Goal: Task Accomplishment & Management: Use online tool/utility

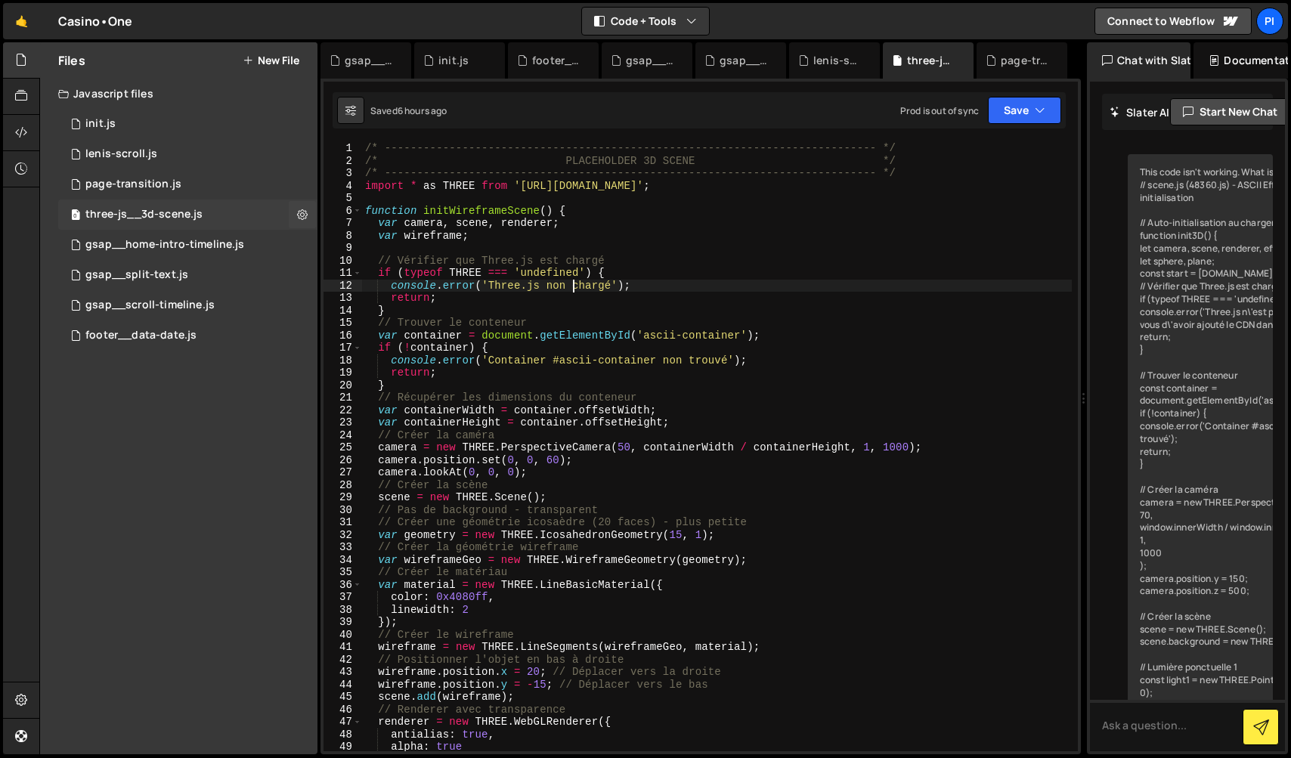
scroll to position [7033, 0]
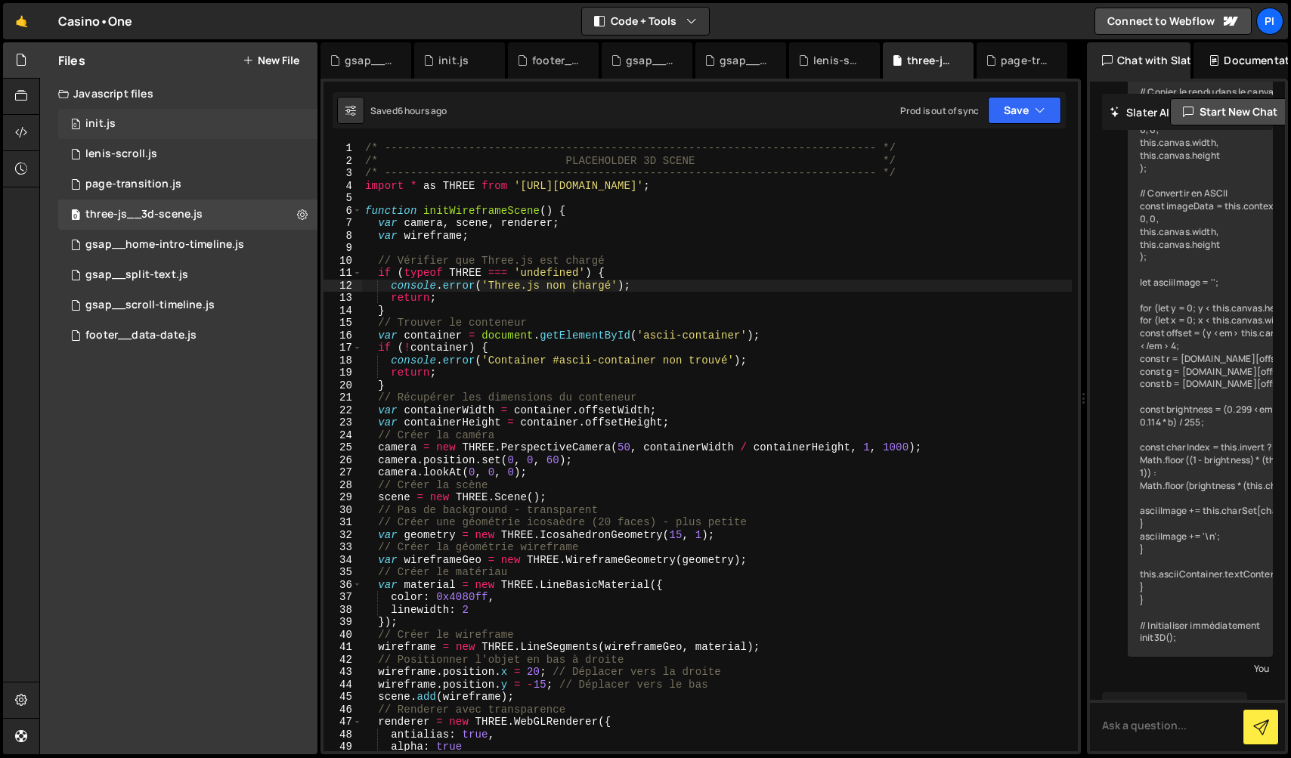
click at [116, 128] on div "0 init.js 0" at bounding box center [187, 124] width 259 height 30
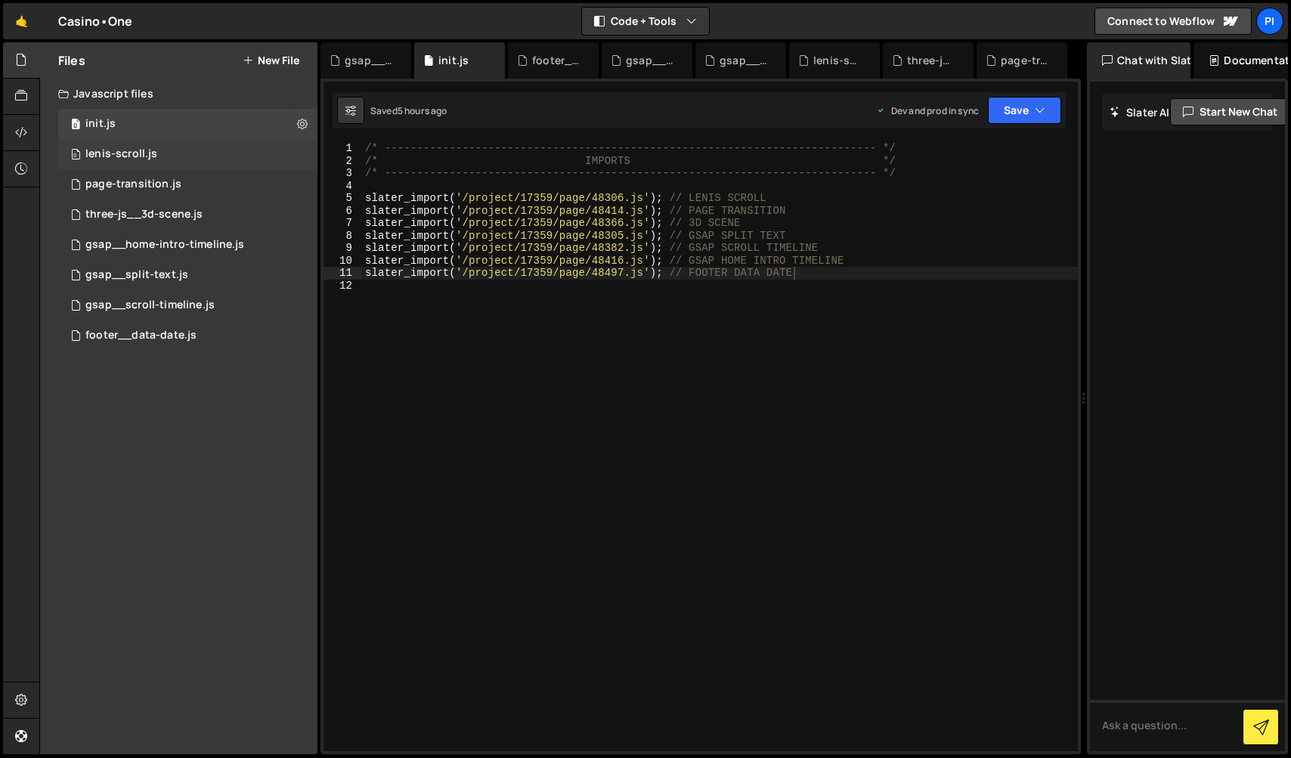
scroll to position [0, 0]
click at [113, 159] on div "lenis-scroll.js" at bounding box center [121, 154] width 72 height 14
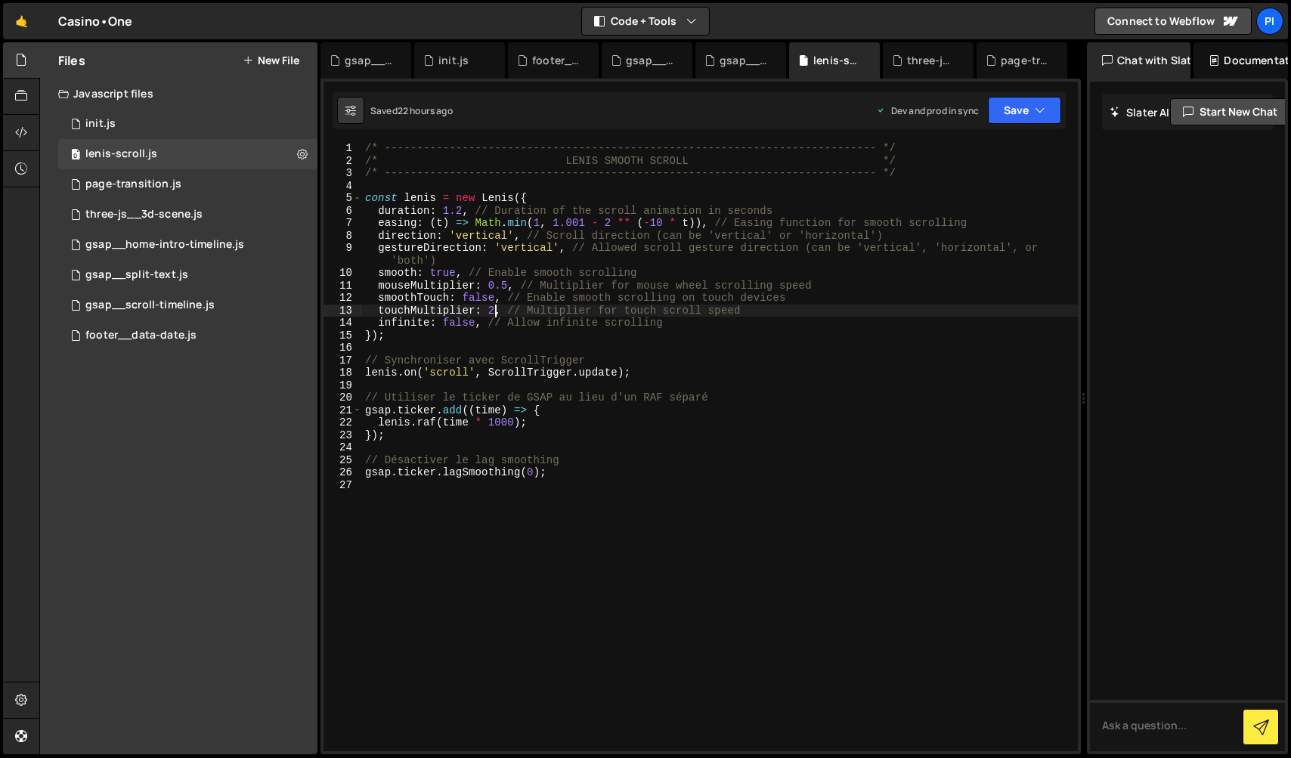
drag, startPoint x: 496, startPoint y: 311, endPoint x: 553, endPoint y: 299, distance: 58.5
click at [496, 311] on div "/* ----------------------------------------------------------------------------…" at bounding box center [720, 459] width 716 height 634
type textarea "touchMultiplier: 1, // Multiplier for touch scroll speed"
click at [1037, 109] on icon "button" at bounding box center [1039, 110] width 11 height 15
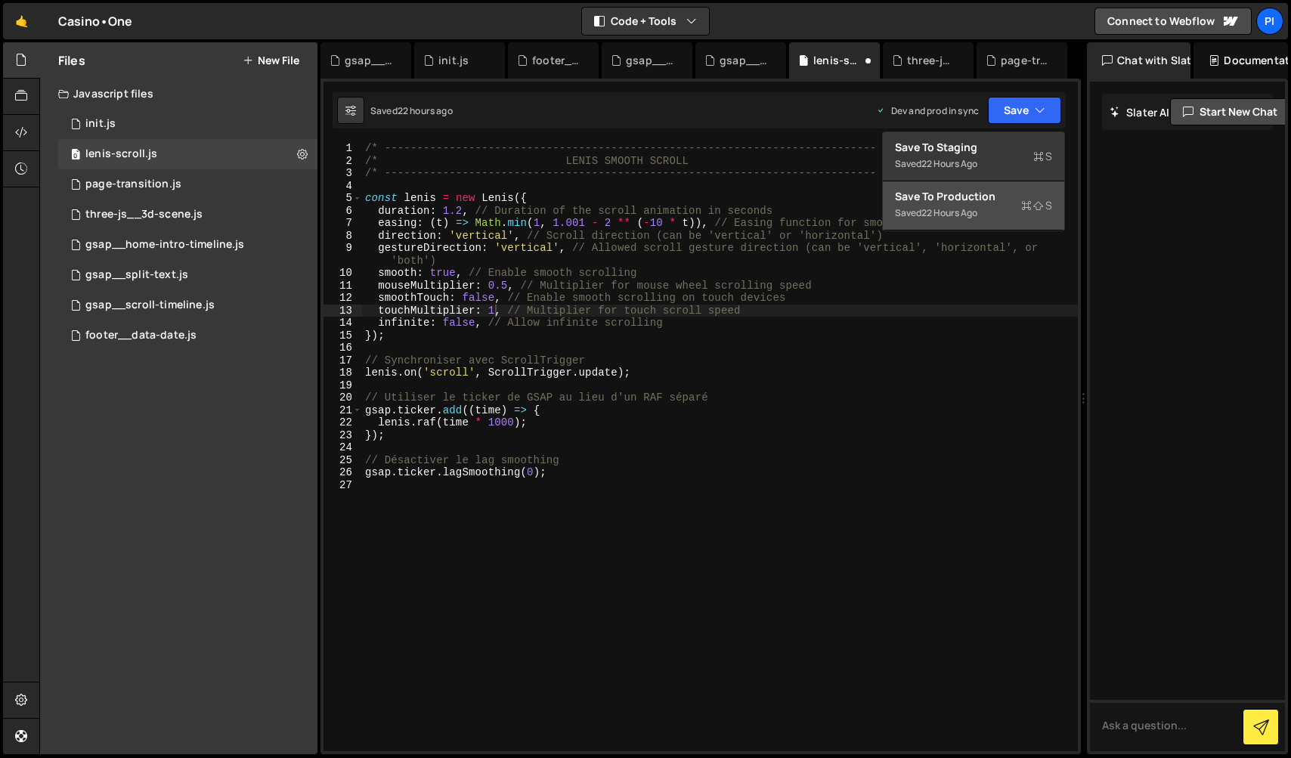
click at [986, 218] on button "Save to Production S Saved 22 hours ago" at bounding box center [973, 205] width 181 height 49
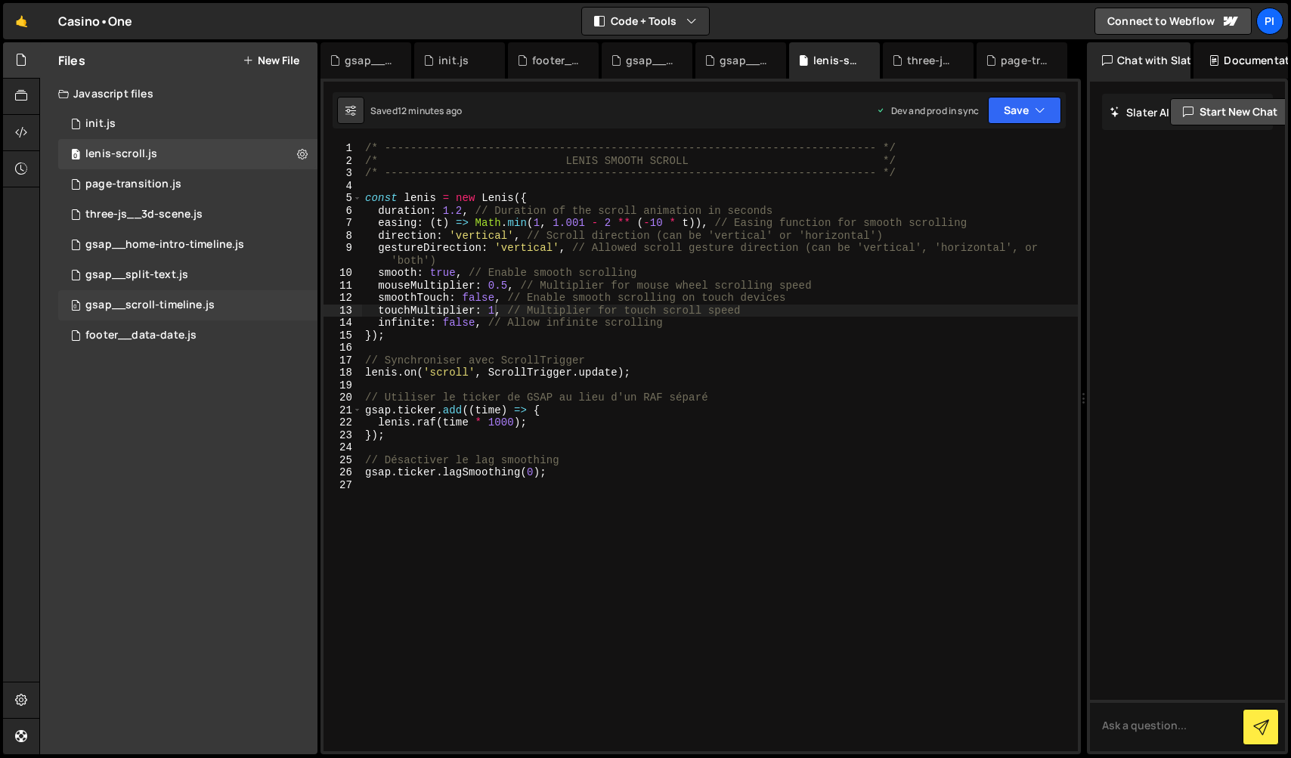
click at [185, 304] on div "gsap__scroll-timeline.js" at bounding box center [149, 305] width 129 height 14
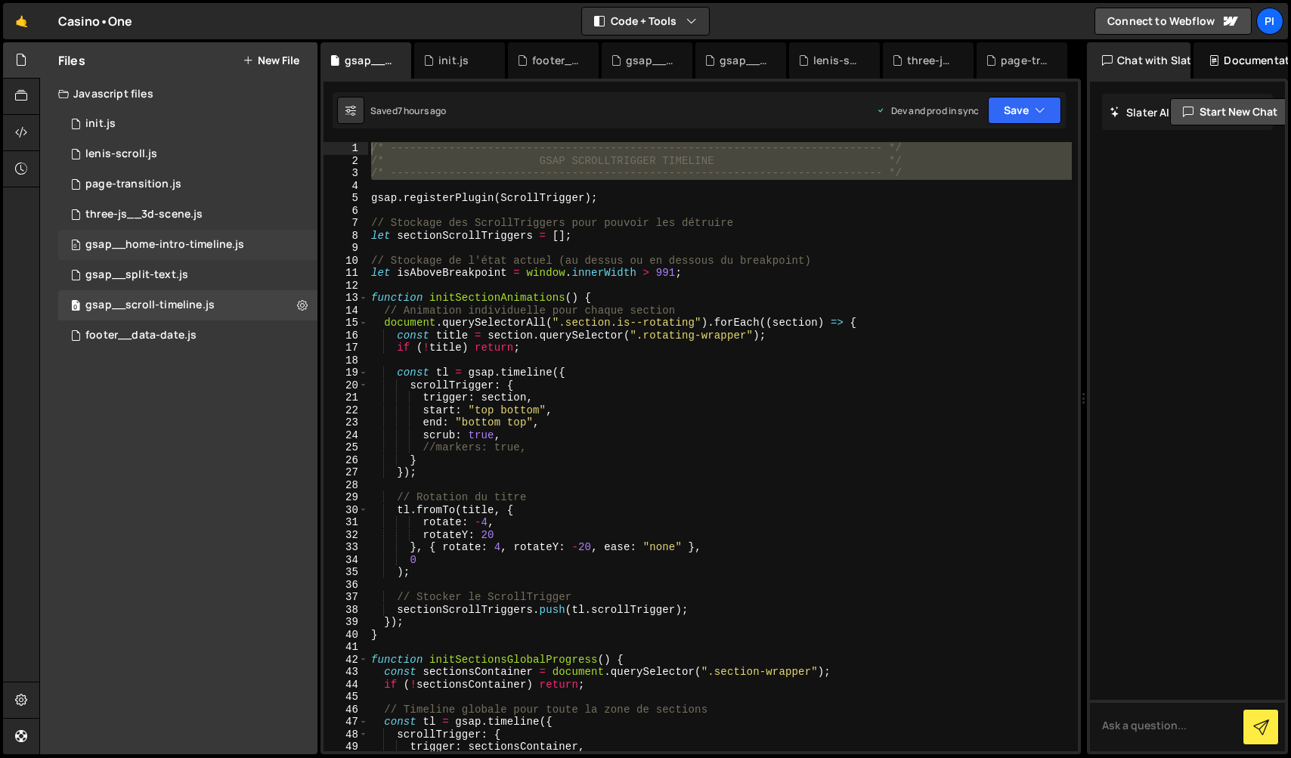
click at [210, 246] on div "gsap__home-intro-timeline.js" at bounding box center [164, 245] width 159 height 14
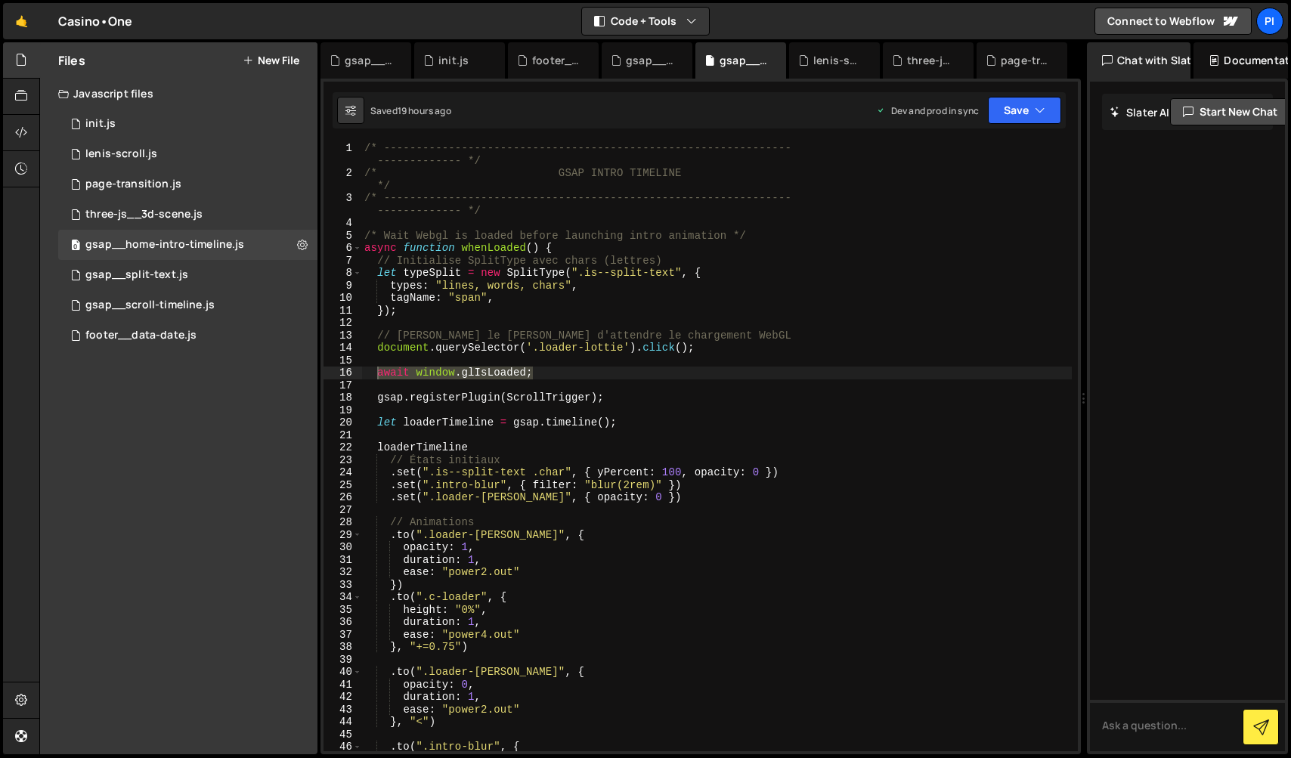
click at [378, 398] on div "/* --------------------------------------------------------------- ------------…" at bounding box center [716, 464] width 710 height 645
type textarea "let loaderTimeline = gsap.timeline();"
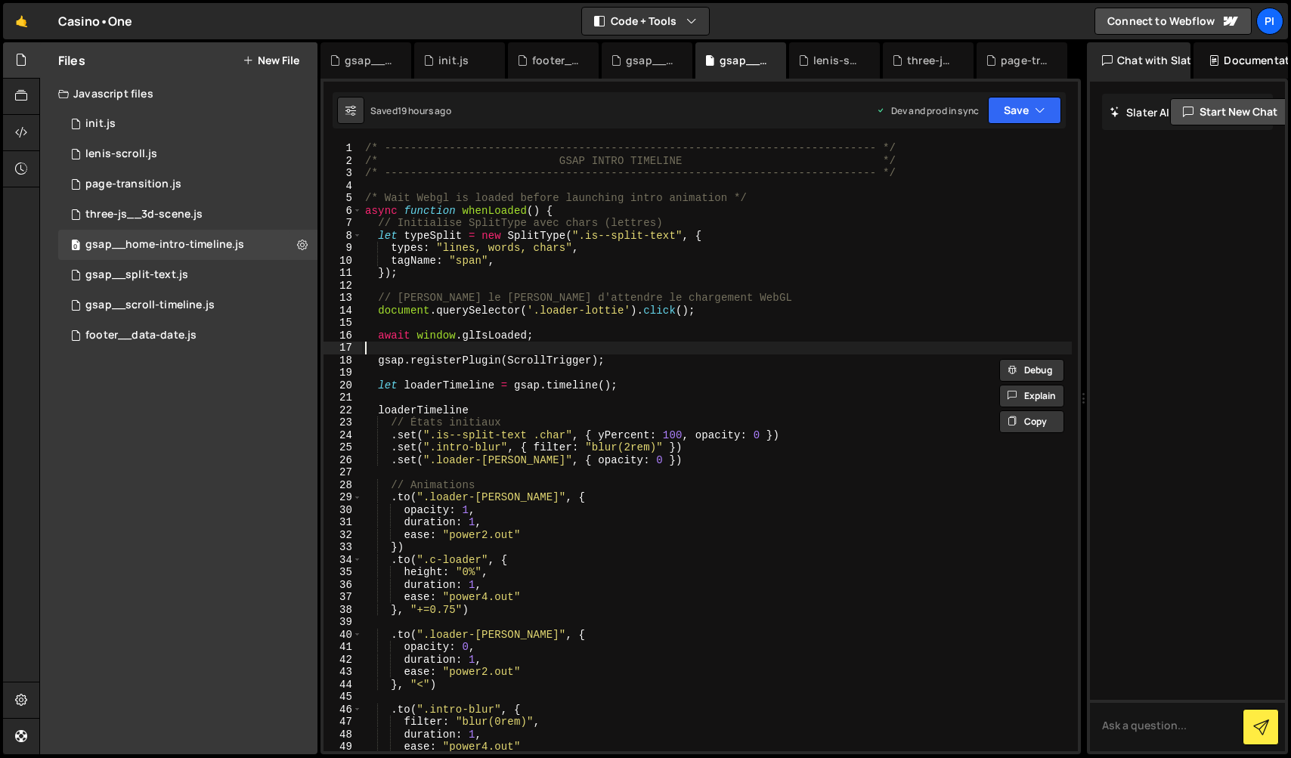
click at [419, 351] on div "/* ----------------------------------------------------------------------------…" at bounding box center [717, 459] width 710 height 634
click at [379, 364] on div "/* ----------------------------------------------------------------------------…" at bounding box center [717, 459] width 710 height 634
type textarea "//gsap.registerPlugin(ScrollTrigger);"
click at [1052, 113] on button "Save" at bounding box center [1024, 110] width 73 height 27
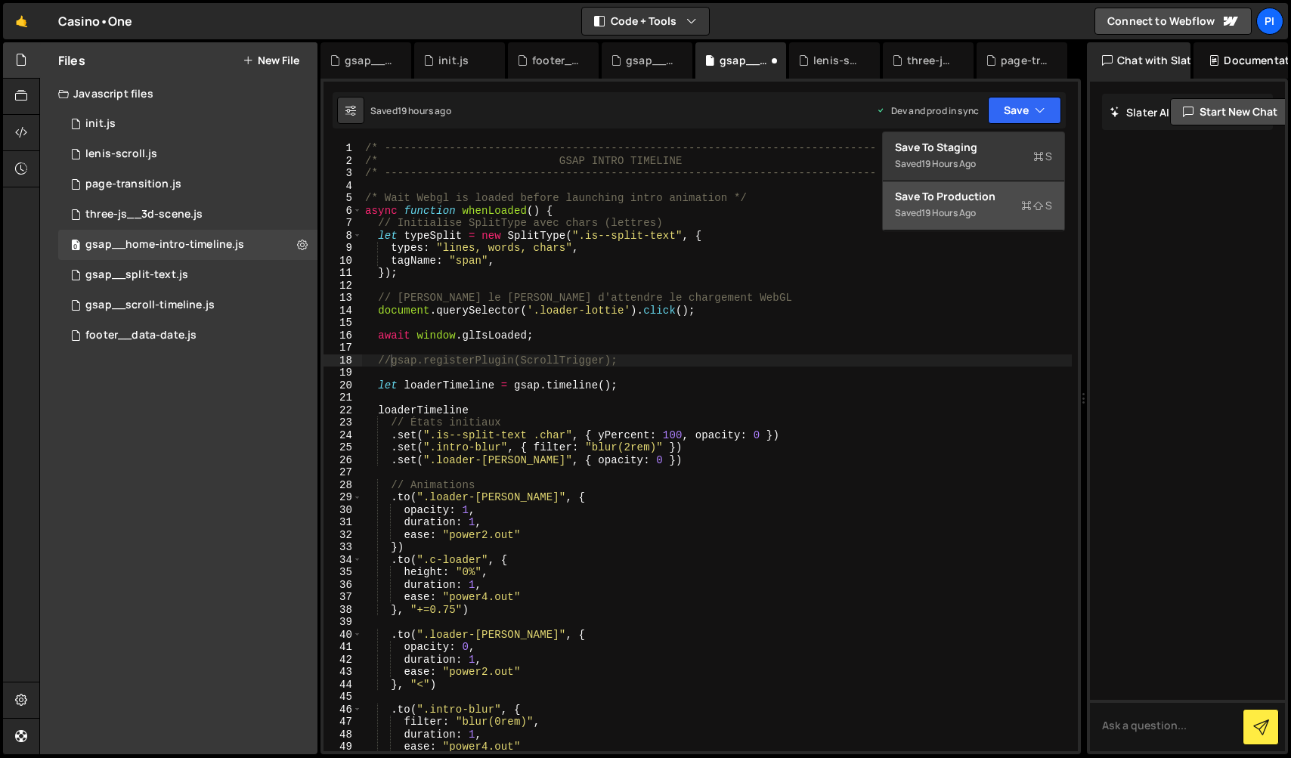
click at [977, 186] on button "Save to Production S Saved 19 hours ago" at bounding box center [973, 205] width 181 height 49
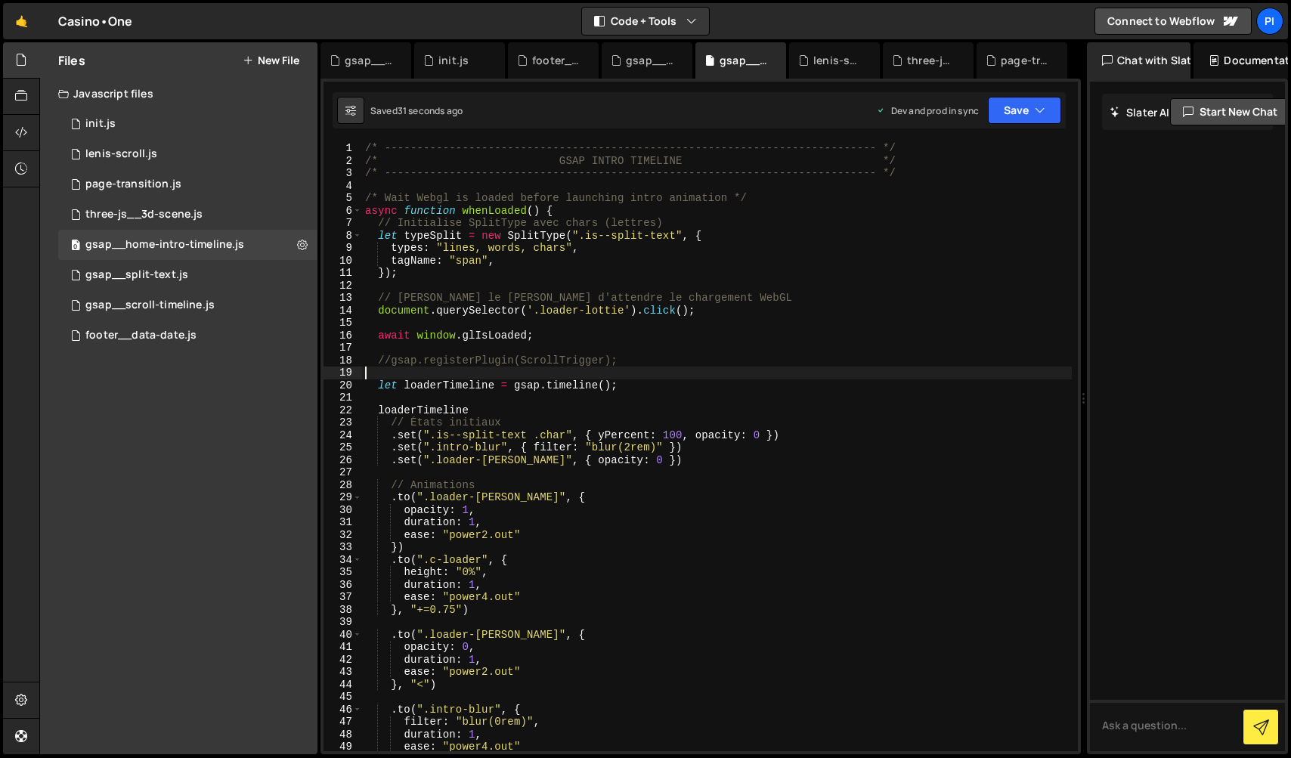
click at [591, 366] on div "/* ----------------------------------------------------------------------------…" at bounding box center [717, 459] width 710 height 634
click at [600, 356] on div "/* ----------------------------------------------------------------------------…" at bounding box center [717, 459] width 710 height 634
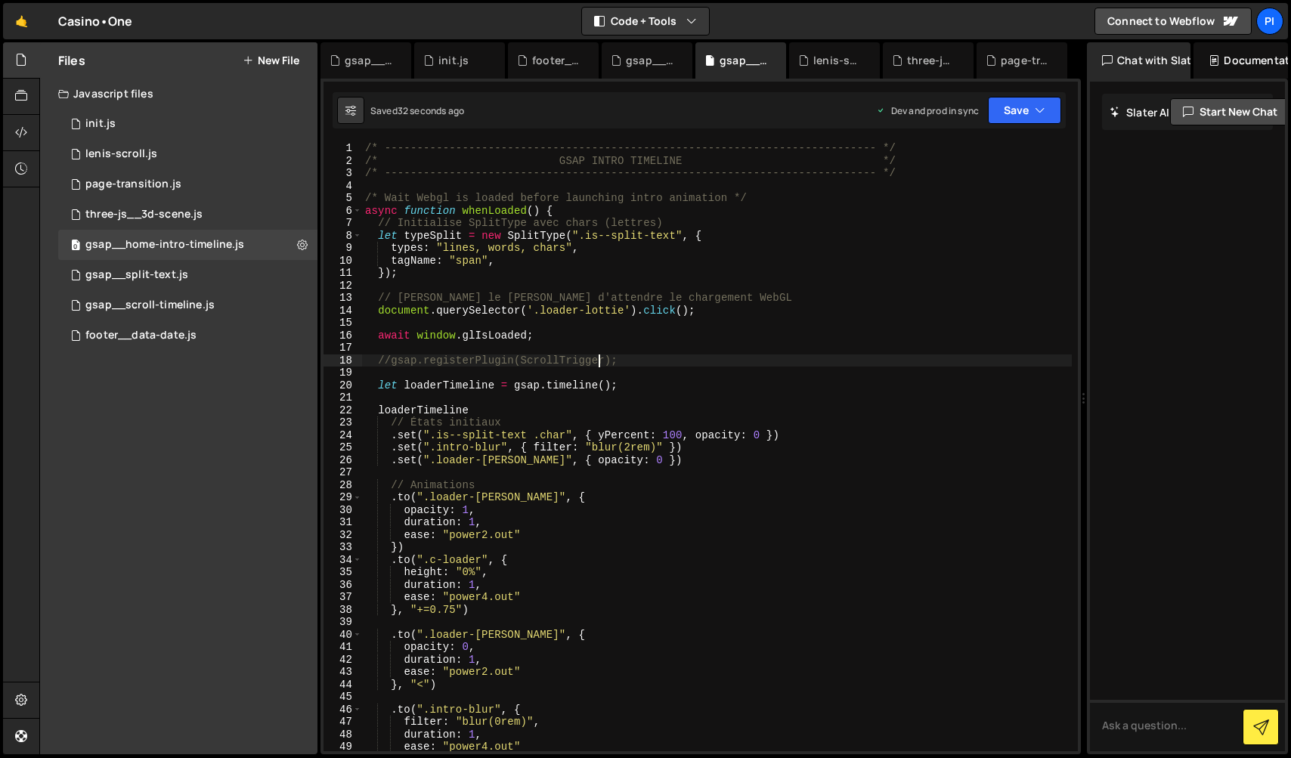
click at [600, 356] on div "/* ----------------------------------------------------------------------------…" at bounding box center [717, 459] width 710 height 634
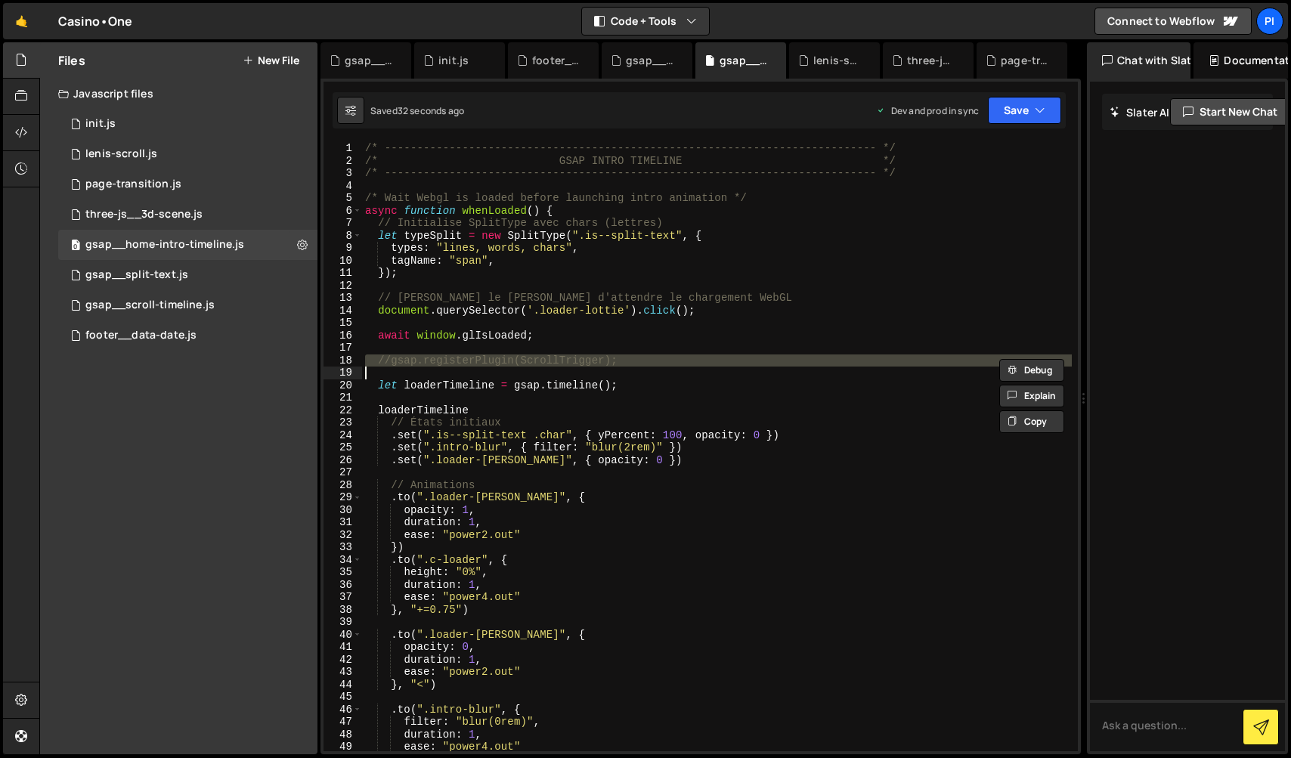
click at [600, 357] on div "/* ----------------------------------------------------------------------------…" at bounding box center [717, 459] width 710 height 634
type textarea "//gsap.registerPlugin(ScrollTrigger);"
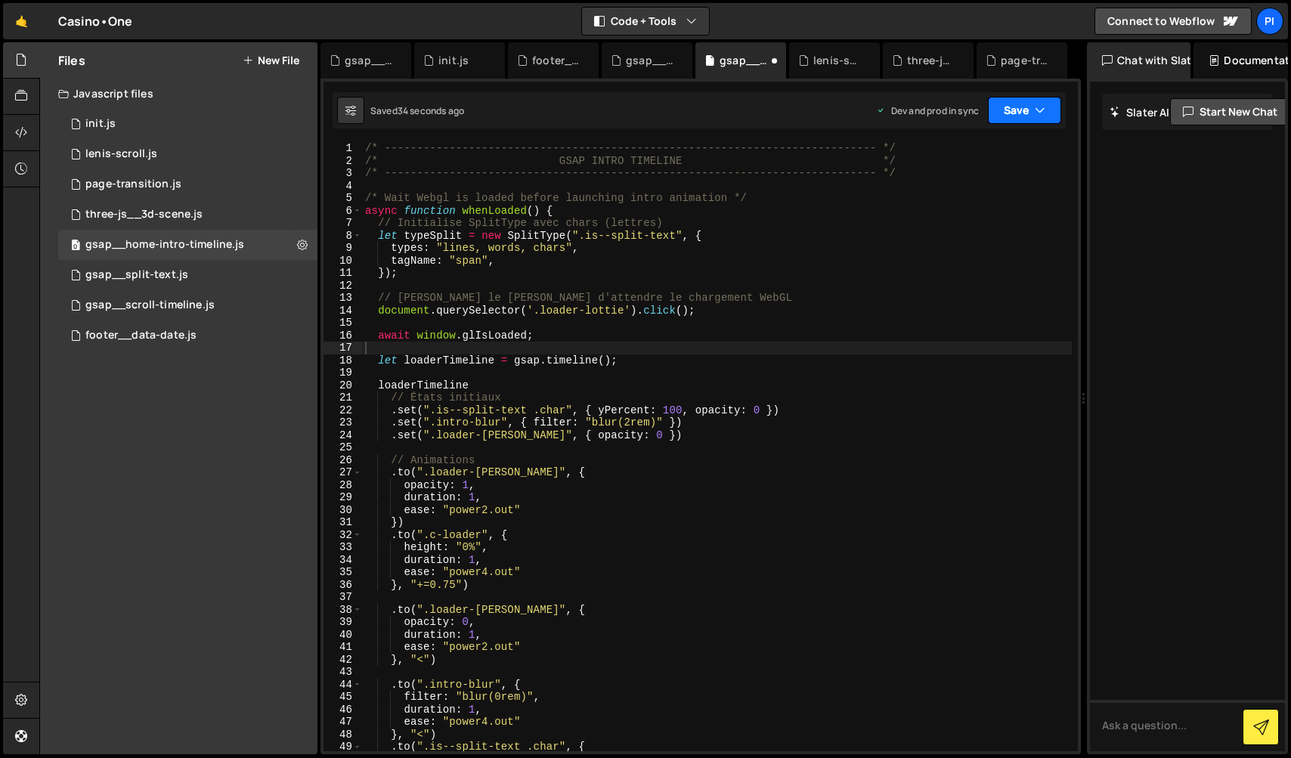
drag, startPoint x: 1014, startPoint y: 113, endPoint x: 1008, endPoint y: 131, distance: 19.1
click at [1014, 113] on button "Save" at bounding box center [1024, 110] width 73 height 27
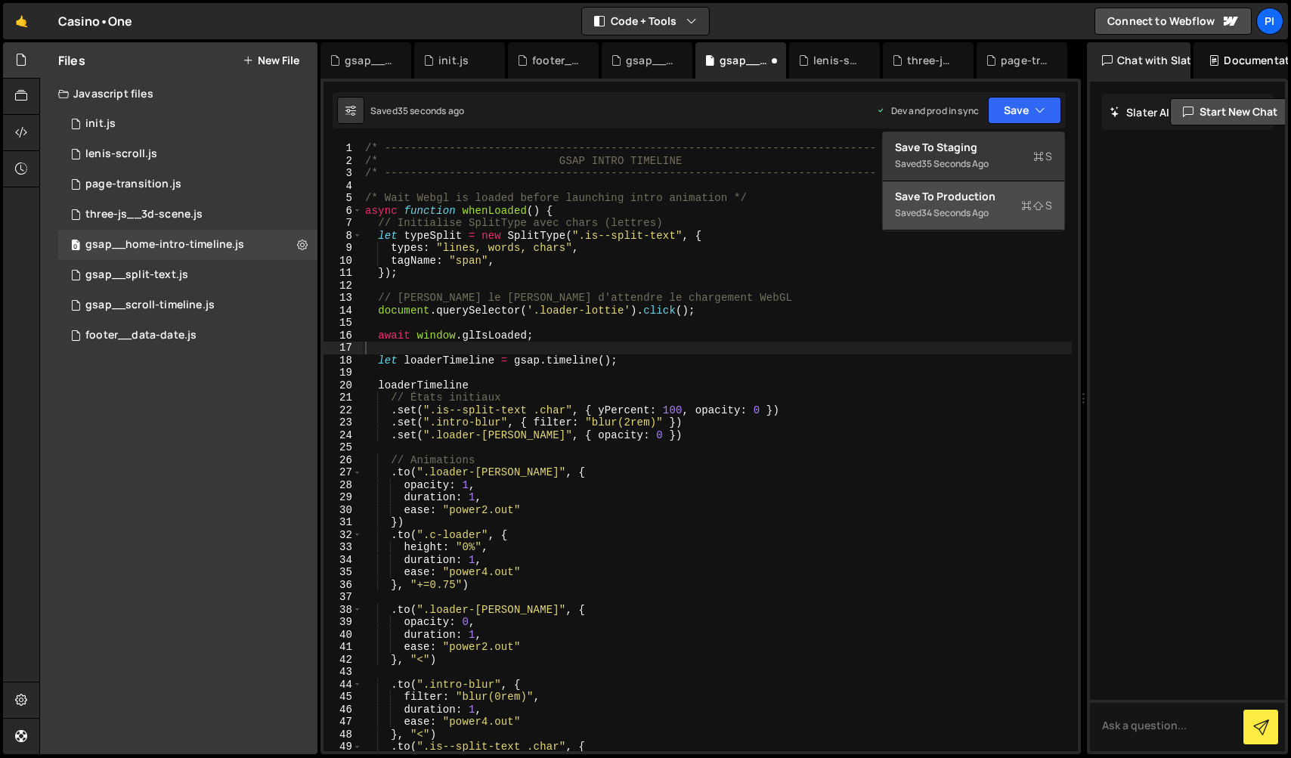
click at [985, 196] on div "Save to Production S" at bounding box center [973, 196] width 157 height 15
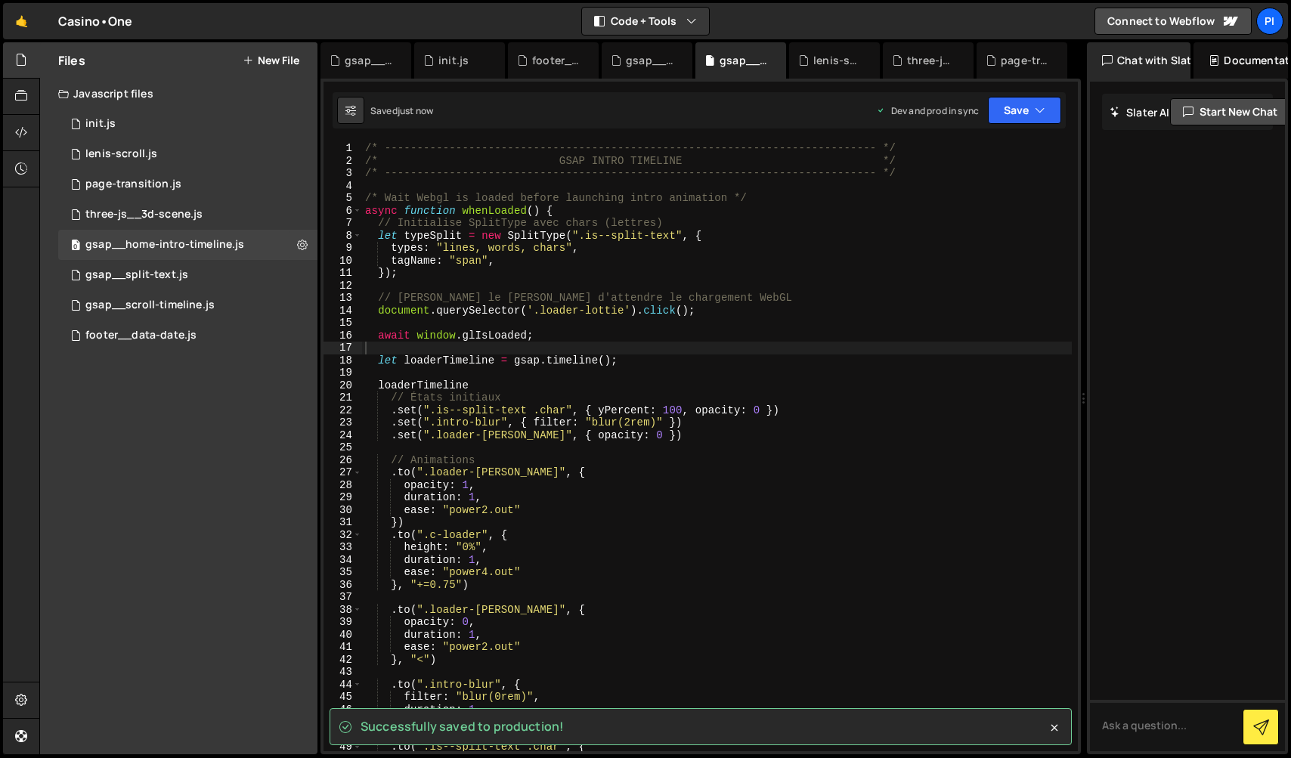
click at [588, 162] on div "/* ----------------------------------------------------------------------------…" at bounding box center [717, 459] width 710 height 634
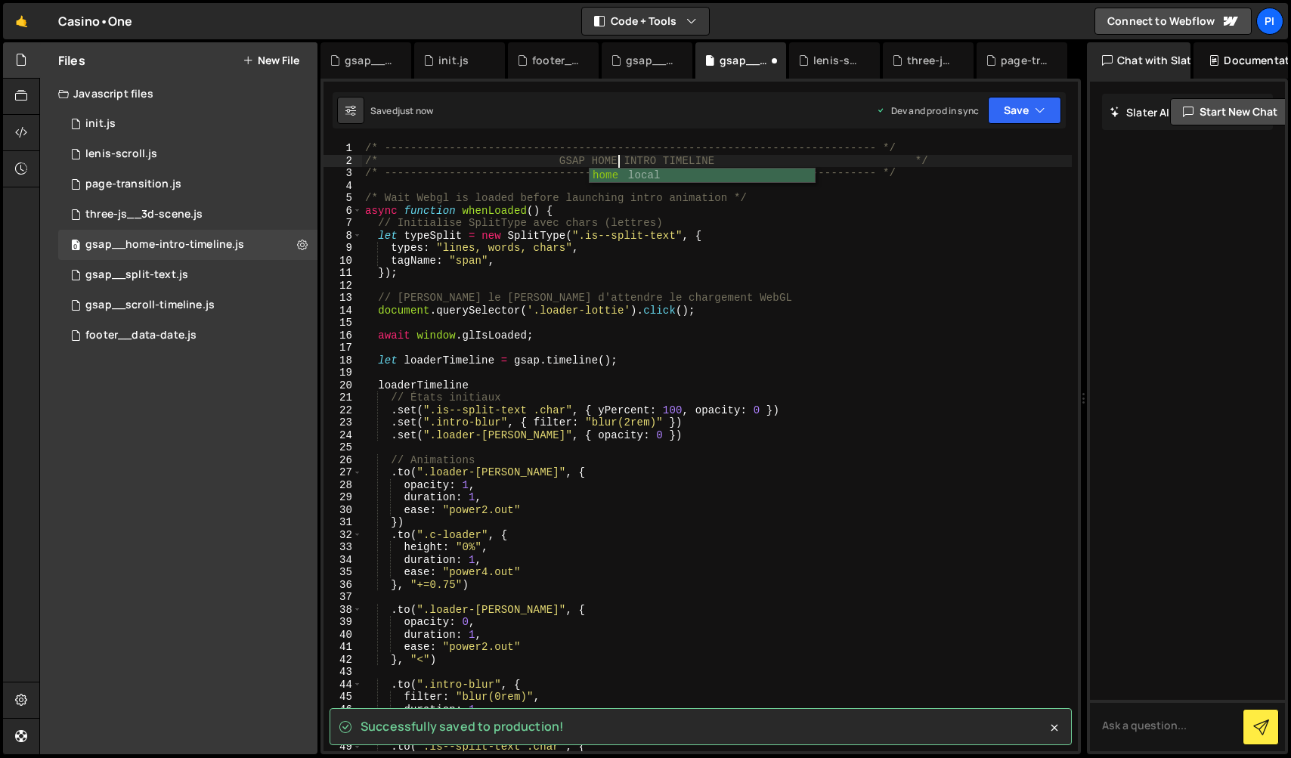
scroll to position [0, 17]
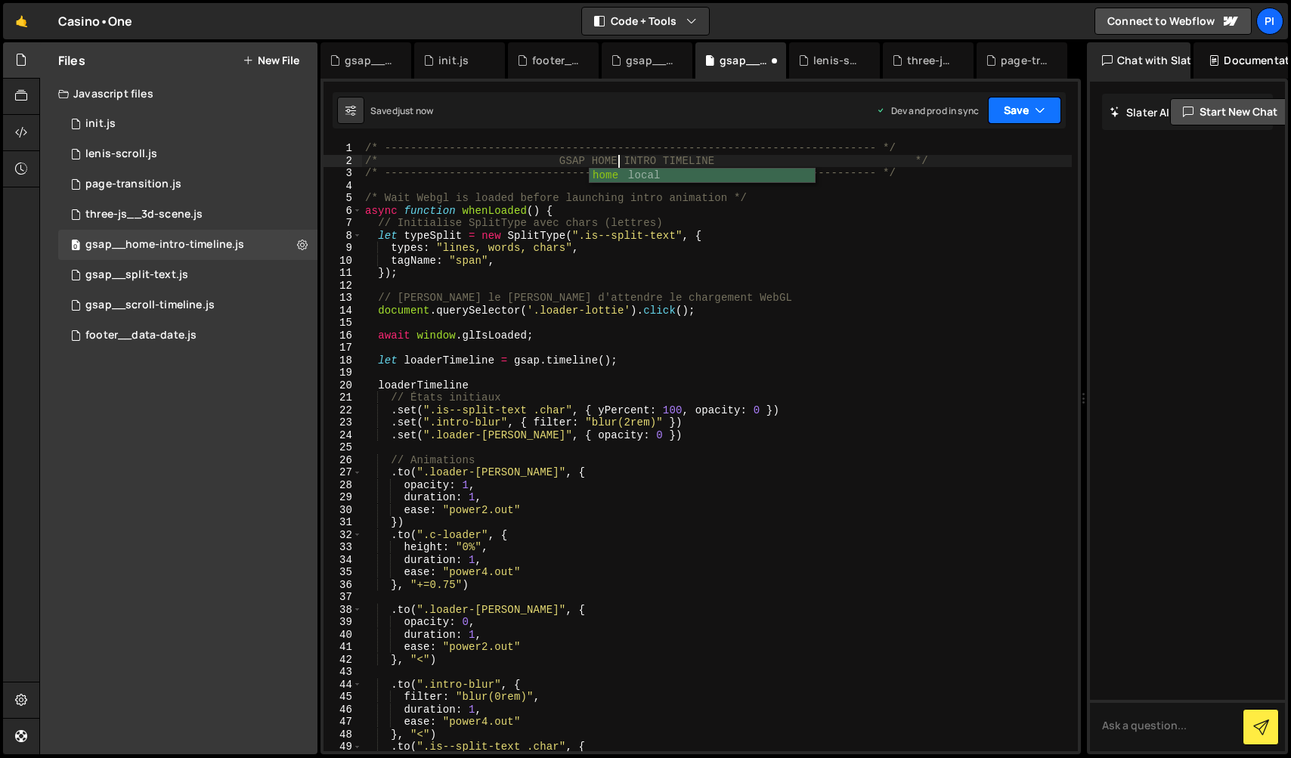
type textarea "/* GSAP HOME INTRO TIMELINE */"
click at [1024, 105] on button "Save" at bounding box center [1024, 110] width 73 height 27
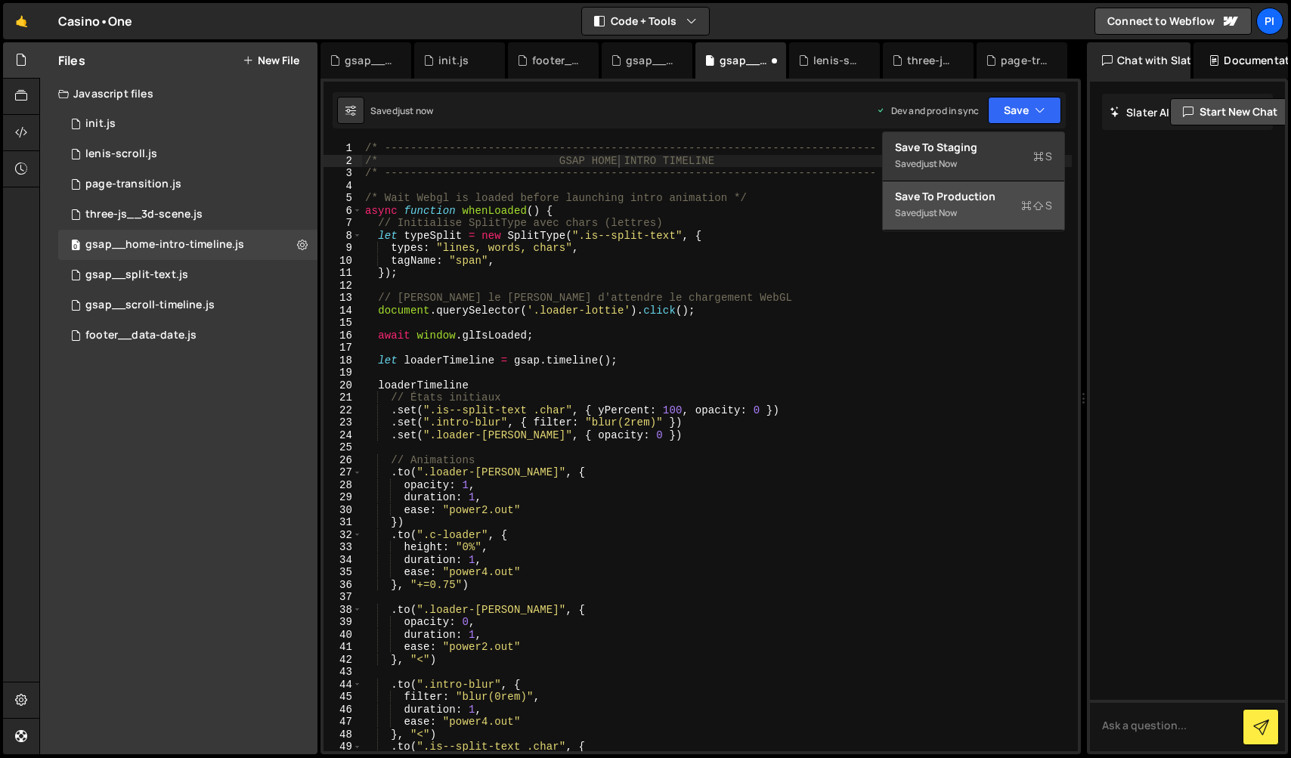
click at [978, 205] on button "Save to Production S Saved just now" at bounding box center [973, 205] width 181 height 49
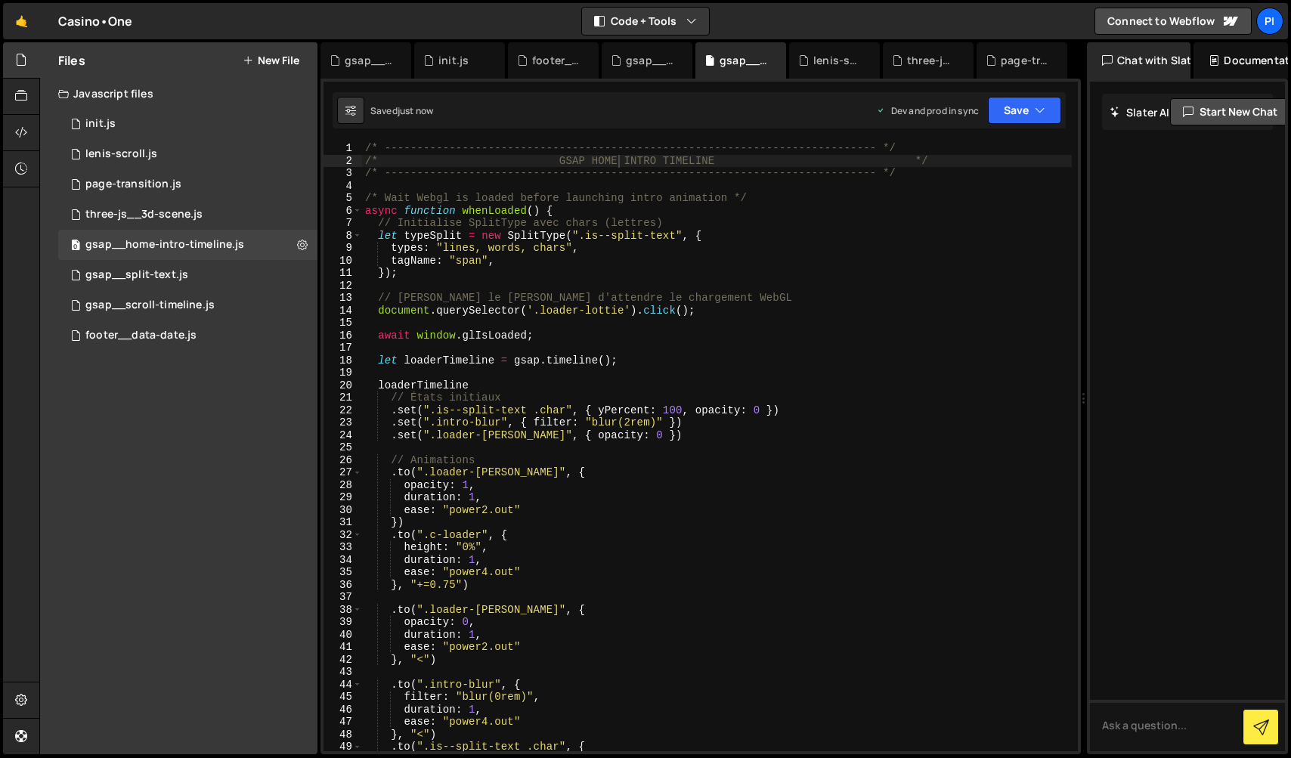
click at [281, 61] on button "New File" at bounding box center [271, 60] width 57 height 12
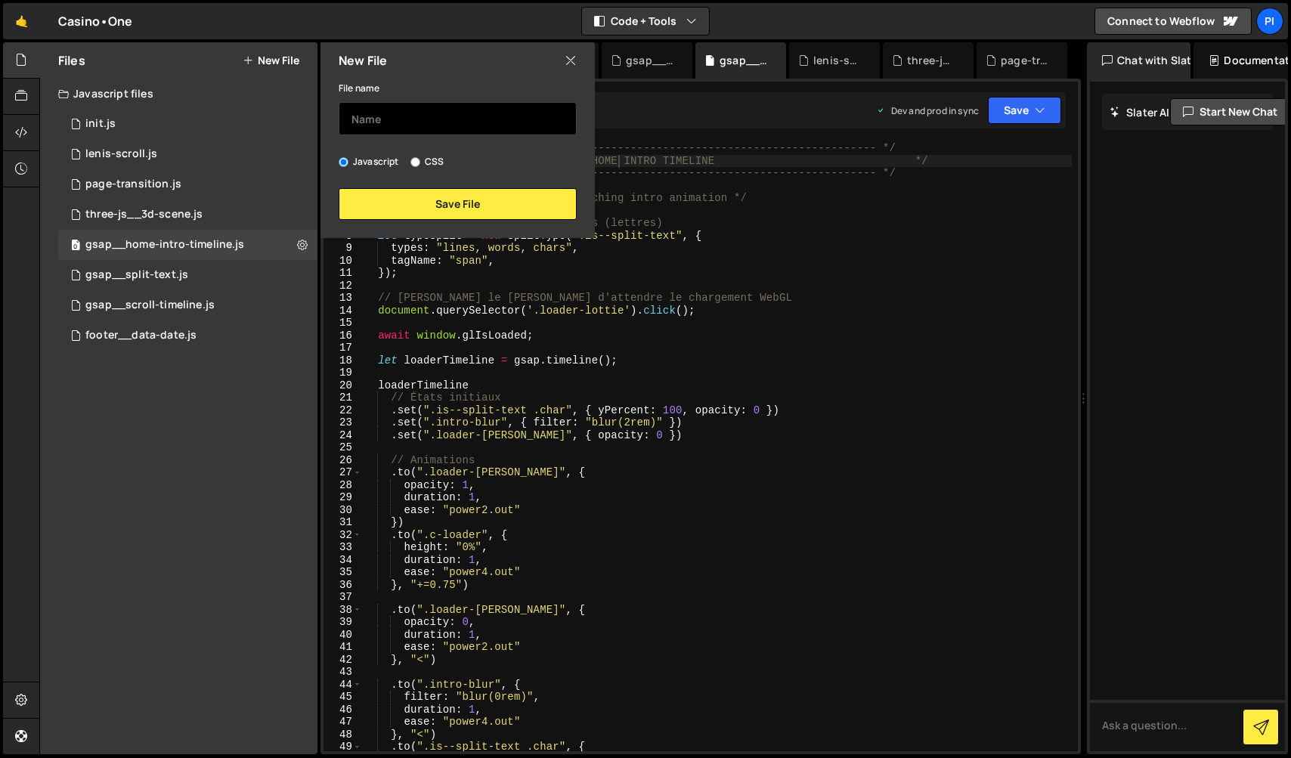
click at [361, 119] on input "text" at bounding box center [458, 118] width 238 height 33
type input "gsap__title-timeline"
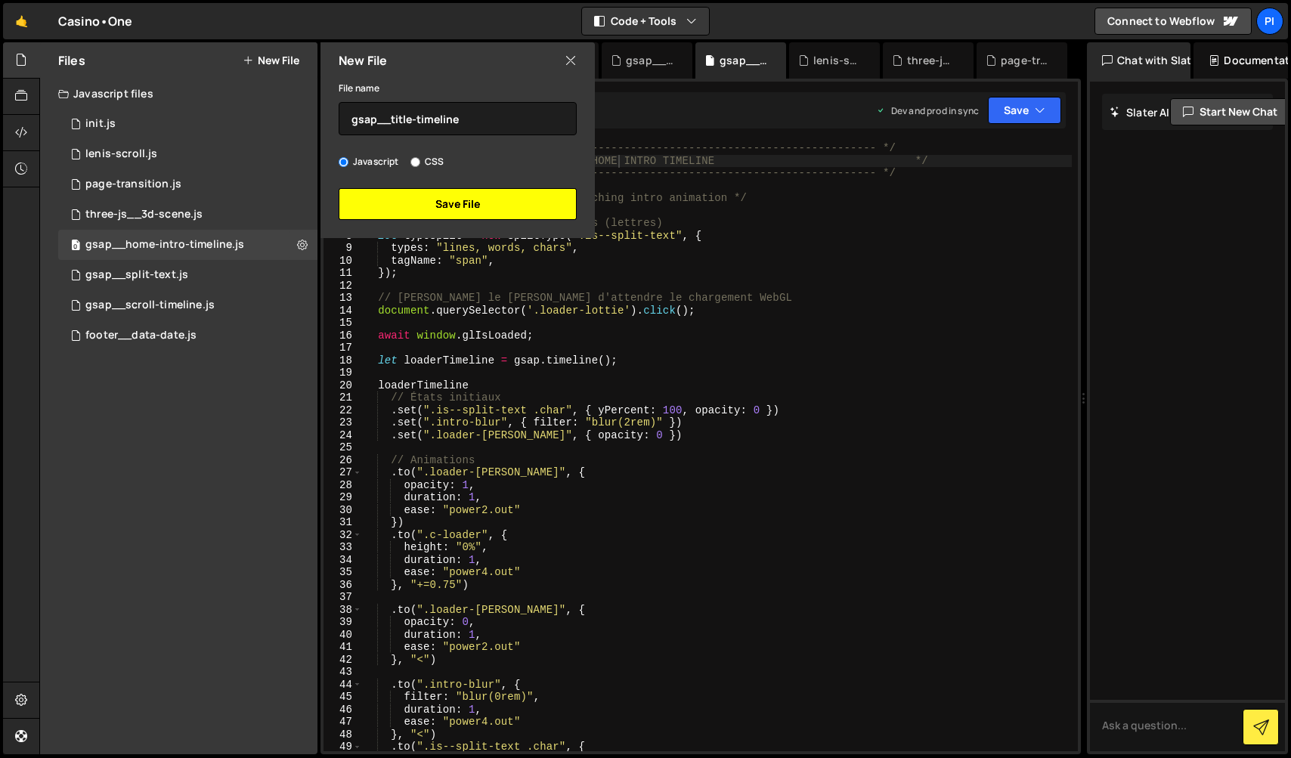
click at [411, 202] on button "Save File" at bounding box center [458, 204] width 238 height 32
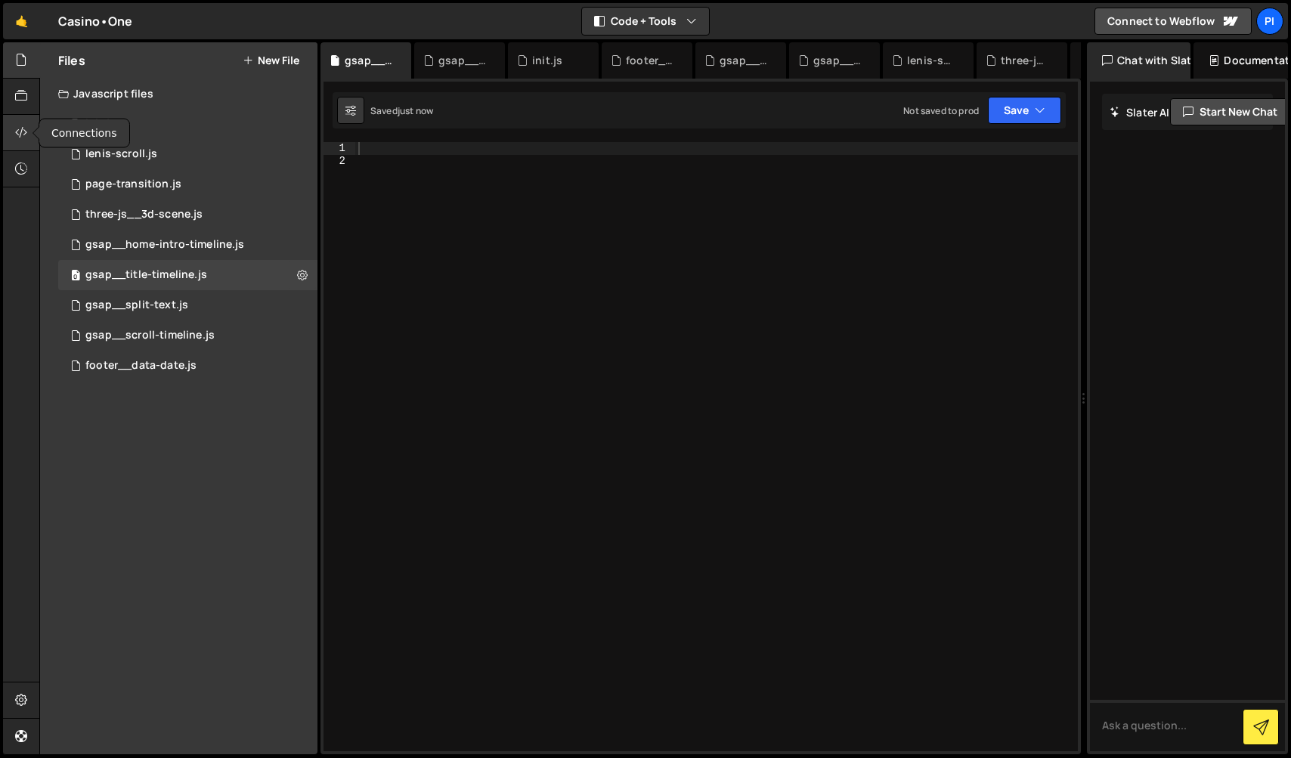
click at [25, 126] on icon at bounding box center [21, 132] width 12 height 17
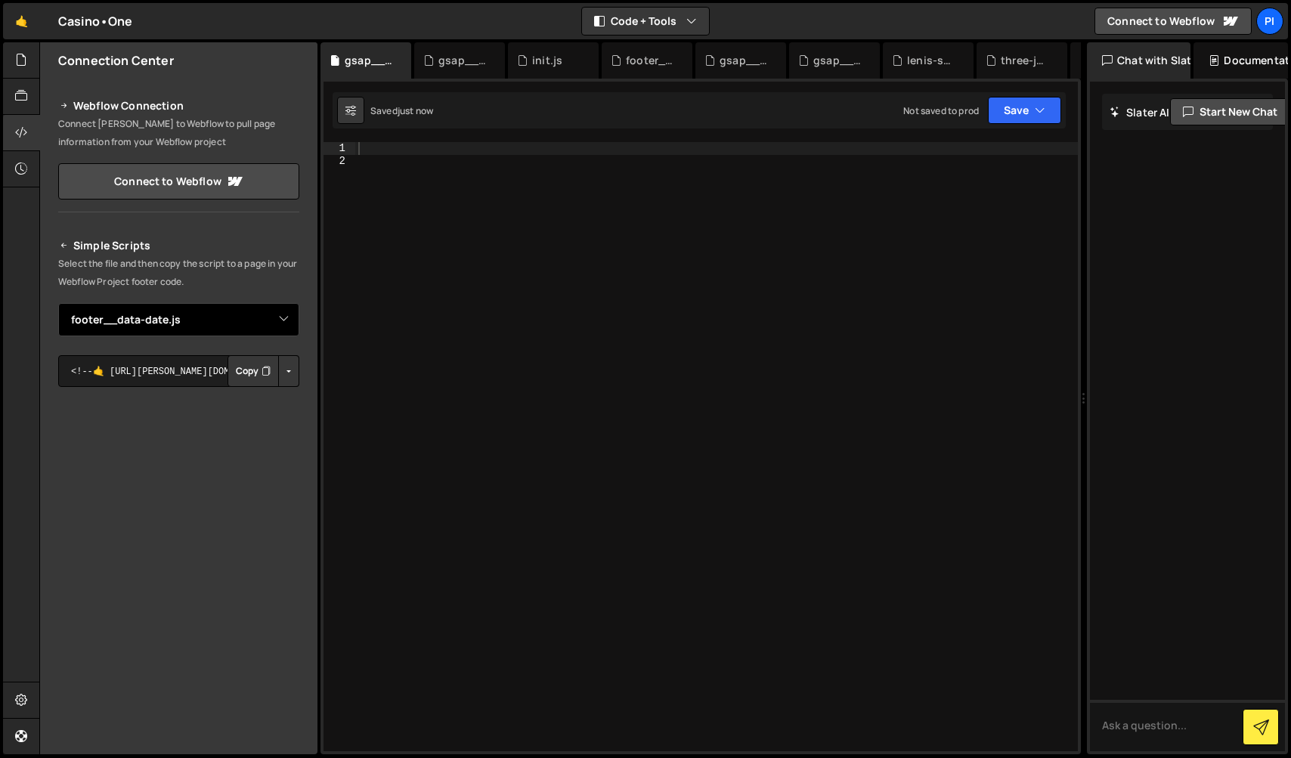
click at [279, 319] on select "Select File init.[PERSON_NAME]-scroll.js page-transition.js three-js__3d-scene.…" at bounding box center [178, 319] width 241 height 33
select select "48524"
drag, startPoint x: 286, startPoint y: 376, endPoint x: 284, endPoint y: 384, distance: 8.4
click at [286, 376] on button "Button group with nested dropdown" at bounding box center [288, 371] width 21 height 32
click at [275, 422] on link "Copy Production js" at bounding box center [235, 420] width 125 height 21
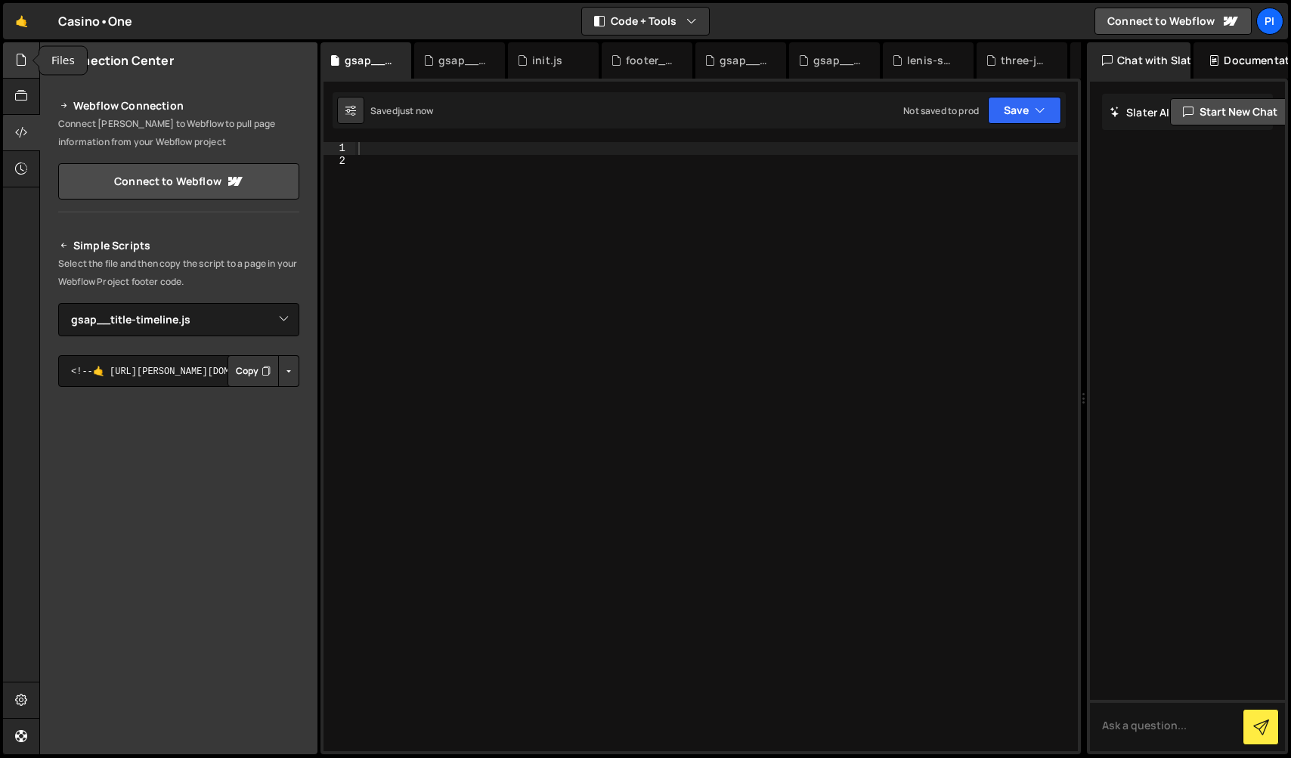
click at [23, 63] on icon at bounding box center [21, 59] width 12 height 17
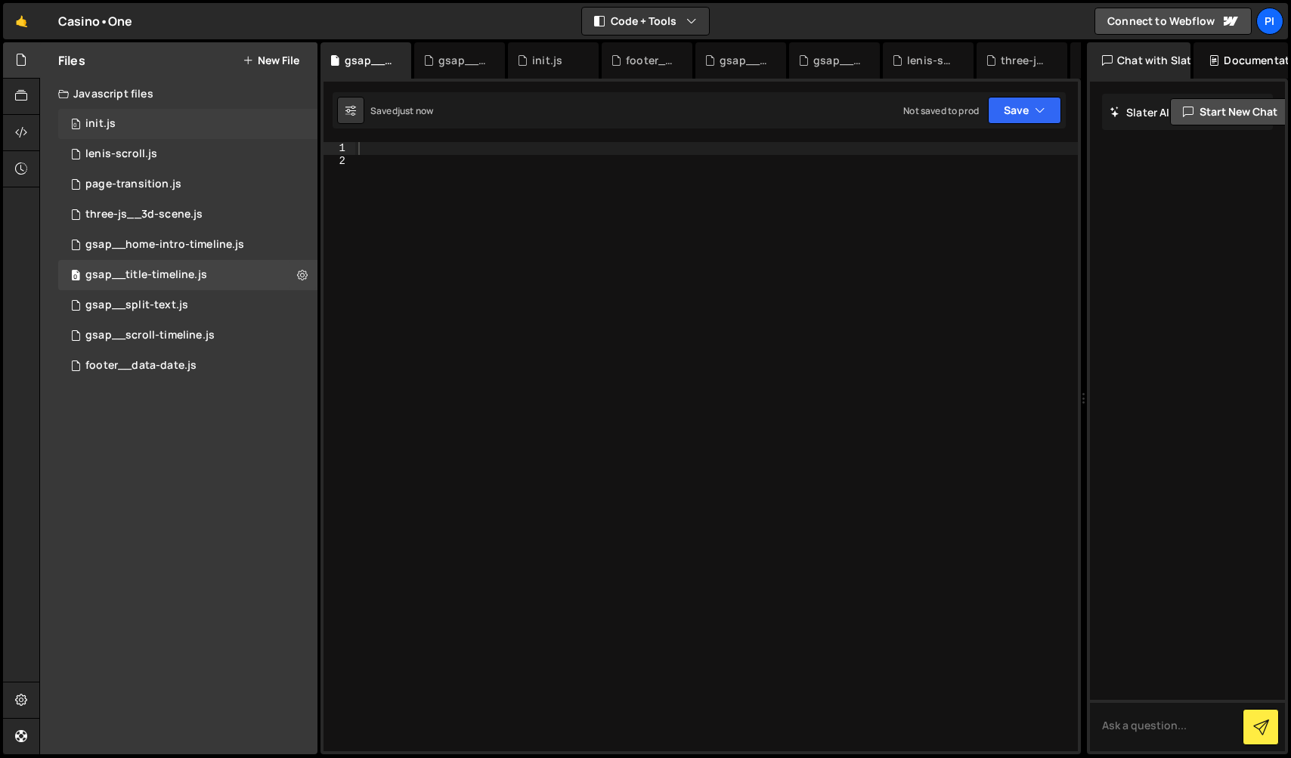
click at [119, 116] on div "0 init.js 0" at bounding box center [187, 124] width 259 height 30
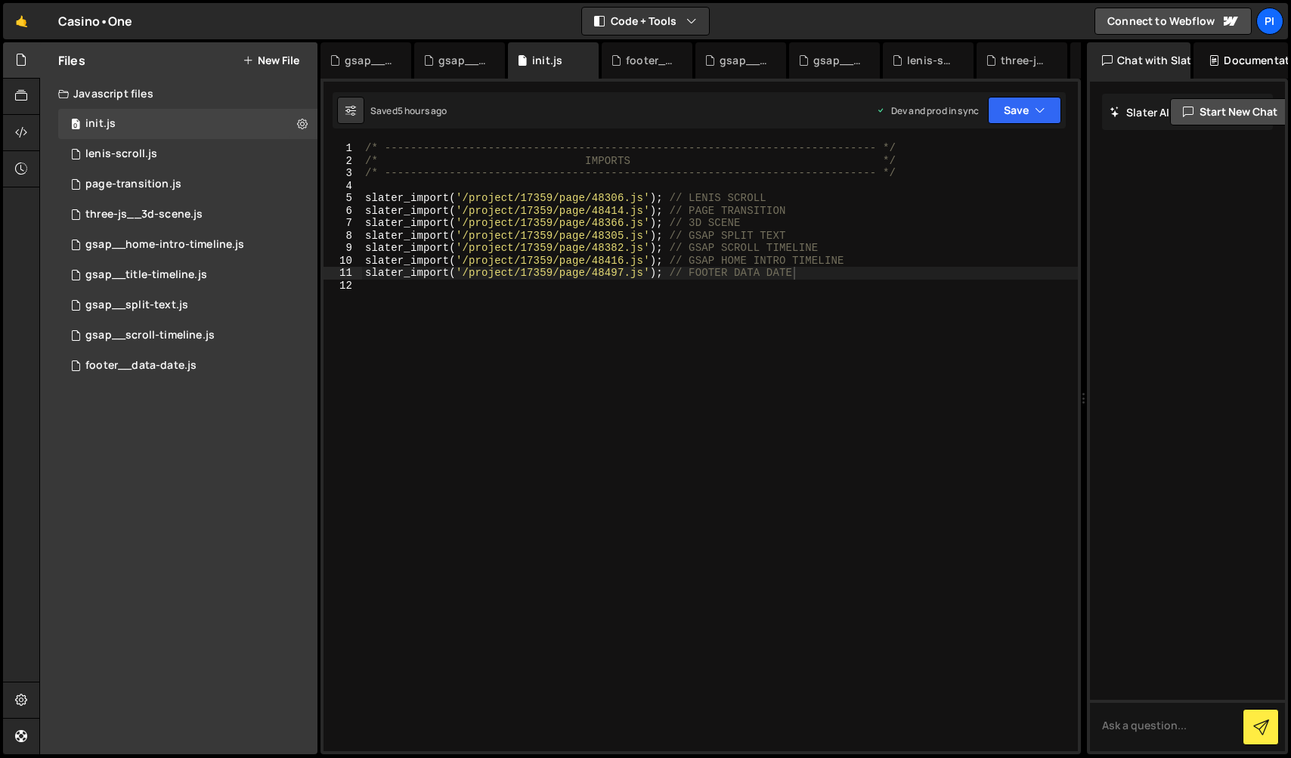
click at [596, 348] on div "/* ----------------------------------------------------------------------------…" at bounding box center [720, 459] width 716 height 634
paste textarea "<script src="[URL][DOMAIN_NAME][PERSON_NAME][PERSON_NAME]"></script>"
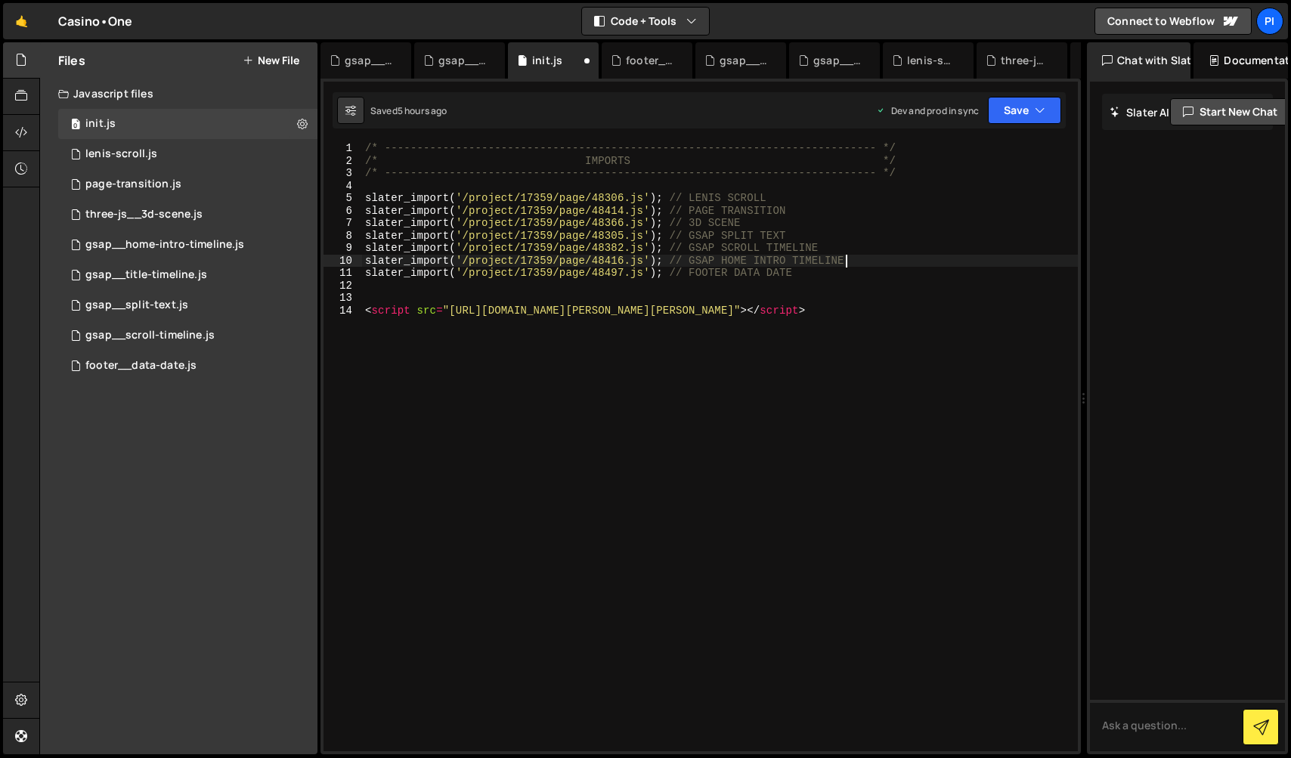
click at [854, 262] on div "/* ----------------------------------------------------------------------------…" at bounding box center [720, 459] width 716 height 634
drag, startPoint x: 568, startPoint y: 257, endPoint x: 561, endPoint y: 275, distance: 19.6
click at [353, 262] on div "slater_import('/project/17359/page/48416.js'); // GSAP HOME INTRO TIMELINE 1 2 …" at bounding box center [700, 446] width 754 height 609
type textarea "slater_import('/project/17359/page/48416.js'); // GSAP HOME INTRO TIMELINE"
click at [859, 261] on div "/* ----------------------------------------------------------------------------…" at bounding box center [720, 446] width 716 height 609
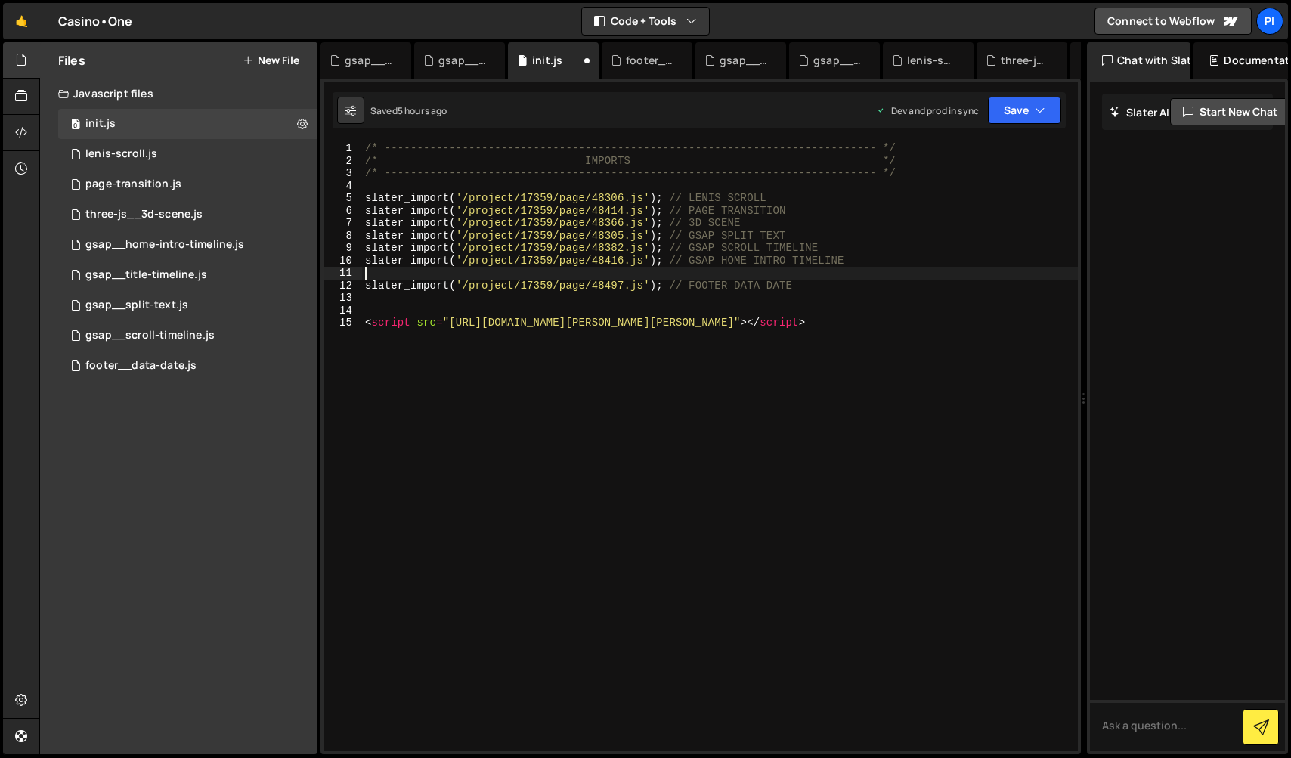
paste textarea "slater_import('/project/17359/page/48416.js'); // GSAP HOME INTRO TIMELINE"
drag, startPoint x: 786, startPoint y: 271, endPoint x: 771, endPoint y: 243, distance: 31.1
click at [722, 273] on div "/* ----------------------------------------------------------------------------…" at bounding box center [720, 459] width 716 height 634
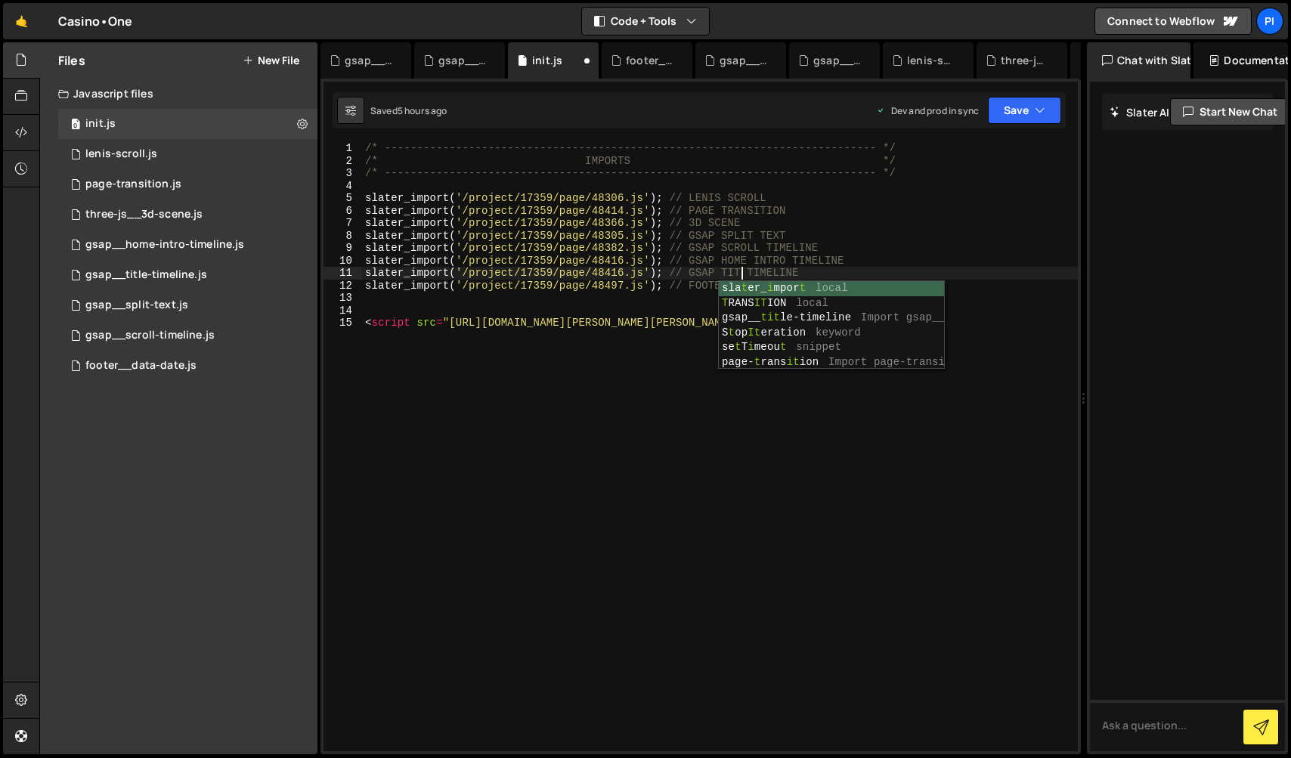
scroll to position [0, 26]
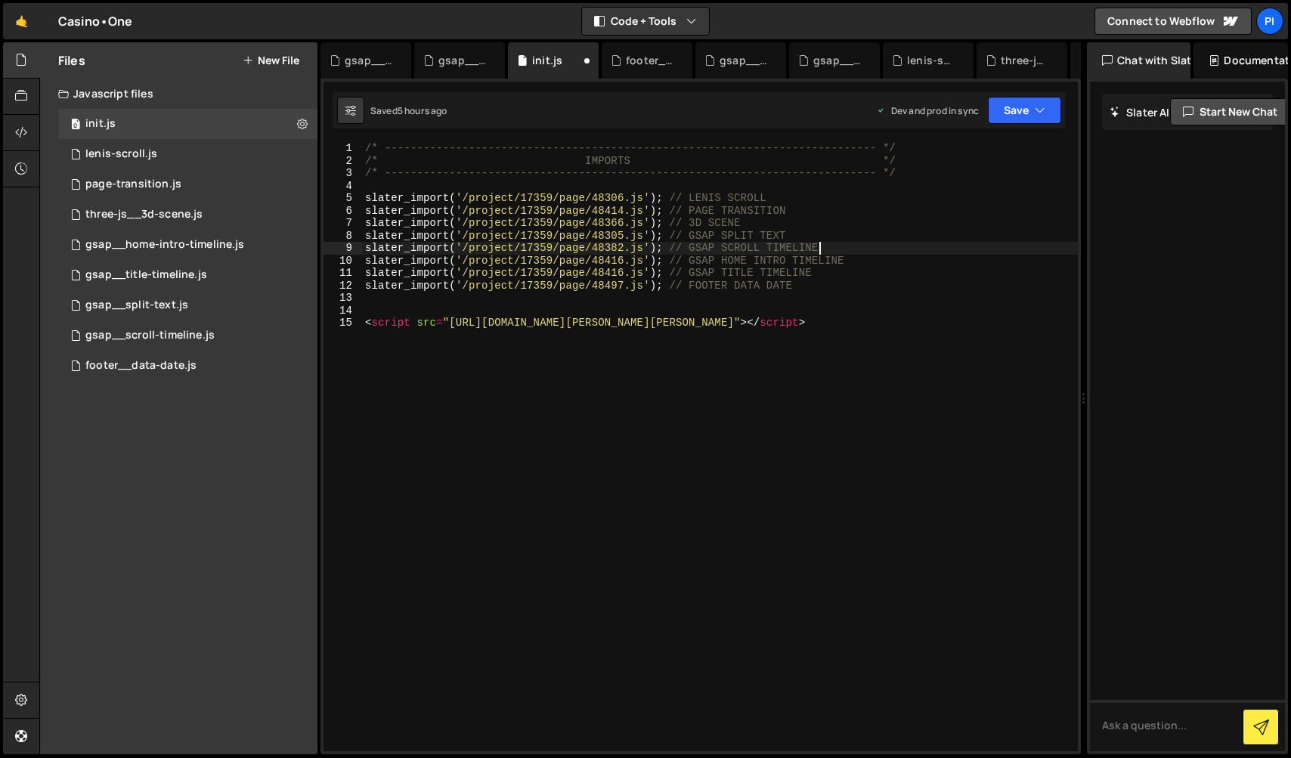
click at [829, 246] on div "/* ----------------------------------------------------------------------------…" at bounding box center [720, 459] width 716 height 634
drag, startPoint x: 702, startPoint y: 323, endPoint x: 731, endPoint y: 323, distance: 28.7
click at [731, 323] on div "/* ----------------------------------------------------------------------------…" at bounding box center [720, 459] width 716 height 634
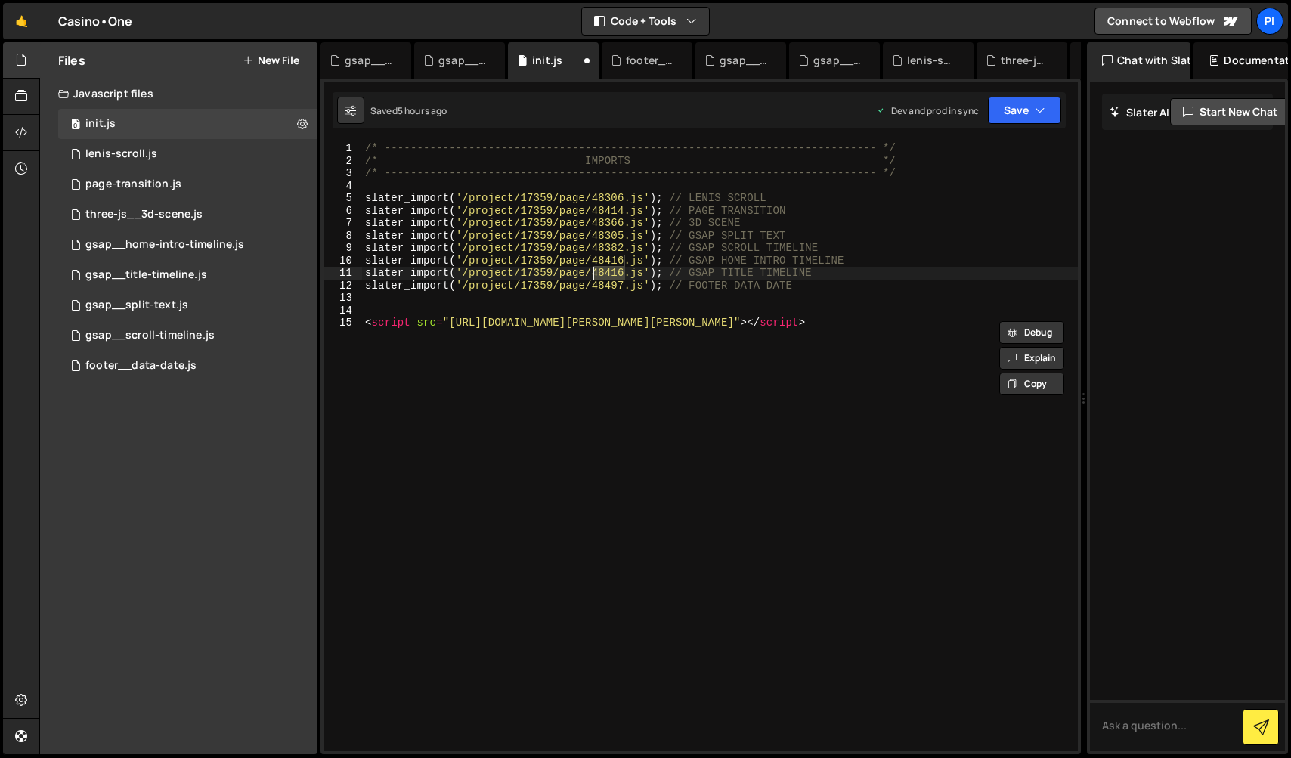
drag, startPoint x: 625, startPoint y: 274, endPoint x: 593, endPoint y: 277, distance: 31.9
click at [593, 277] on div "/* ----------------------------------------------------------------------------…" at bounding box center [720, 459] width 716 height 634
paste textarea "52"
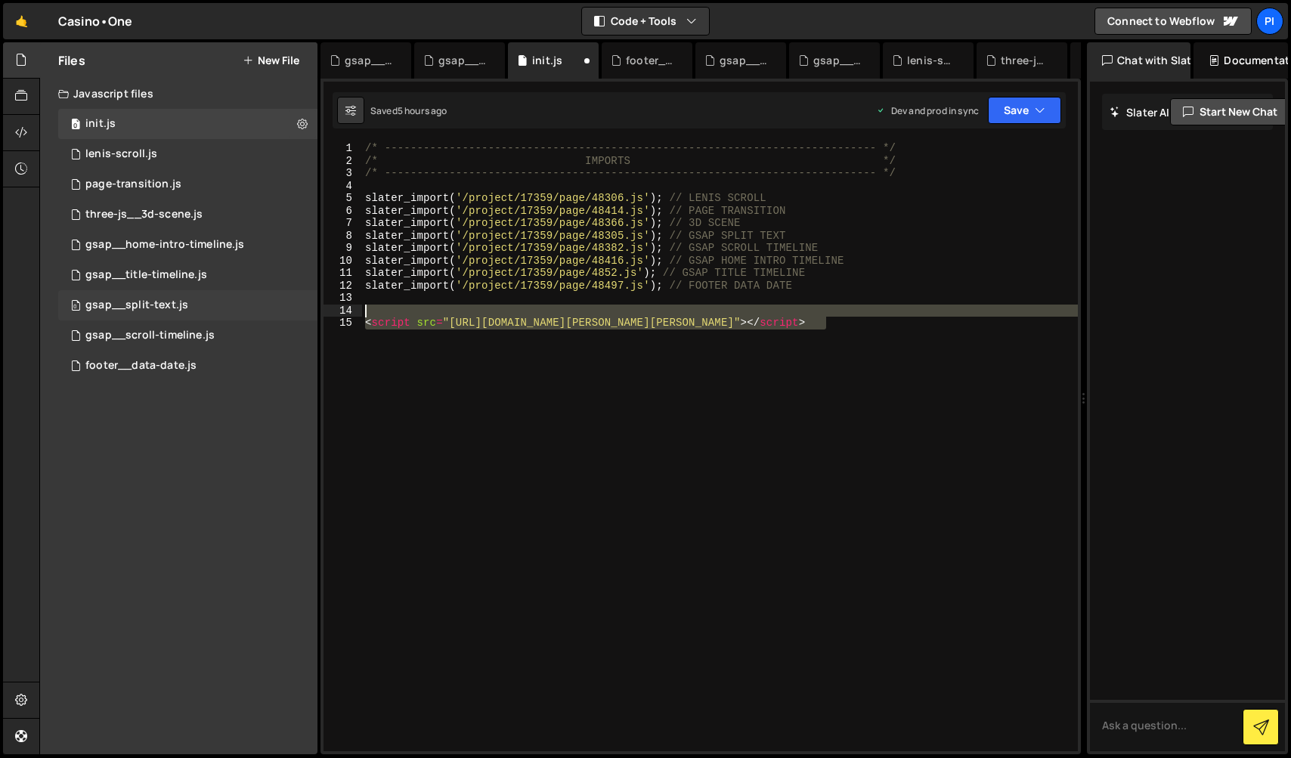
drag, startPoint x: 539, startPoint y: 343, endPoint x: 292, endPoint y: 311, distance: 248.5
click at [290, 311] on div "Files New File Javascript files 0 init.js 0 0 [PERSON_NAME]-scroll.js 0 0 page-…" at bounding box center [664, 398] width 1251 height 713
click at [616, 279] on div "/* ----------------------------------------------------------------------------…" at bounding box center [720, 459] width 716 height 634
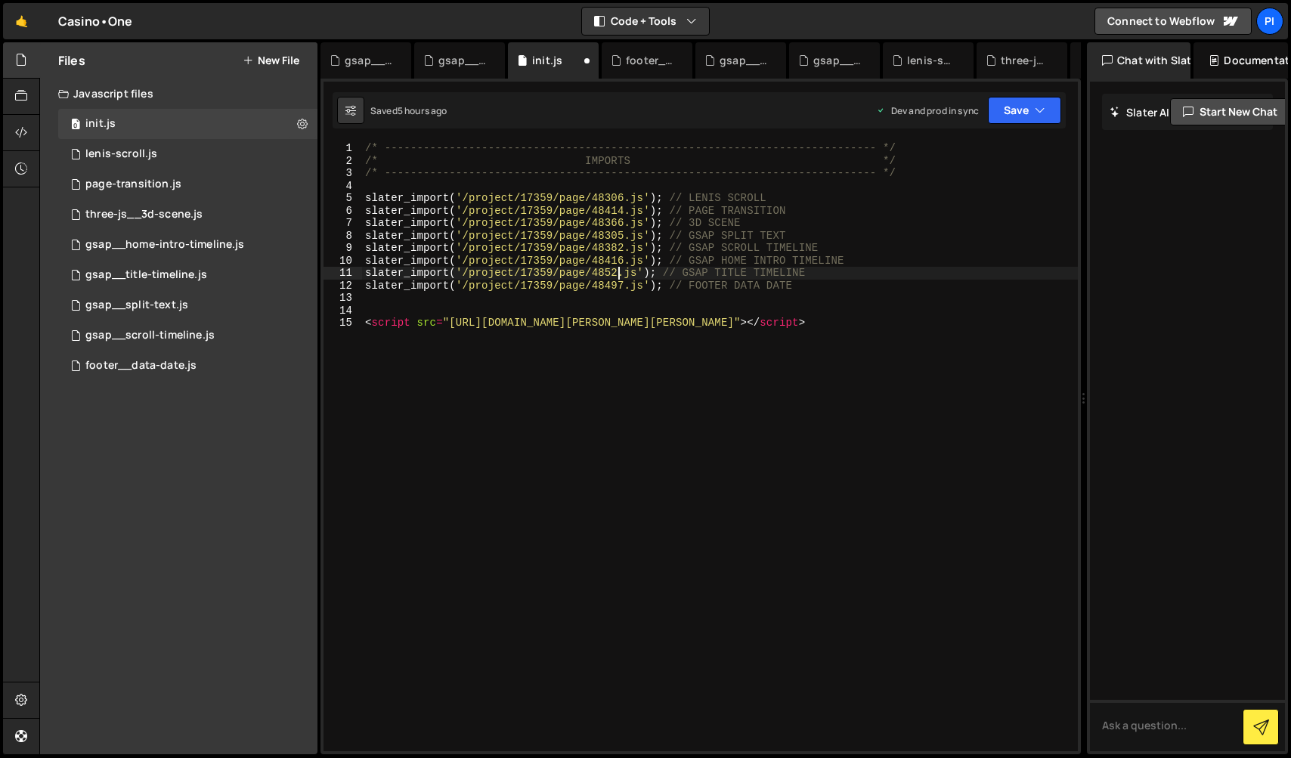
type textarea "slater_import('/project/17359/page/48524.js'); // GSAP TITLE TIMELINE"
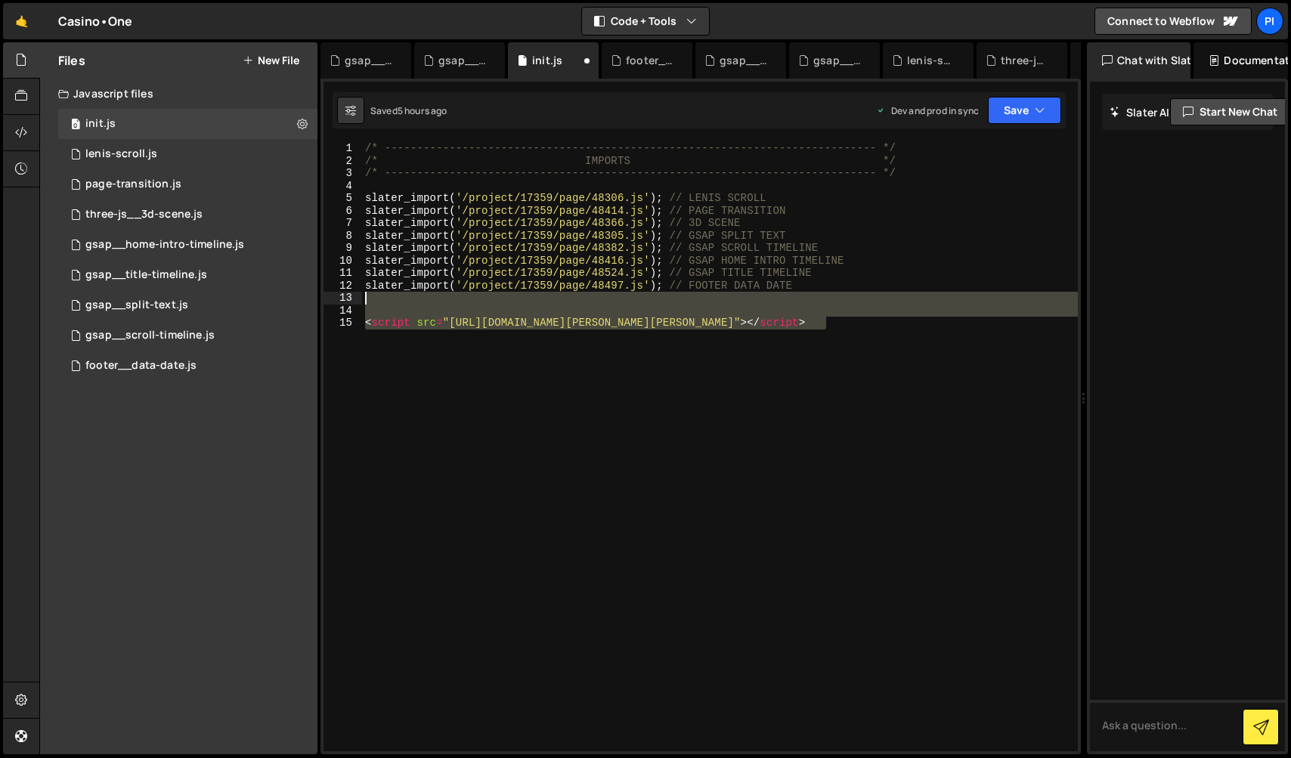
drag, startPoint x: 629, startPoint y: 351, endPoint x: 385, endPoint y: 302, distance: 249.0
click at [385, 302] on div "/* ----------------------------------------------------------------------------…" at bounding box center [720, 459] width 716 height 634
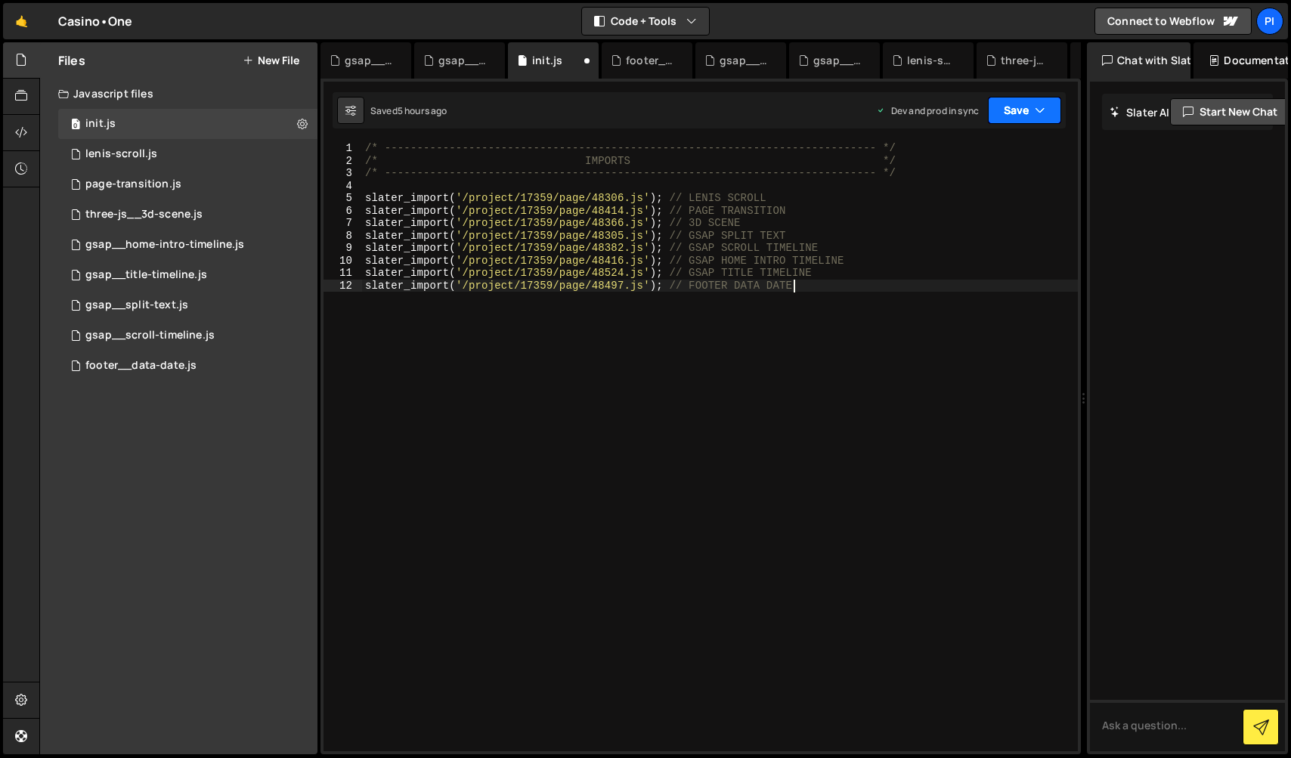
type textarea "slater_import('/project/17359/page/48497.js'); // FOOTER DATA DATE"
drag, startPoint x: 1019, startPoint y: 99, endPoint x: 1001, endPoint y: 176, distance: 79.2
click at [1019, 98] on button "Save" at bounding box center [1024, 110] width 73 height 27
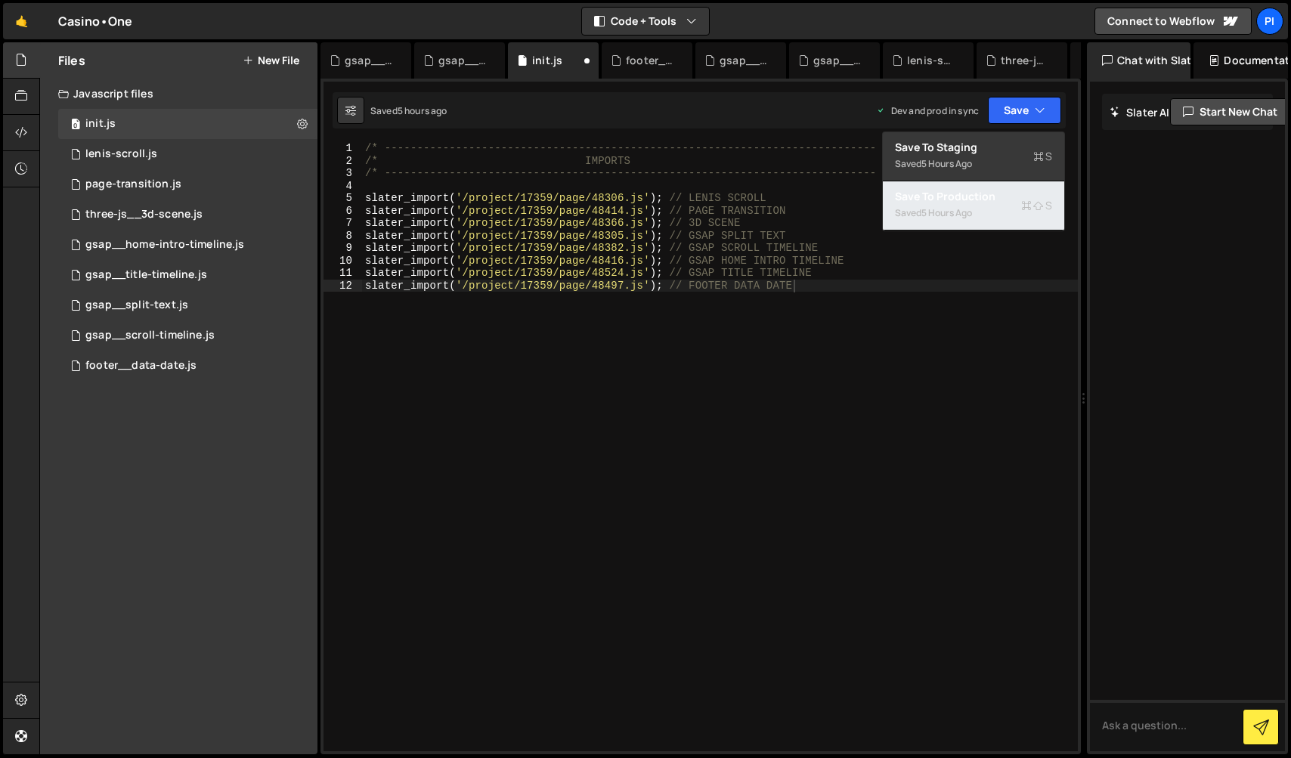
click at [981, 210] on button "Save to Production S Saved 5 hours ago" at bounding box center [973, 205] width 181 height 49
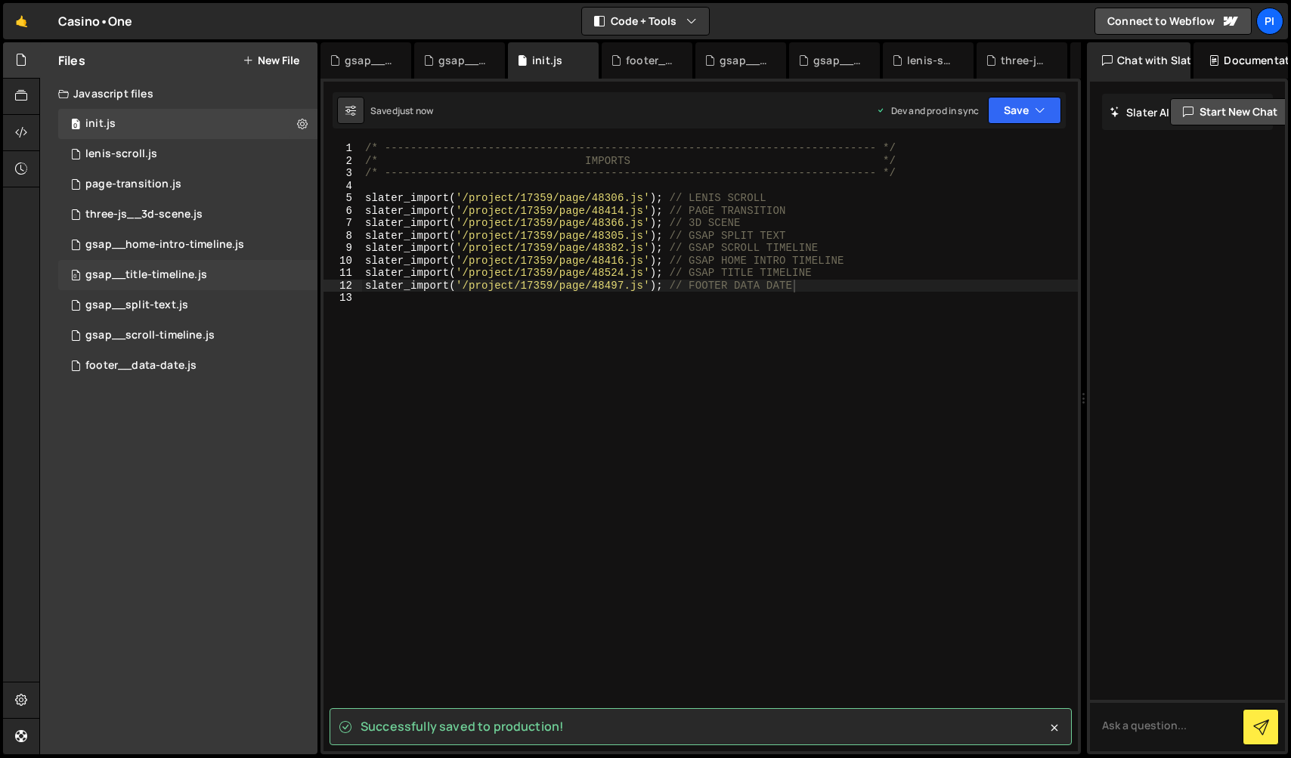
click at [179, 264] on div "0 gsap__title-timeline.js 0" at bounding box center [187, 275] width 259 height 30
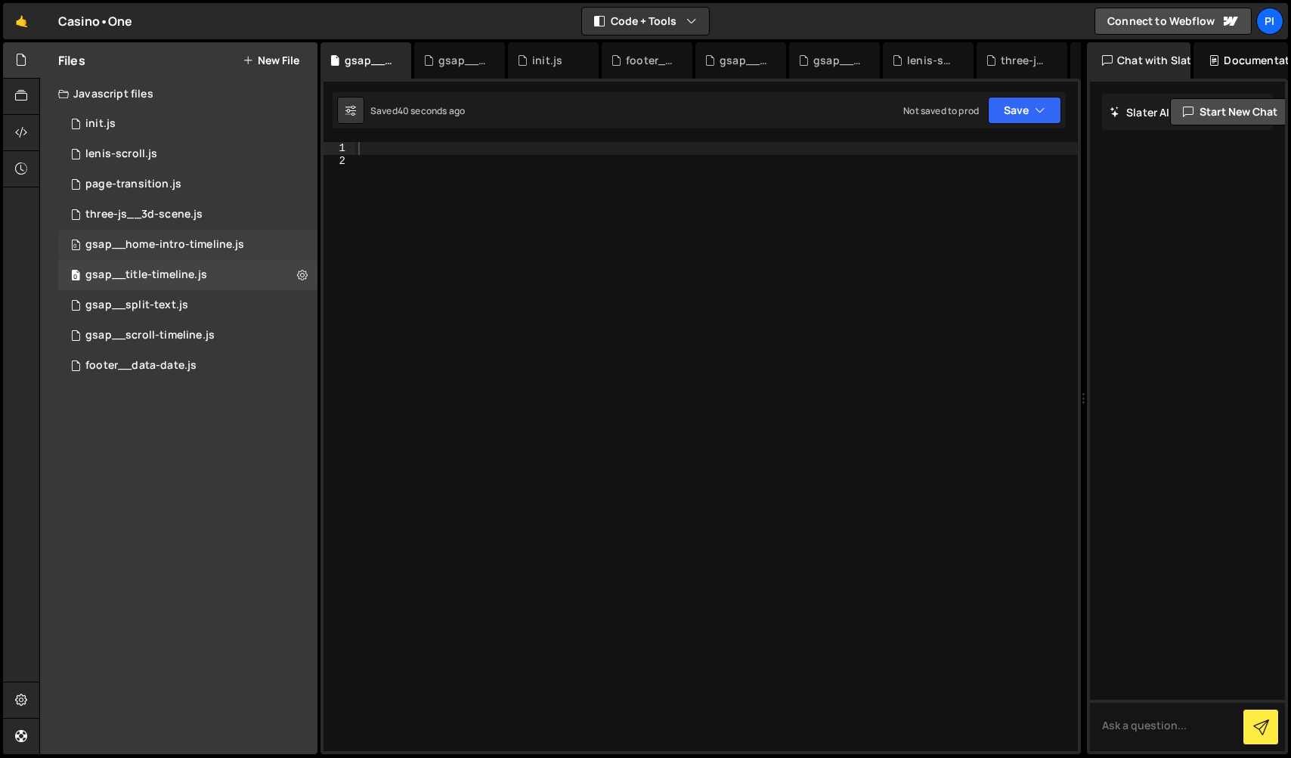
click at [190, 252] on div "0 gsap__home-intro-timeline.js 0" at bounding box center [187, 245] width 259 height 30
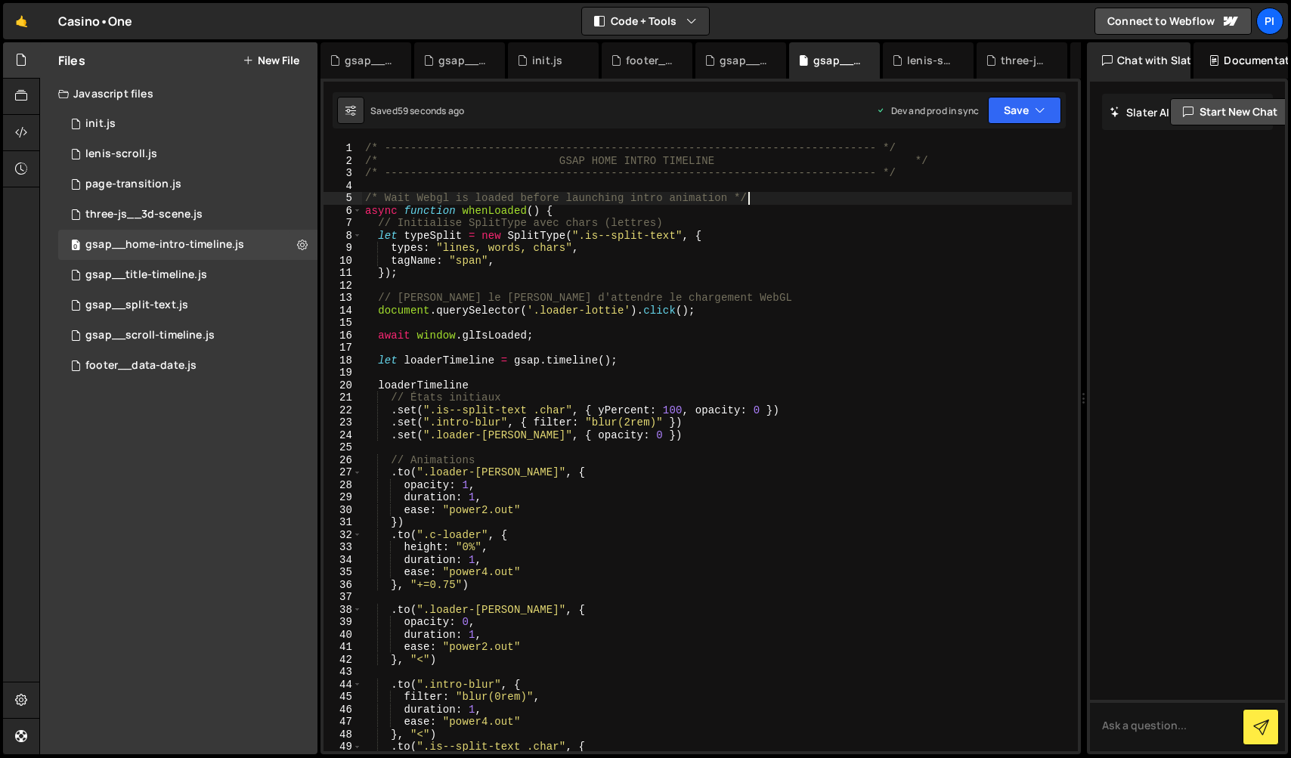
drag, startPoint x: 827, startPoint y: 200, endPoint x: 1001, endPoint y: 162, distance: 178.6
click at [828, 200] on div "/* ----------------------------------------------------------------------------…" at bounding box center [717, 459] width 710 height 634
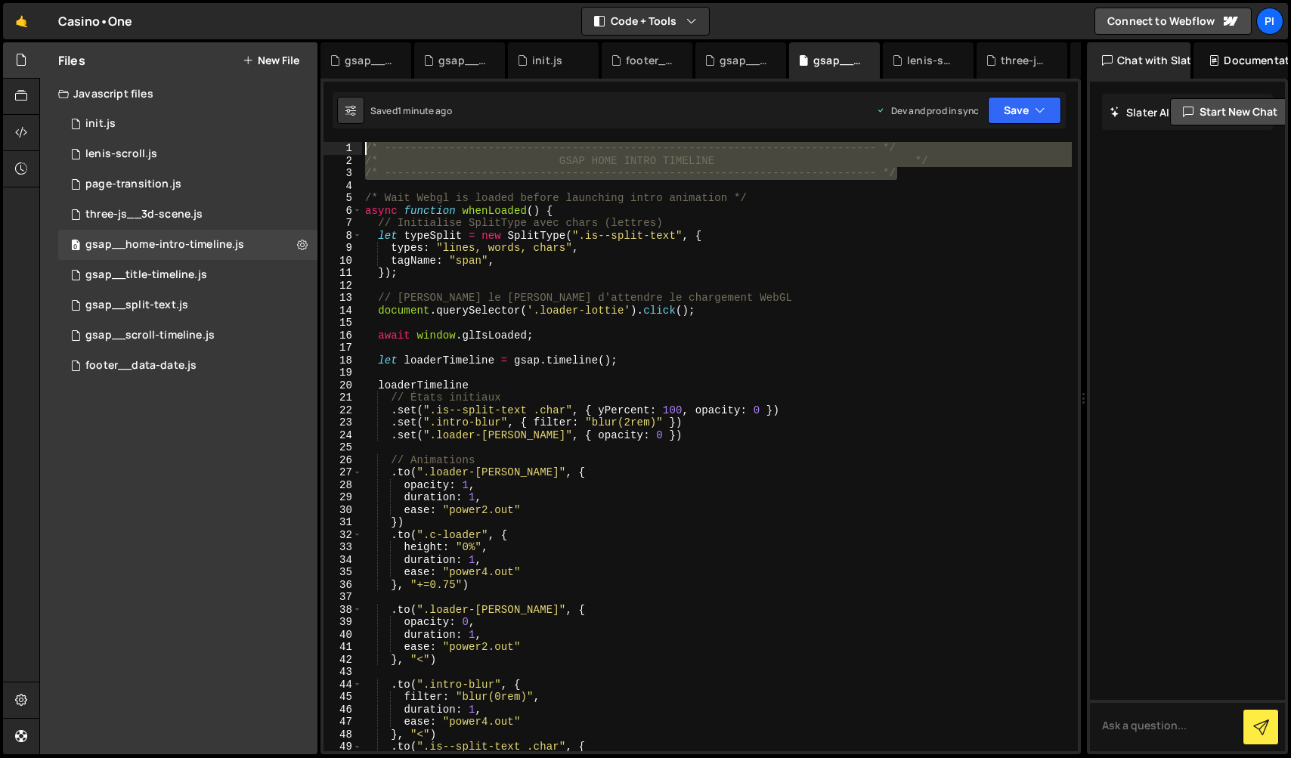
drag, startPoint x: 976, startPoint y: 174, endPoint x: 416, endPoint y: 115, distance: 563.8
click at [416, 115] on div "Debug Explain Copy gsap__title-timeline.js gsap__scroll-timeline.js init.js foo…" at bounding box center [700, 398] width 760 height 713
drag, startPoint x: 848, startPoint y: 175, endPoint x: 877, endPoint y: 169, distance: 29.5
click at [848, 175] on div "/* ----------------------------------------------------------------------------…" at bounding box center [717, 446] width 710 height 609
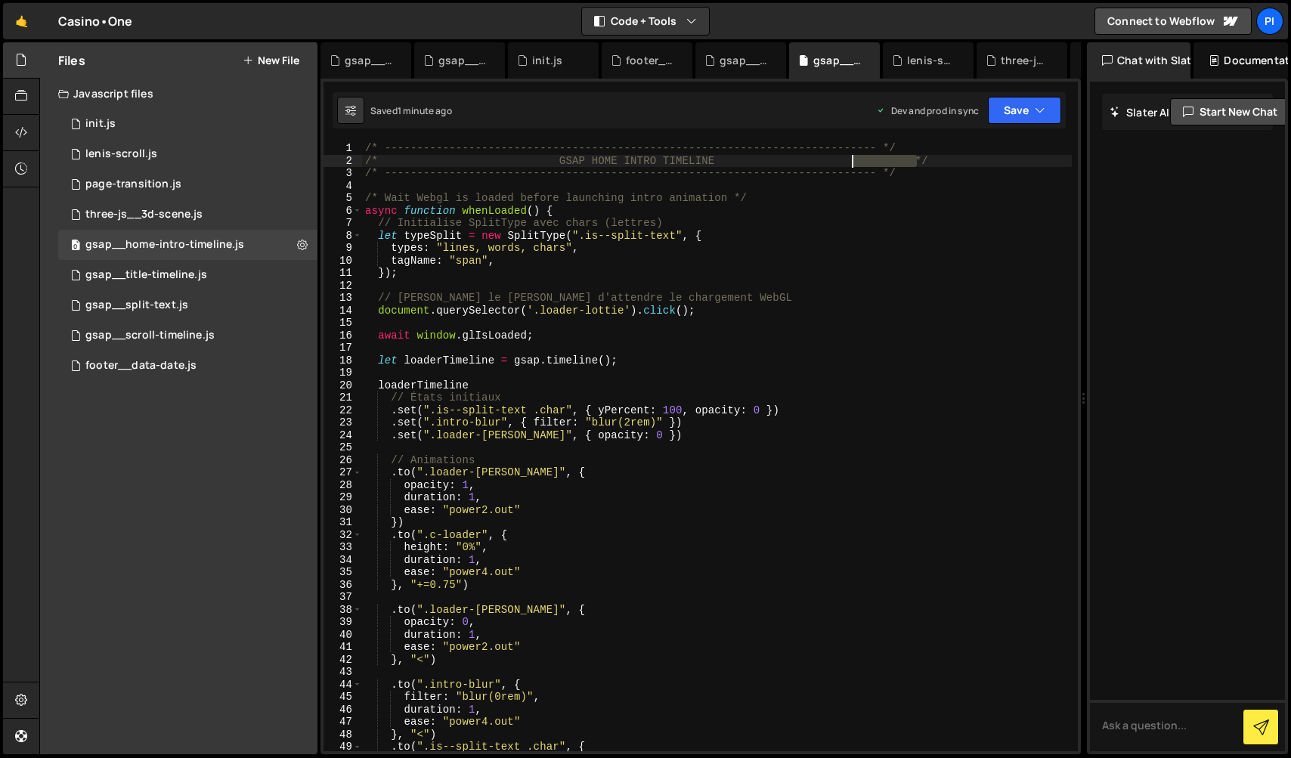
drag, startPoint x: 914, startPoint y: 162, endPoint x: 853, endPoint y: 163, distance: 60.5
click at [853, 163] on div "/* ----------------------------------------------------------------------------…" at bounding box center [717, 459] width 710 height 634
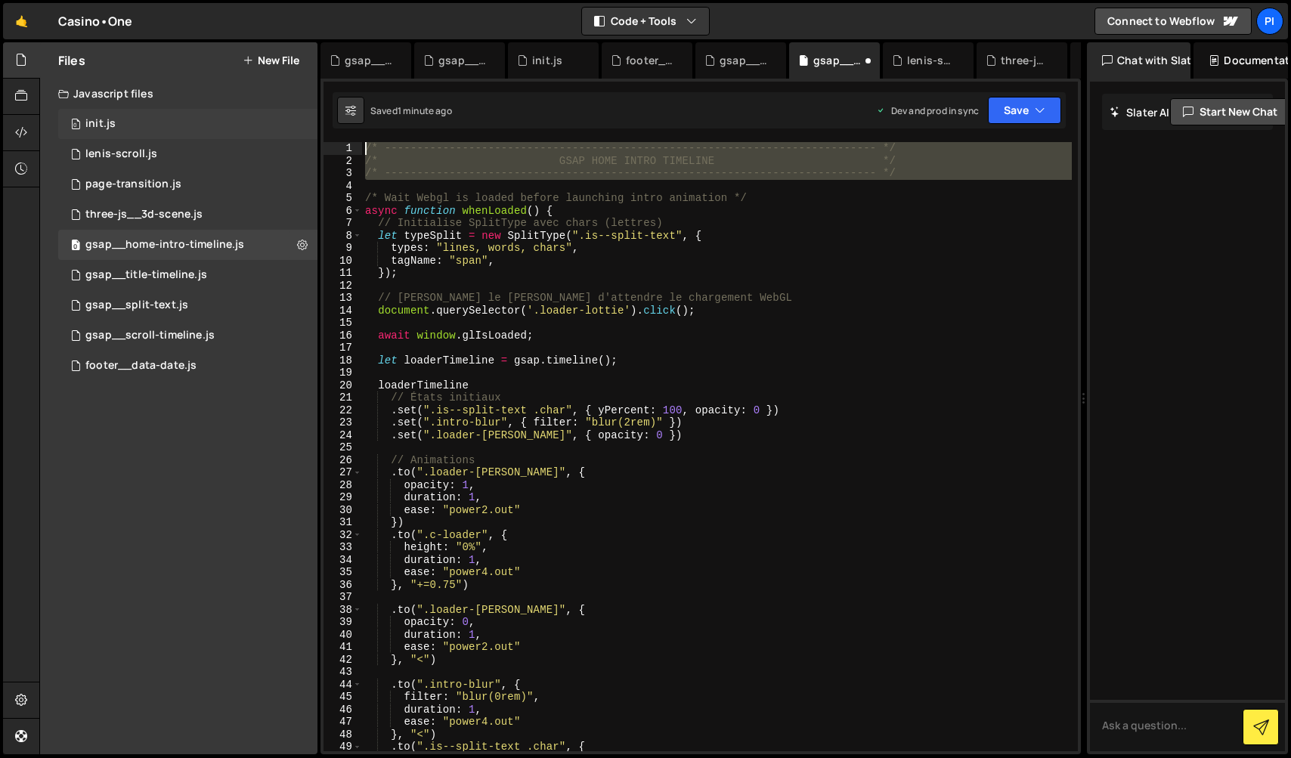
drag, startPoint x: 903, startPoint y: 179, endPoint x: 301, endPoint y: 138, distance: 603.7
click at [301, 138] on div "Files New File Javascript files 0 init.js 0 0 [PERSON_NAME]-scroll.js 0 0 page-…" at bounding box center [664, 398] width 1251 height 713
type textarea "/* ----------------------------------------------------------------------------…"
click at [207, 277] on div "0 gsap__title-timeline.js 0" at bounding box center [187, 275] width 259 height 30
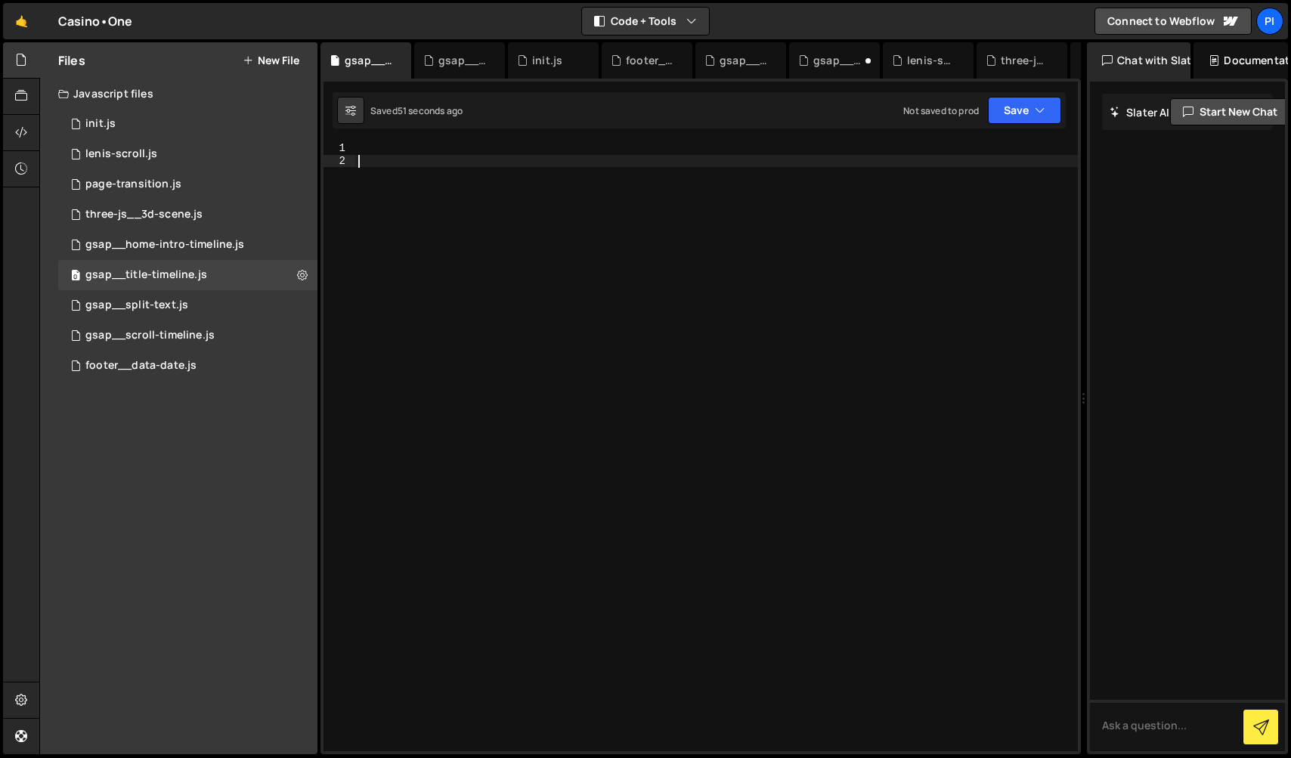
click at [547, 213] on div at bounding box center [716, 459] width 722 height 634
paste textarea "/* ----------------------------------------------------------------------------…"
click at [439, 152] on div "/* ----------------------------------------------------------------------------…" at bounding box center [716, 459] width 722 height 634
click at [358, 162] on div "/* ----------------------------------------------------------------------------…" at bounding box center [716, 459] width 722 height 634
click at [196, 253] on div "0 gsap__home-intro-timeline.js 0" at bounding box center [187, 245] width 259 height 30
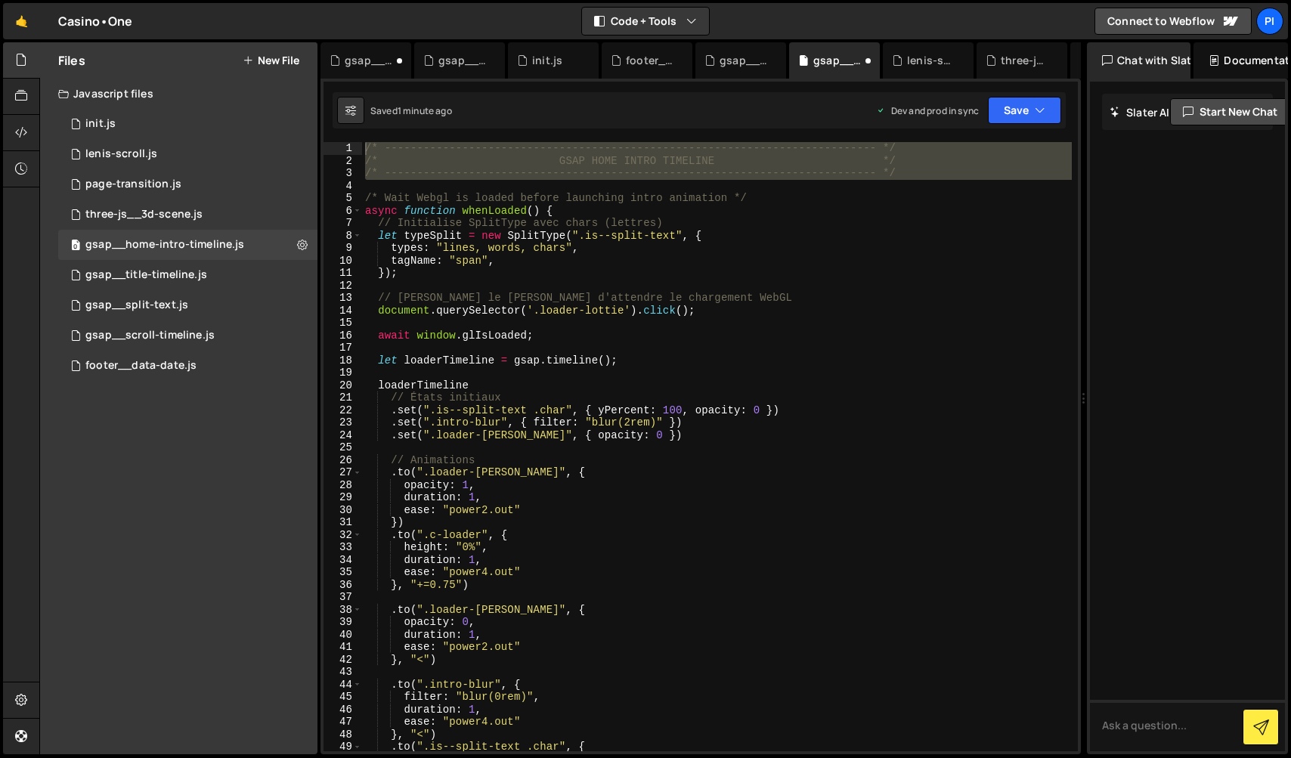
scroll to position [0, 0]
click at [113, 285] on div "0 gsap__title-timeline.js 0" at bounding box center [187, 275] width 259 height 30
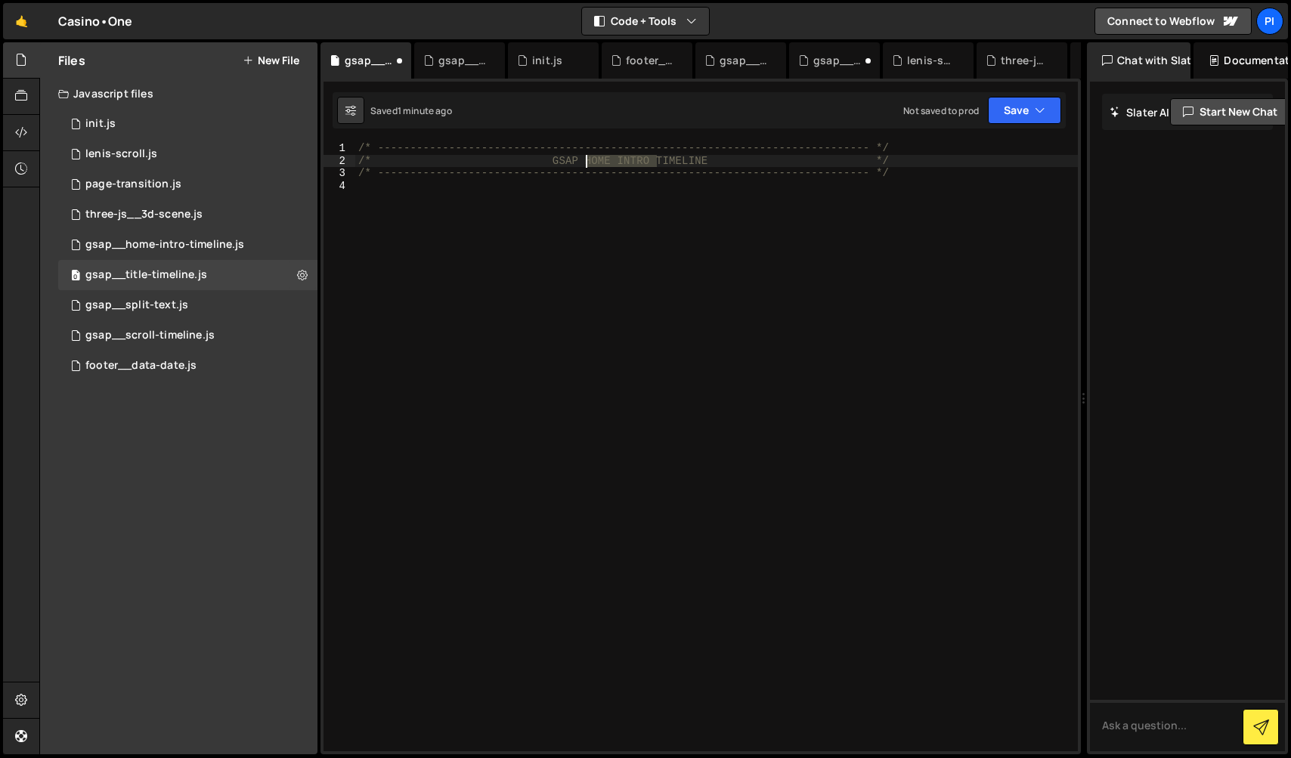
drag, startPoint x: 654, startPoint y: 160, endPoint x: 582, endPoint y: 162, distance: 71.8
click at [582, 161] on div "/* ----------------------------------------------------------------------------…" at bounding box center [716, 459] width 722 height 634
type textarea "/* GSAP TITLE TIMELINE */"
click at [1012, 108] on button "Save" at bounding box center [1024, 110] width 73 height 27
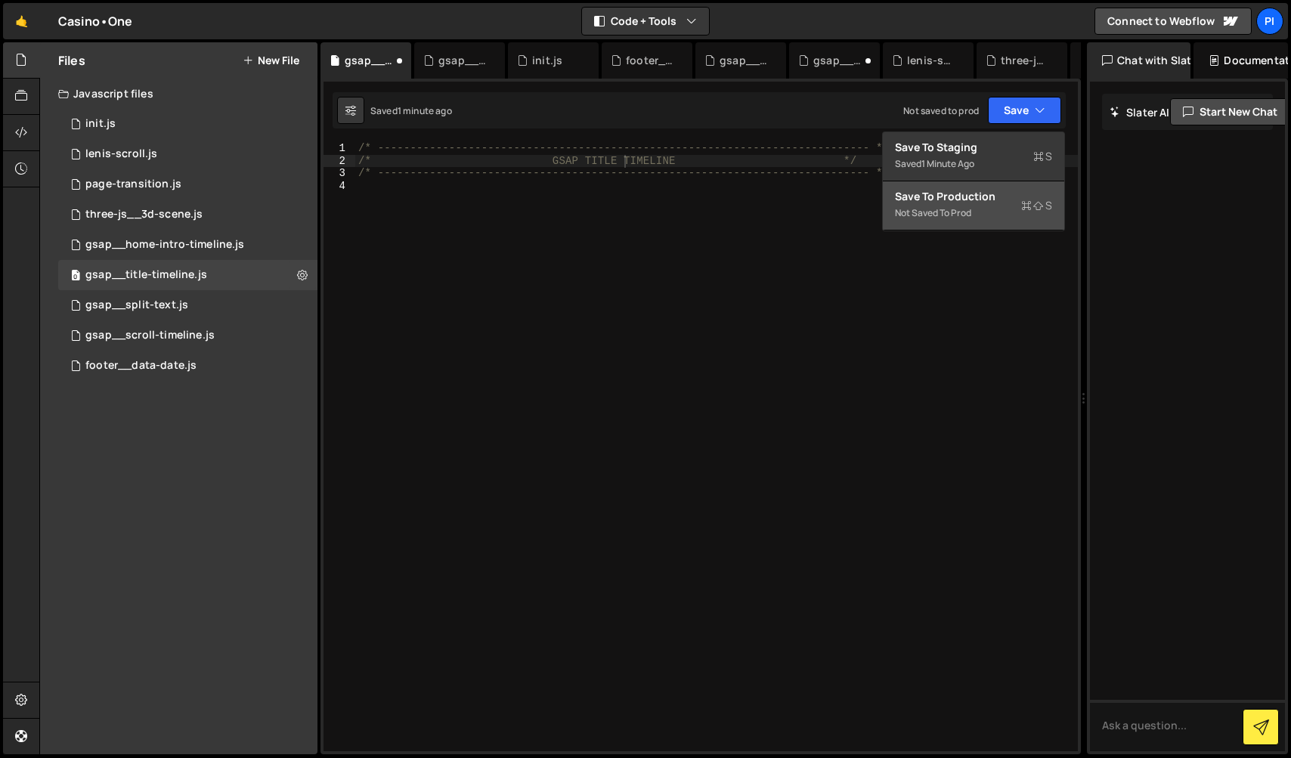
click at [983, 218] on button "Save to Production S Not saved to prod" at bounding box center [973, 205] width 181 height 49
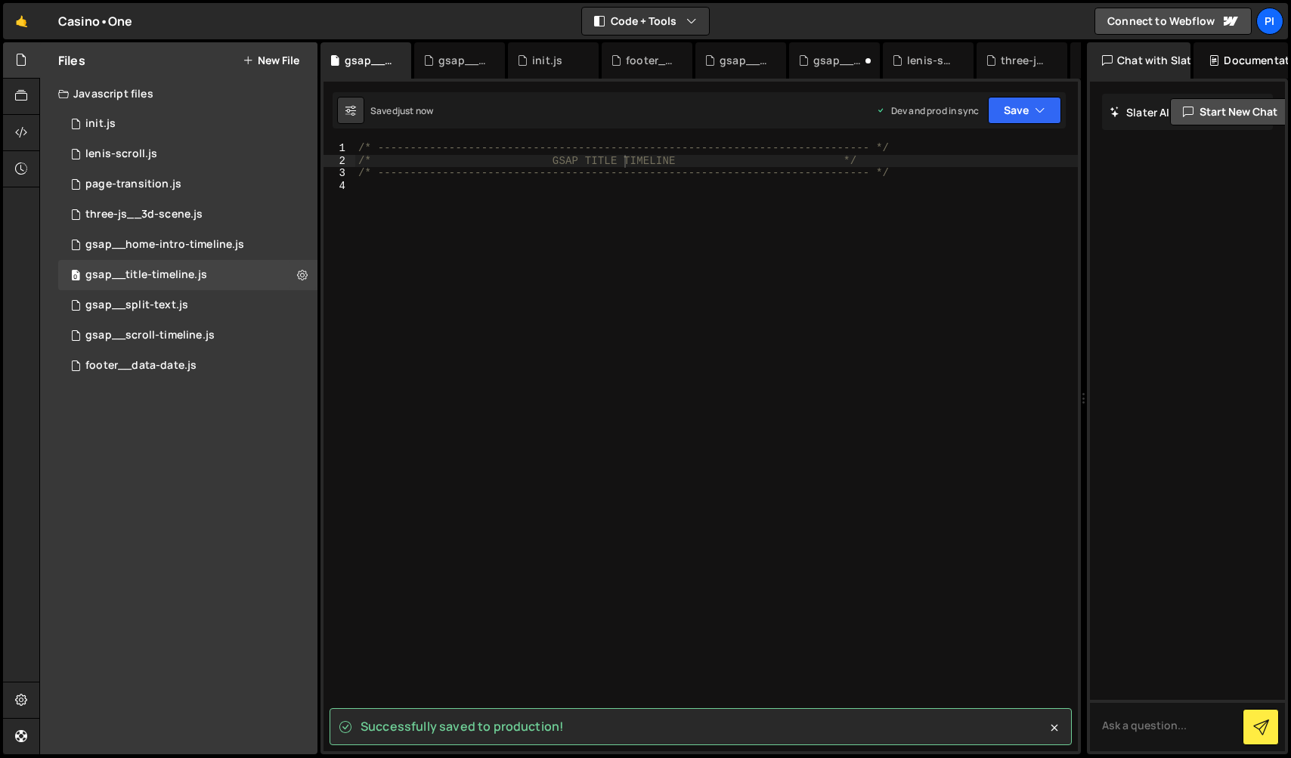
click at [954, 373] on div "/* ----------------------------------------------------------------------------…" at bounding box center [716, 459] width 722 height 634
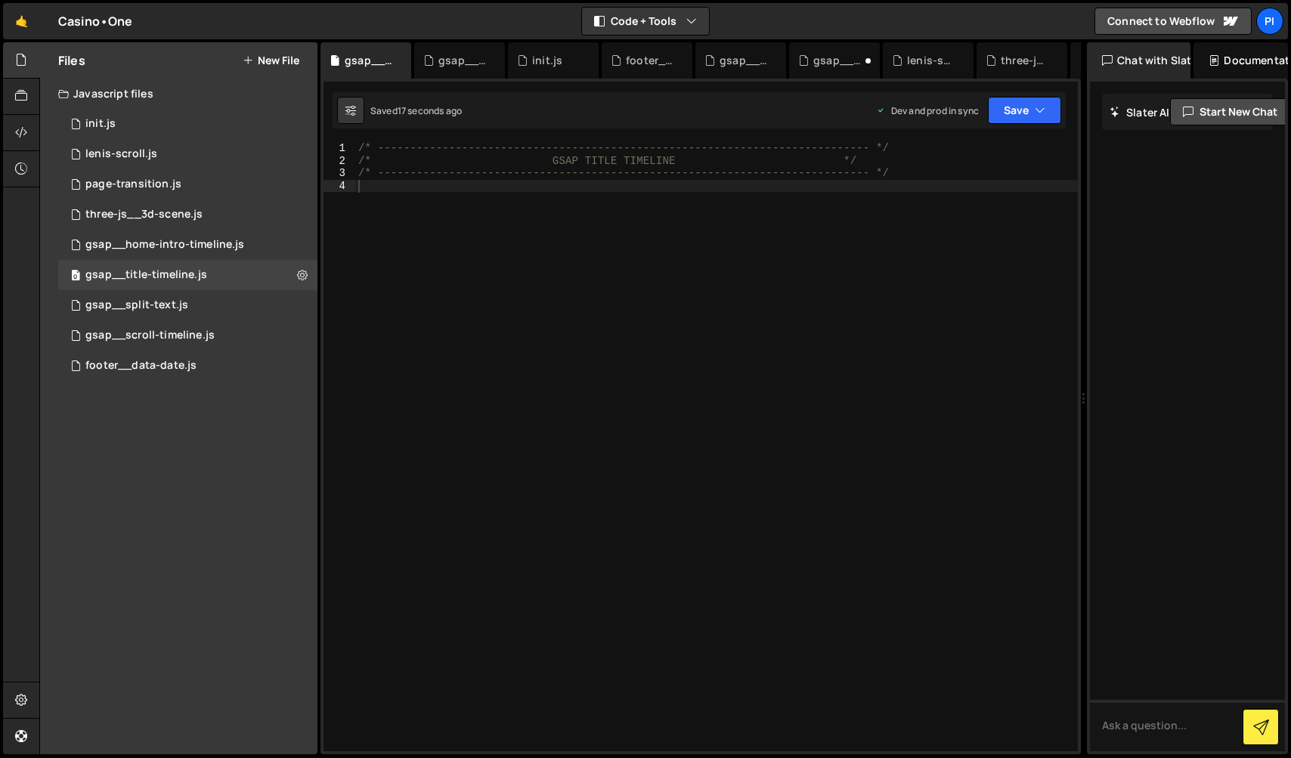
click at [630, 328] on div "/* ----------------------------------------------------------------------------…" at bounding box center [716, 459] width 722 height 634
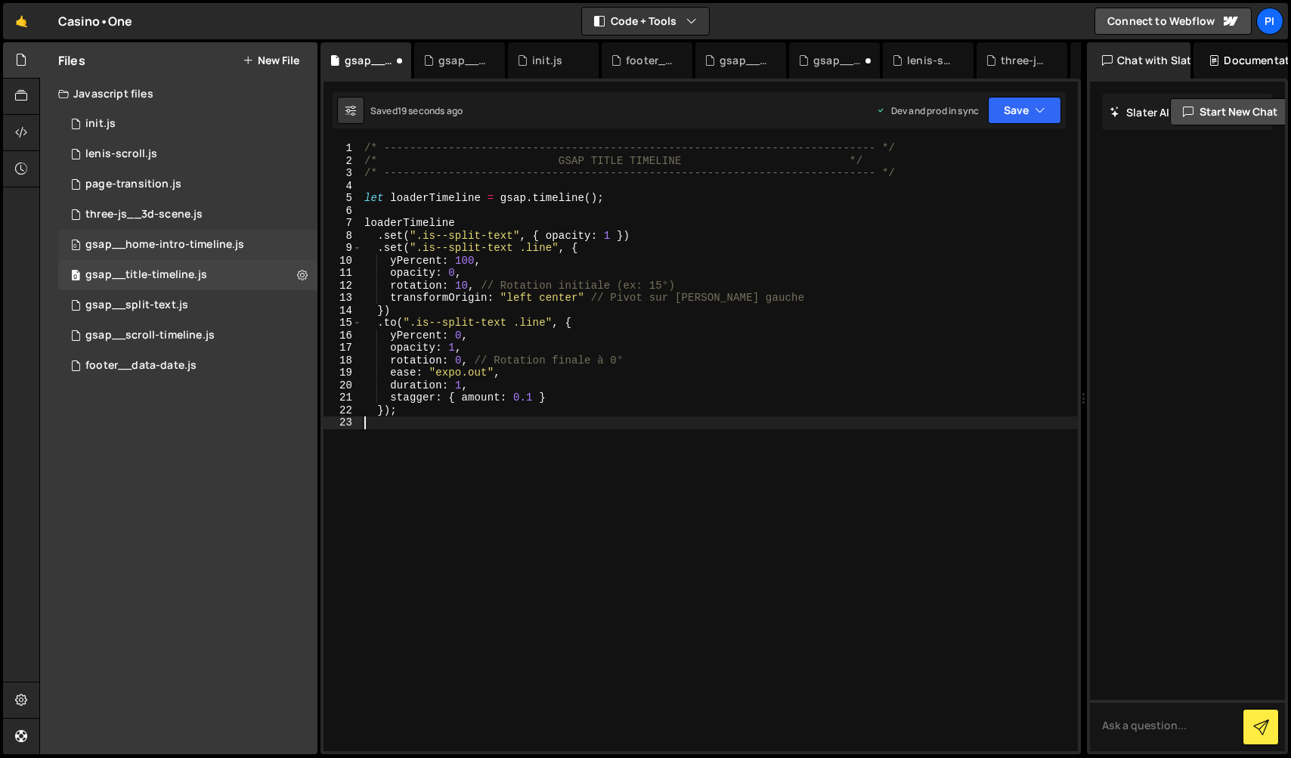
click at [135, 240] on div "gsap__home-intro-timeline.js" at bounding box center [164, 245] width 159 height 14
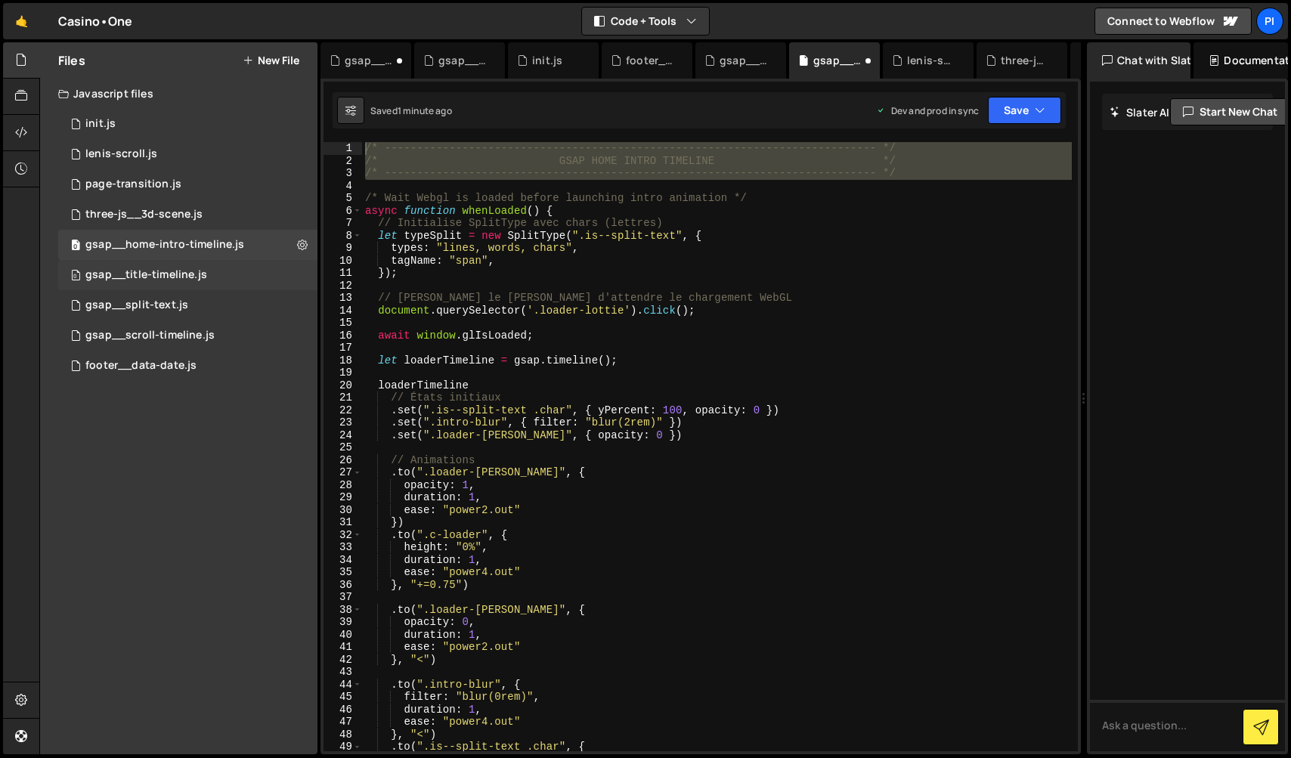
click at [138, 271] on div "gsap__title-timeline.js" at bounding box center [146, 275] width 122 height 14
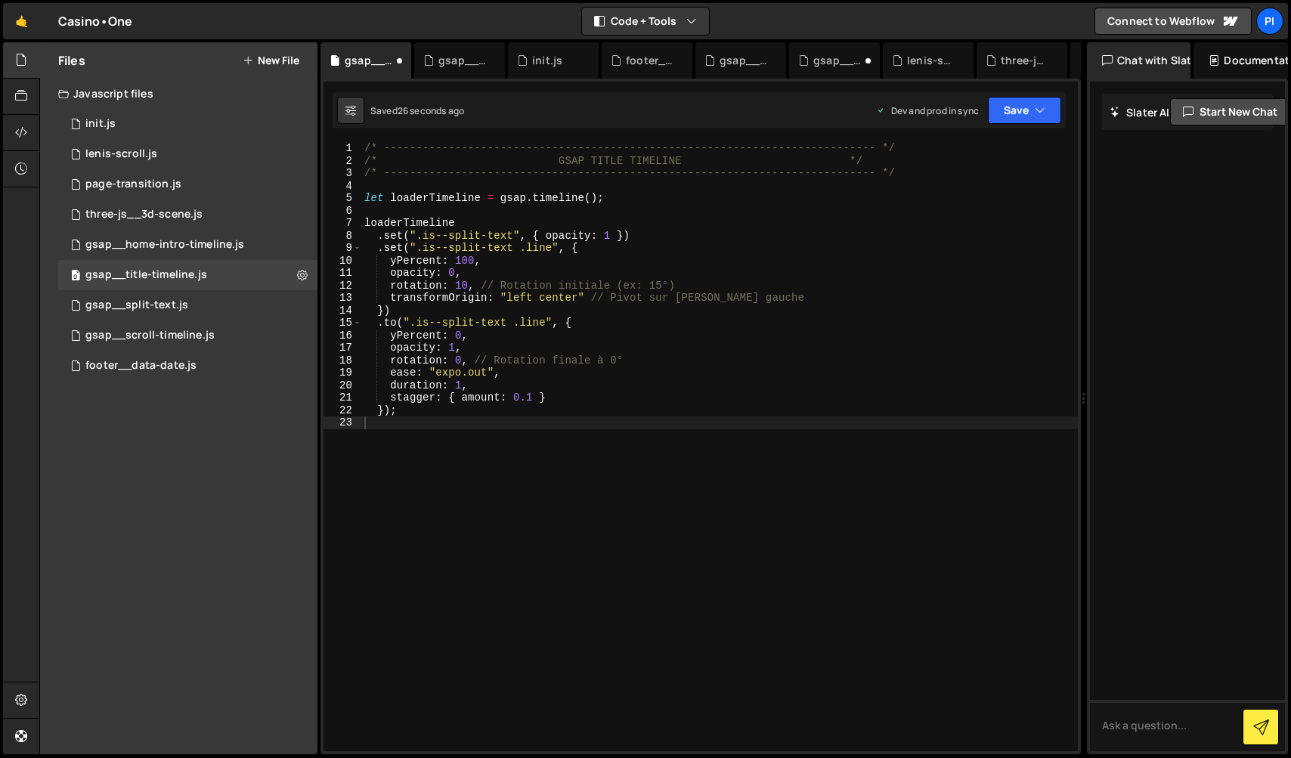
click at [575, 512] on div "/* ----------------------------------------------------------------------------…" at bounding box center [719, 459] width 716 height 634
click at [510, 235] on div "/* ----------------------------------------------------------------------------…" at bounding box center [719, 459] width 716 height 634
type textarea ".set(".is--split-text", { opacity: 1 })"
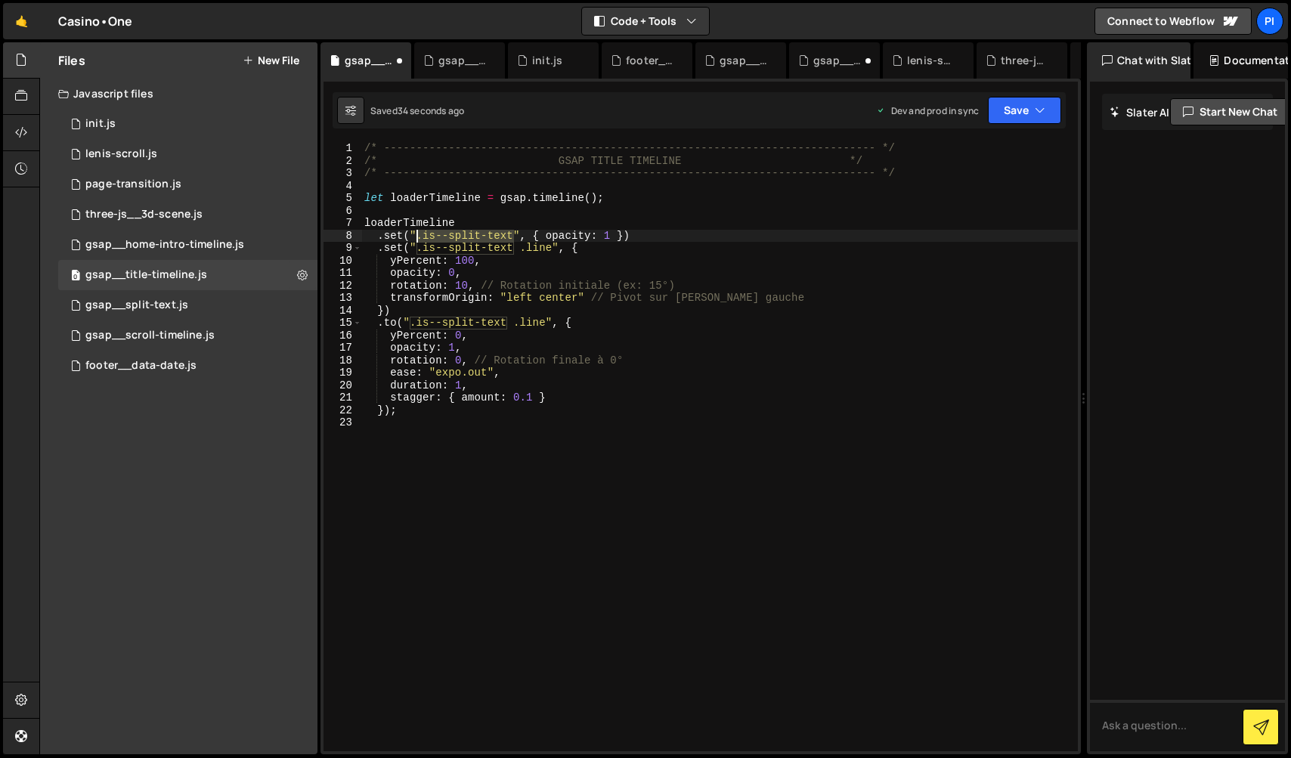
drag, startPoint x: 512, startPoint y: 236, endPoint x: 418, endPoint y: 237, distance: 94.5
click at [419, 238] on div "/* ----------------------------------------------------------------------------…" at bounding box center [719, 459] width 716 height 634
click at [1030, 105] on button "Save" at bounding box center [1024, 110] width 73 height 27
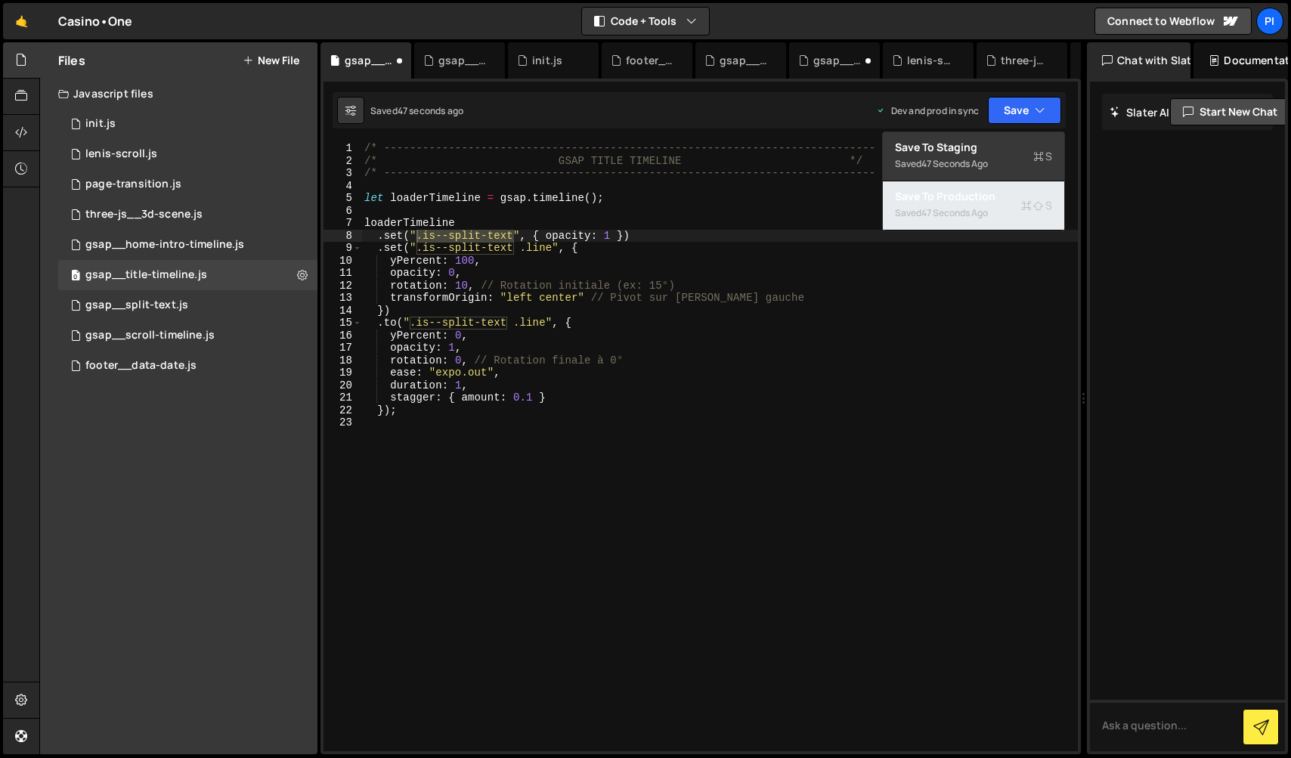
drag, startPoint x: 982, startPoint y: 212, endPoint x: 864, endPoint y: 211, distance: 117.9
click at [982, 212] on div "47 seconds ago" at bounding box center [954, 212] width 66 height 13
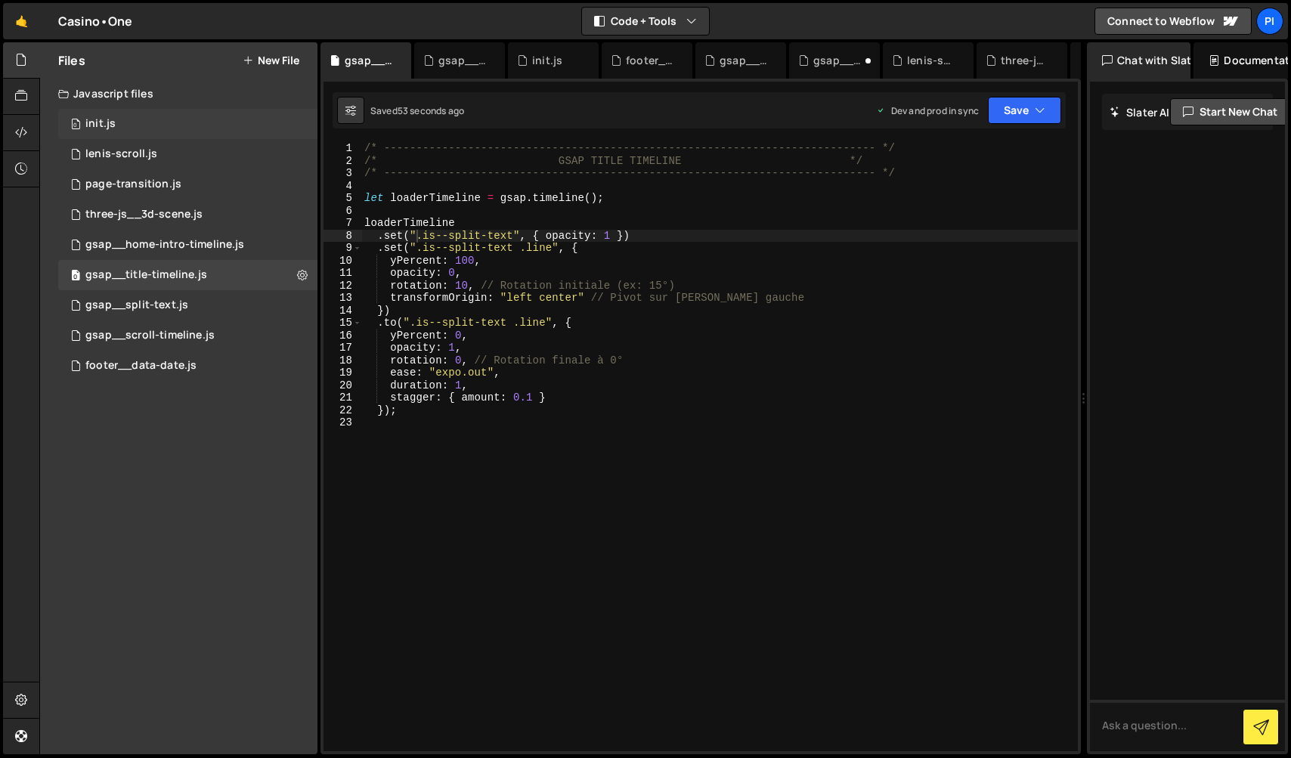
click at [233, 123] on div "0 init.js 0" at bounding box center [187, 124] width 259 height 30
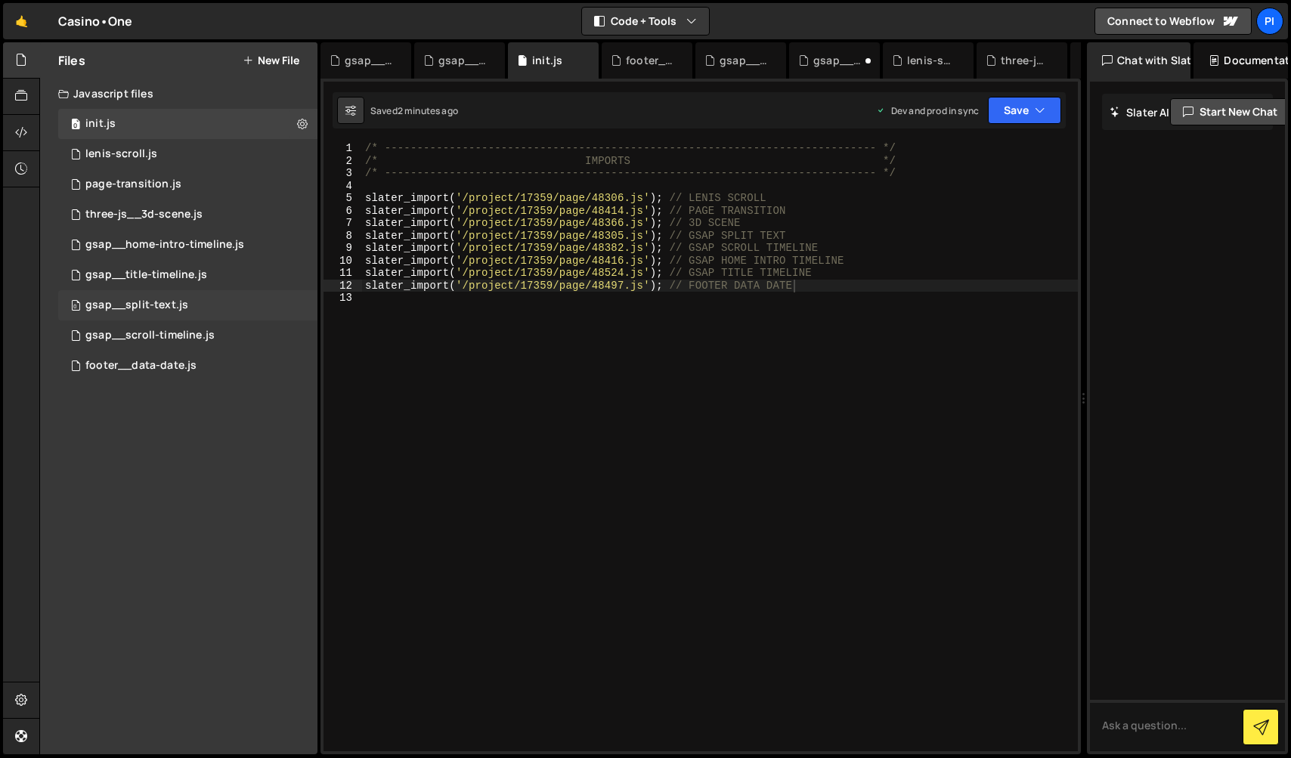
click at [240, 319] on div "0 gsap__split-text.js 0" at bounding box center [187, 305] width 259 height 30
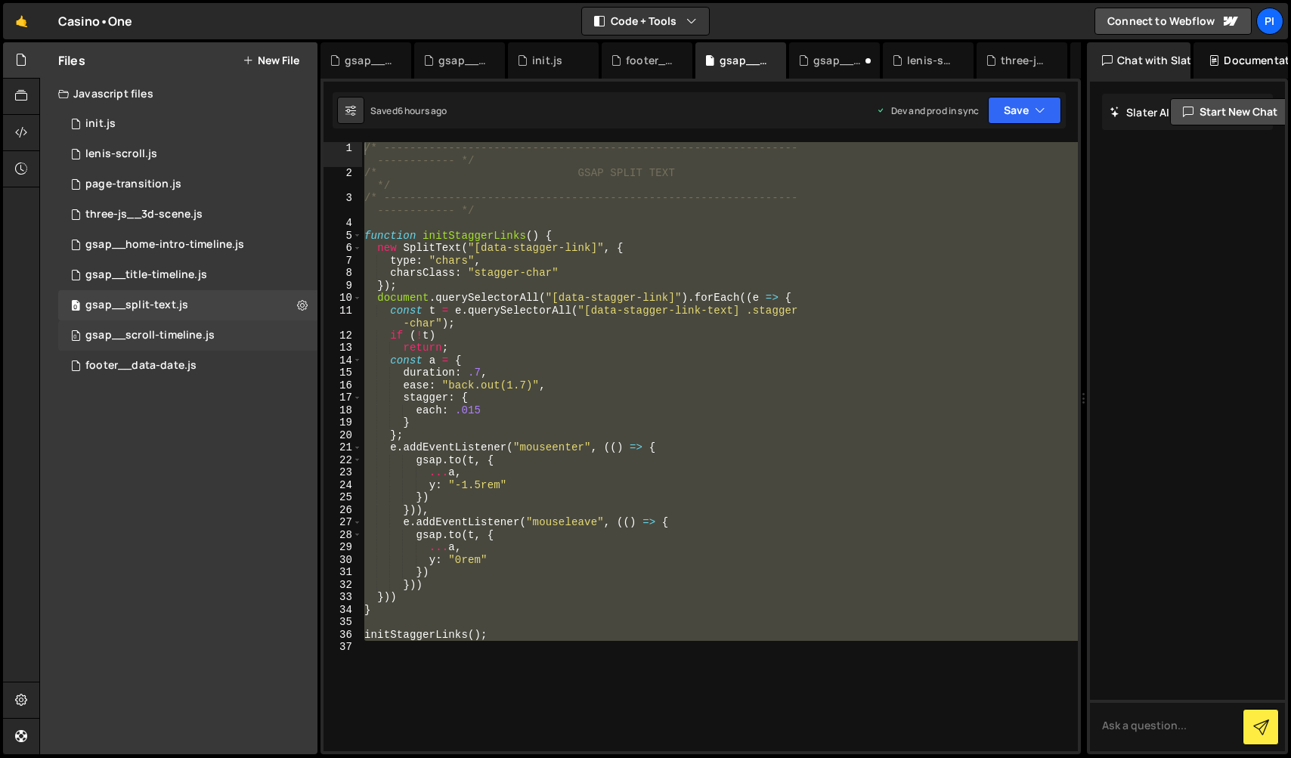
click at [206, 335] on div "gsap__scroll-timeline.js" at bounding box center [149, 336] width 129 height 14
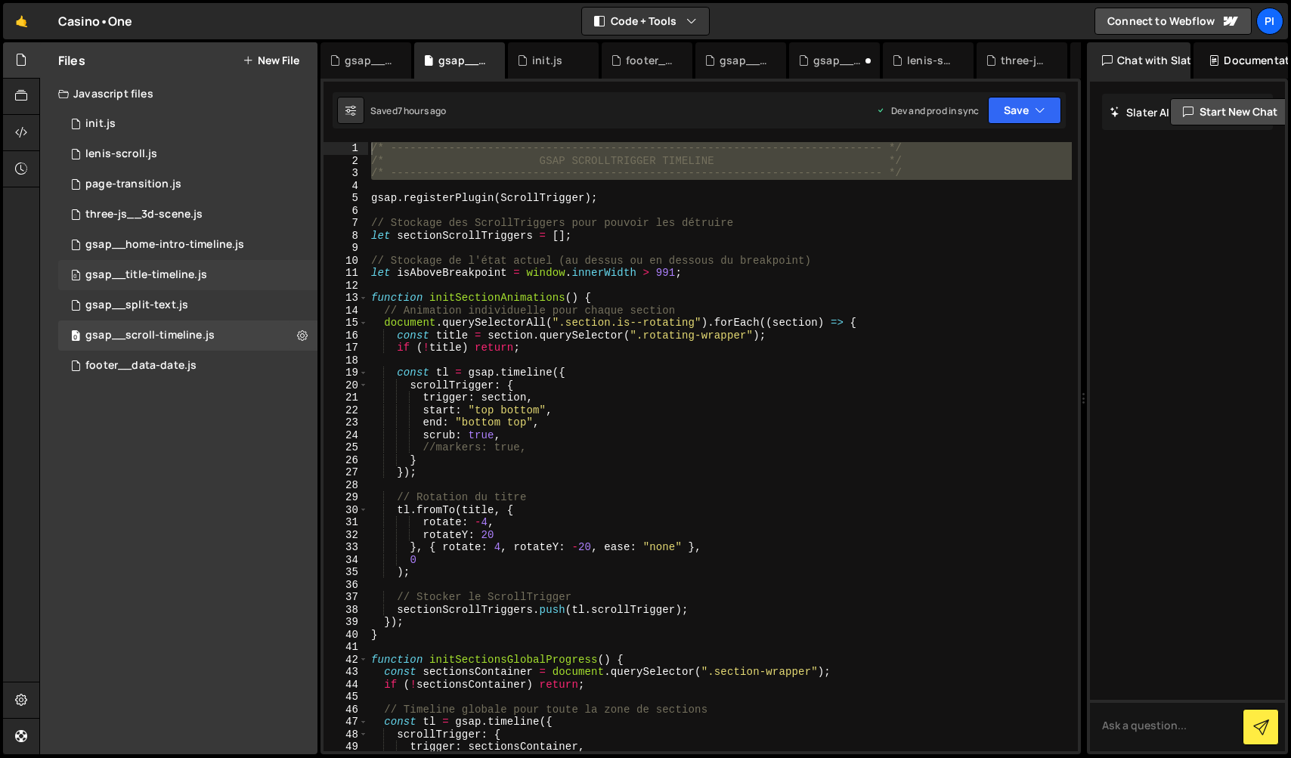
click at [207, 267] on div "0 gsap__title-timeline.js 0" at bounding box center [187, 275] width 259 height 30
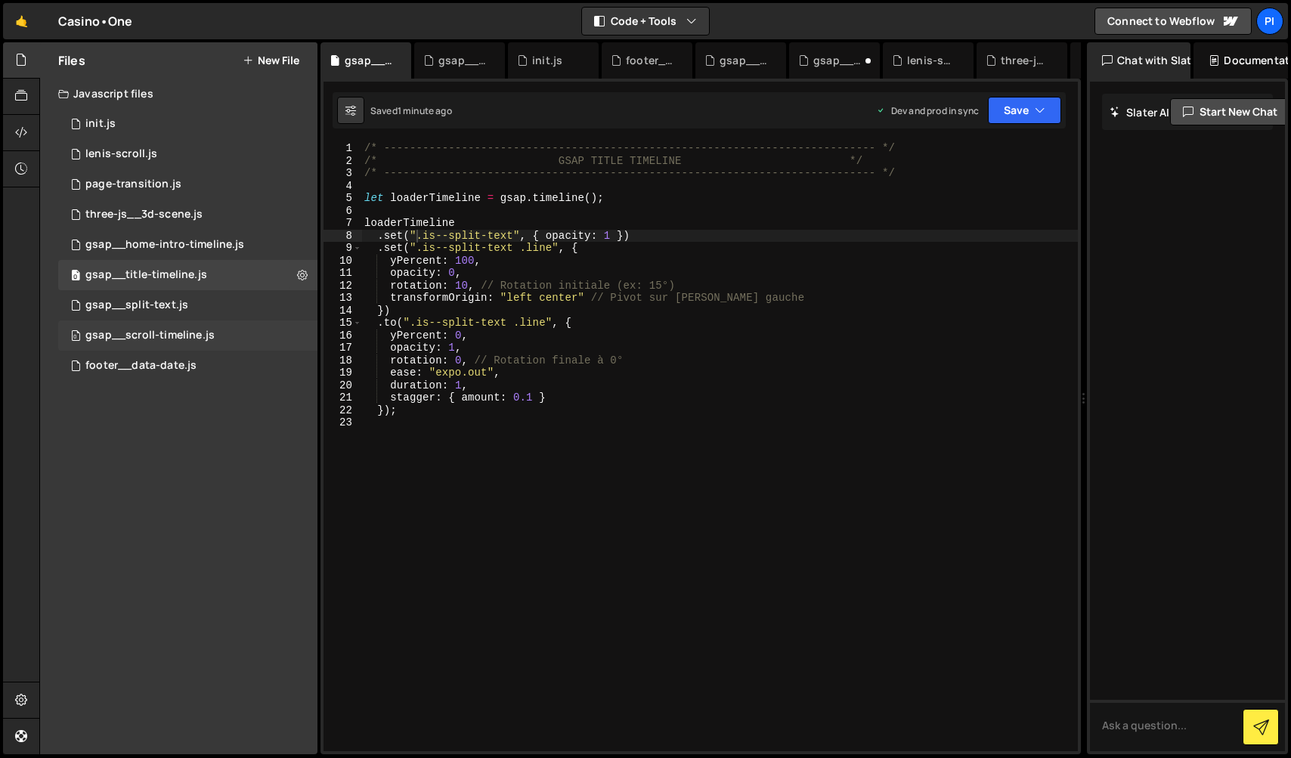
click at [181, 338] on div "gsap__scroll-timeline.js" at bounding box center [149, 336] width 129 height 14
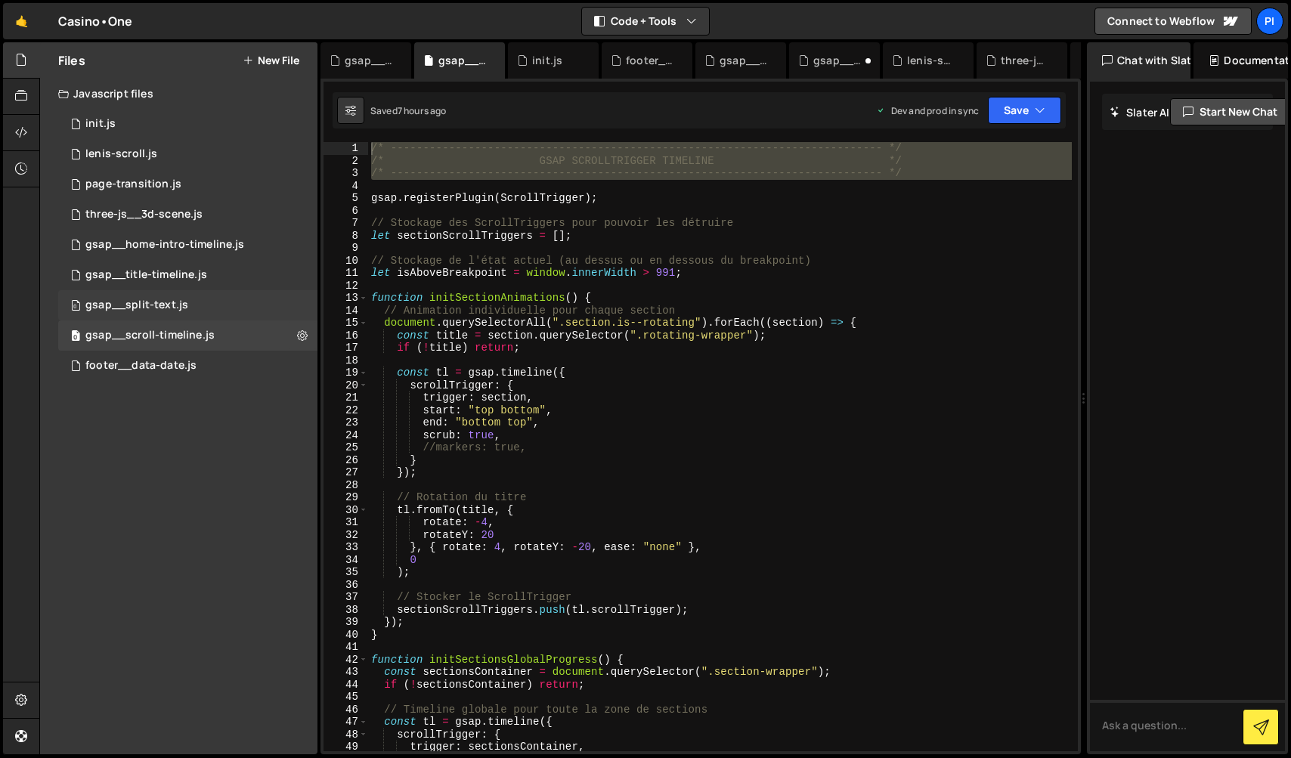
click at [187, 300] on div "0 gsap__split-text.js 0" at bounding box center [187, 305] width 259 height 30
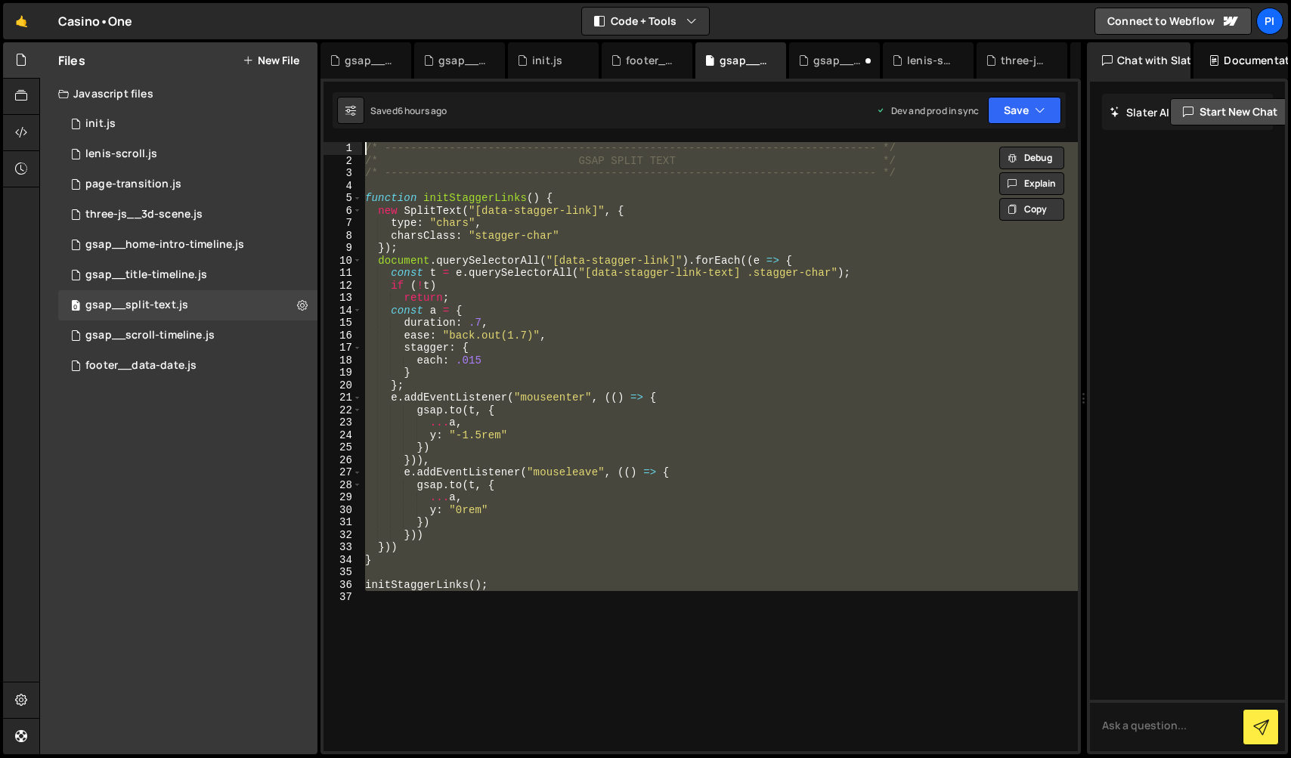
click at [406, 184] on div "/* ----------------------------------------------------------------------------…" at bounding box center [720, 446] width 716 height 609
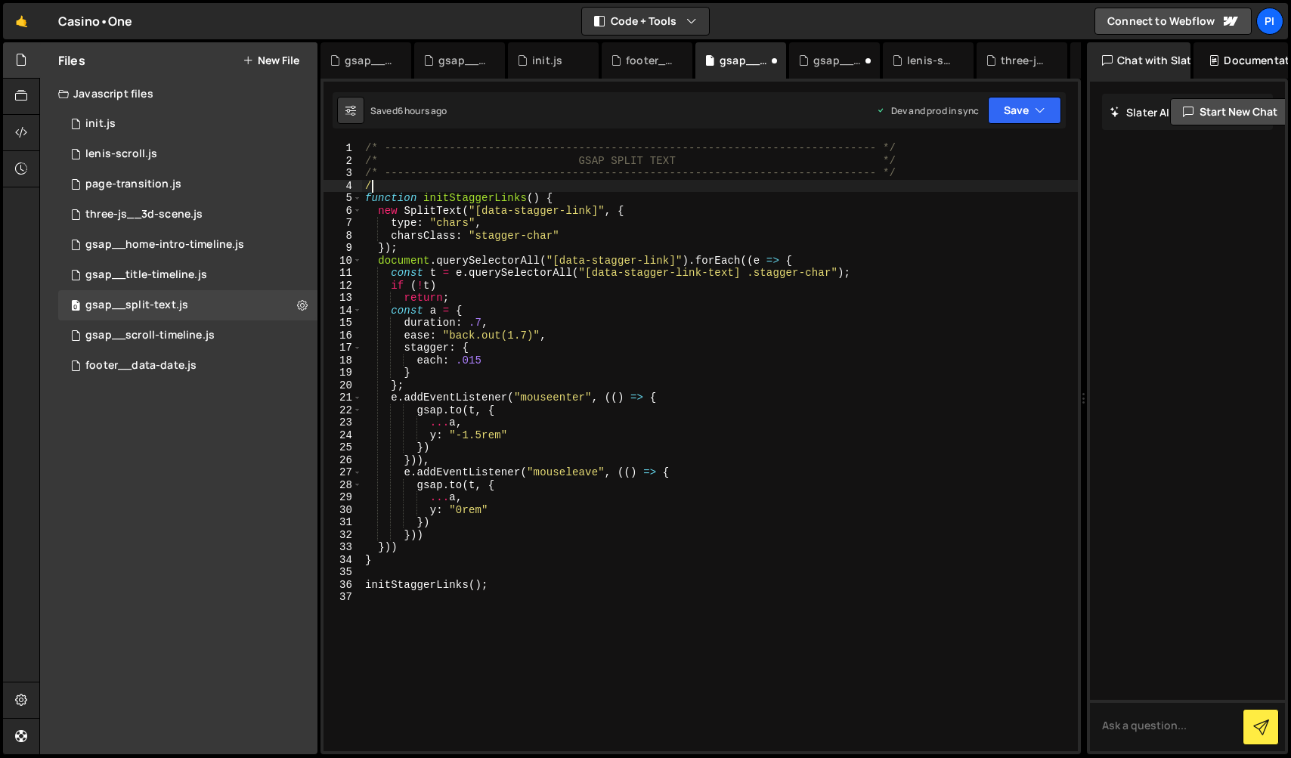
type textarea "/*"
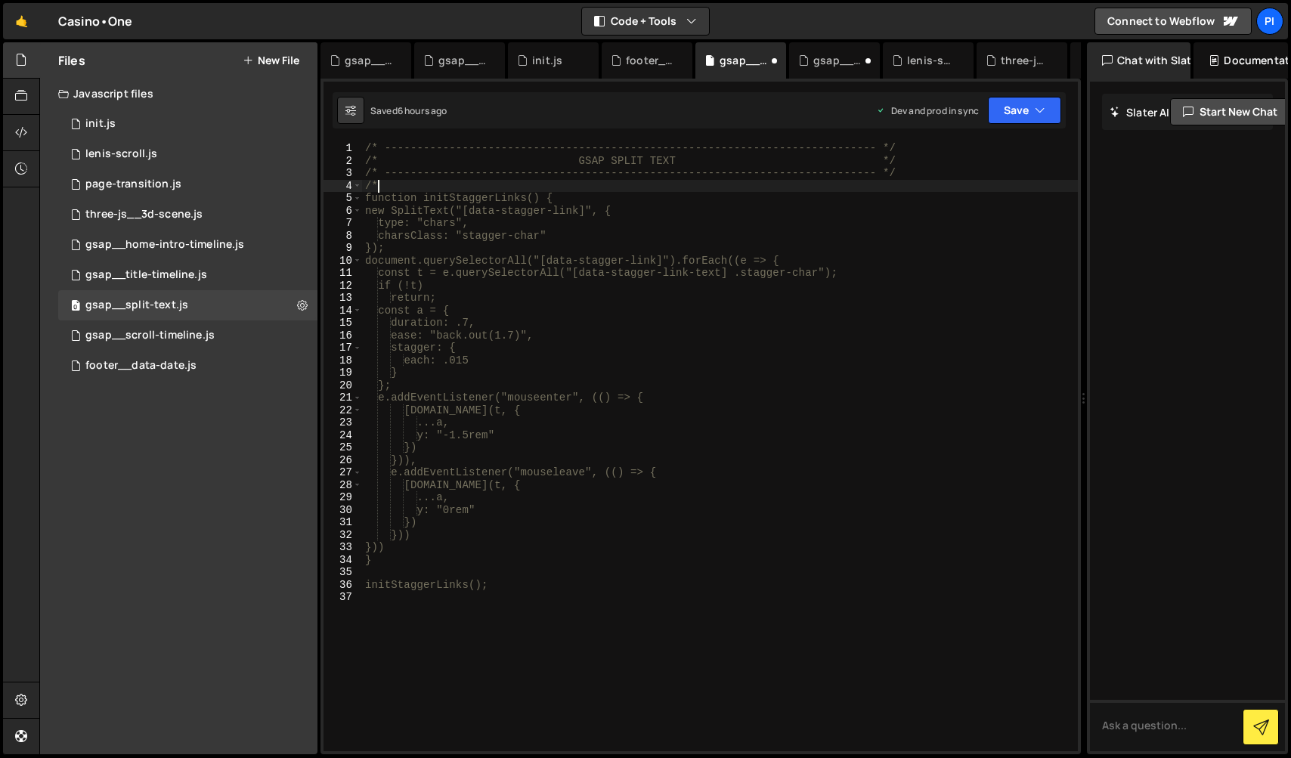
click at [382, 611] on div "/* ----------------------------------------------------------------------------…" at bounding box center [720, 459] width 716 height 634
type textarea "*/"
click at [997, 98] on button "Save" at bounding box center [1024, 110] width 73 height 27
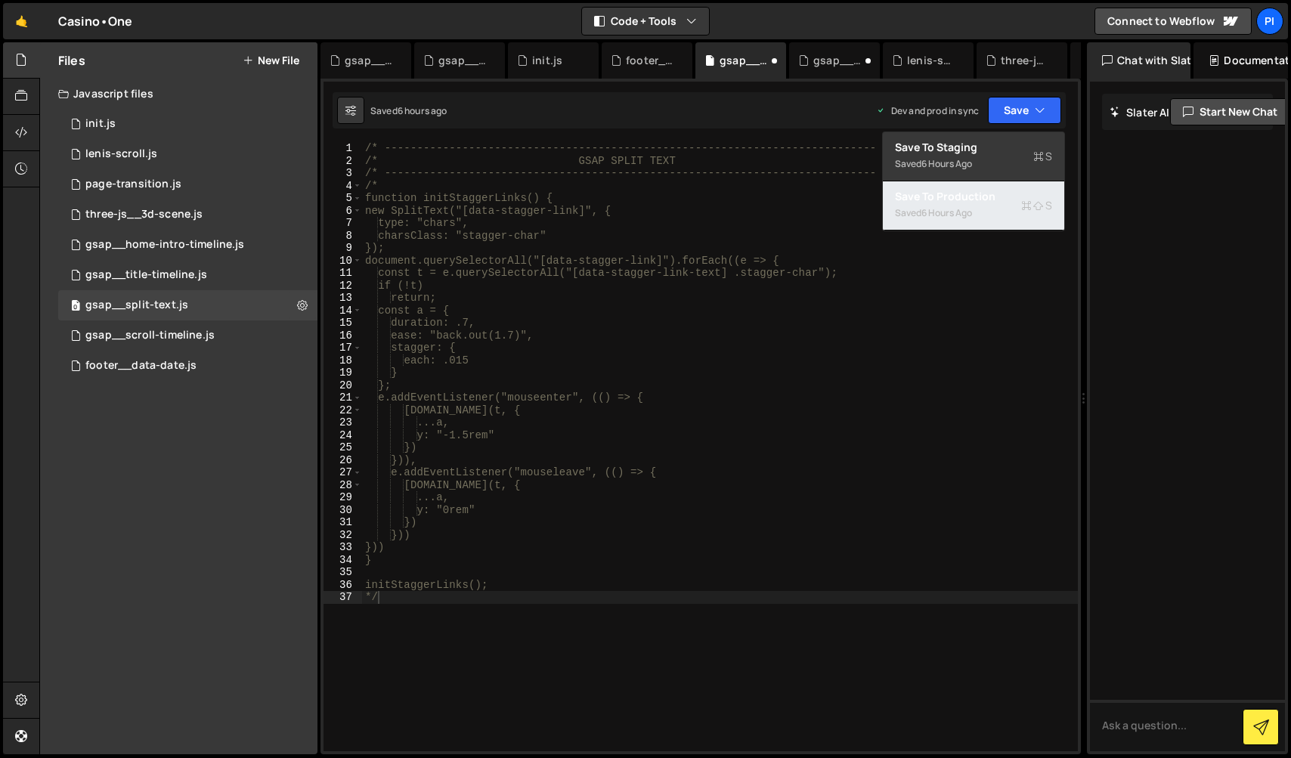
click at [1031, 208] on icon at bounding box center [1026, 205] width 11 height 15
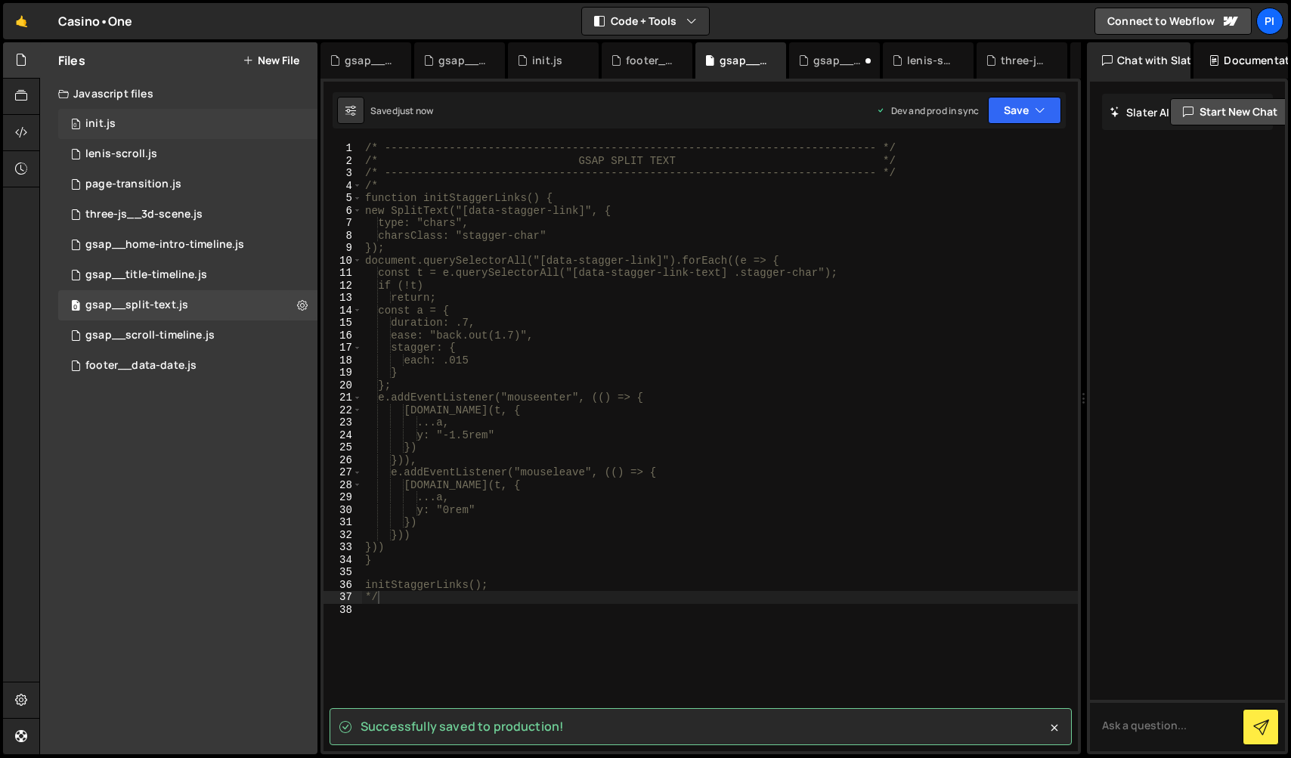
click at [175, 126] on div "0 init.js 0" at bounding box center [187, 124] width 259 height 30
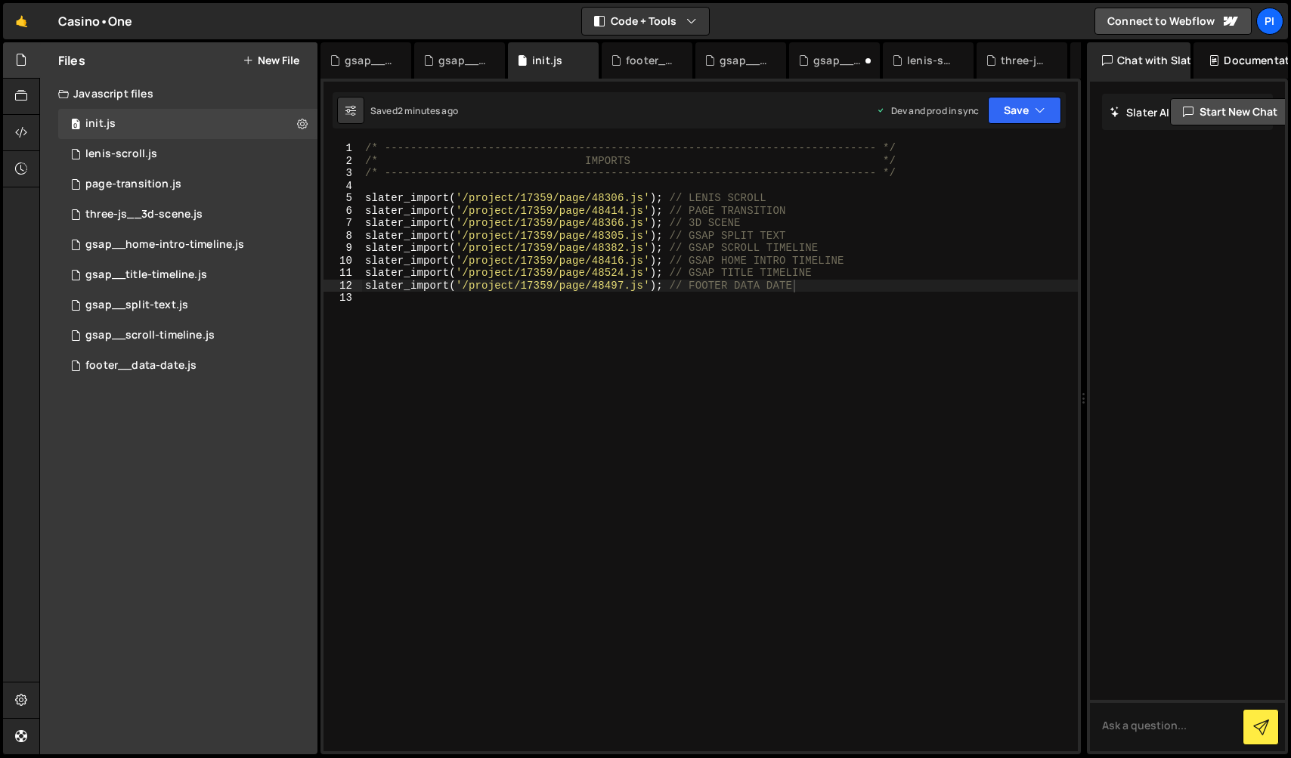
click at [366, 237] on div "/* ----------------------------------------------------------------------------…" at bounding box center [720, 459] width 716 height 634
type textarea "// slater_import('/project/17359/page/48305.js'); // GSAP SPLIT TEXT"
click at [1021, 110] on button "Save" at bounding box center [1024, 110] width 73 height 27
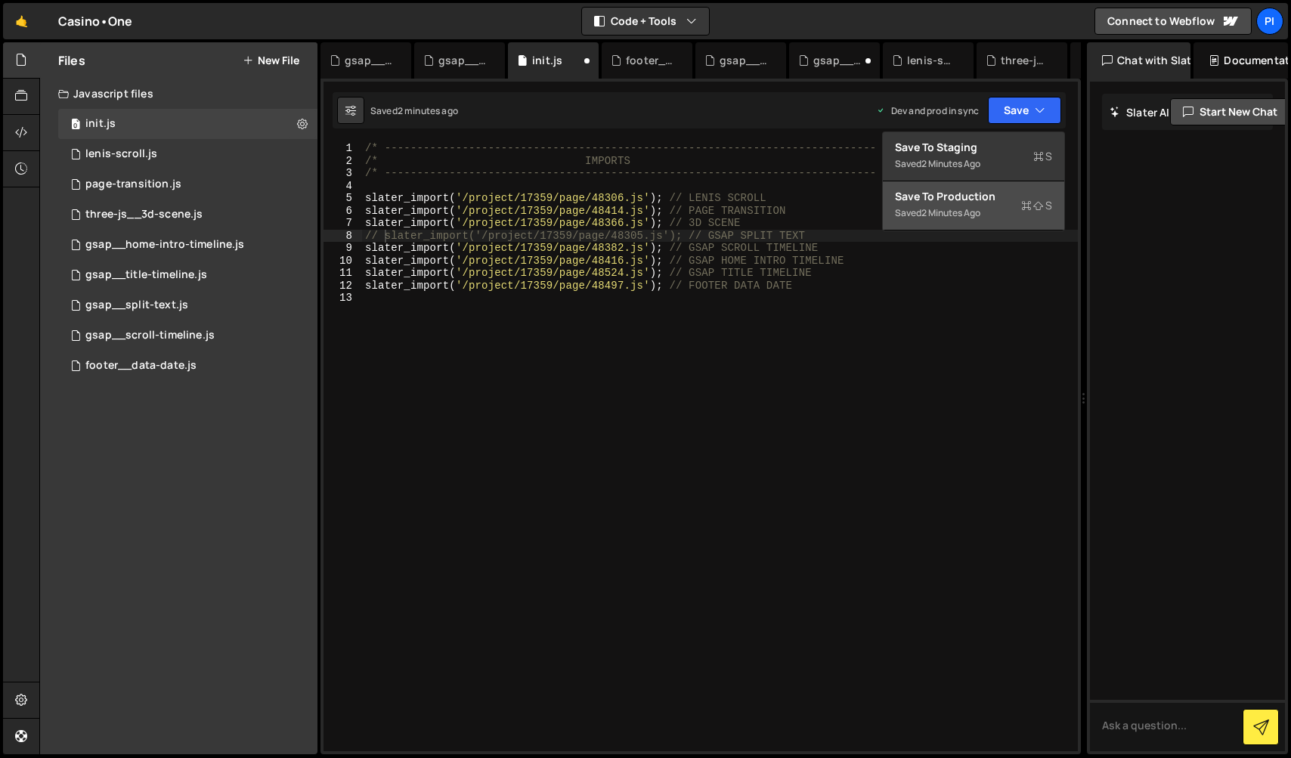
click at [966, 187] on button "Save to Production S Saved 2 minutes ago" at bounding box center [973, 205] width 181 height 49
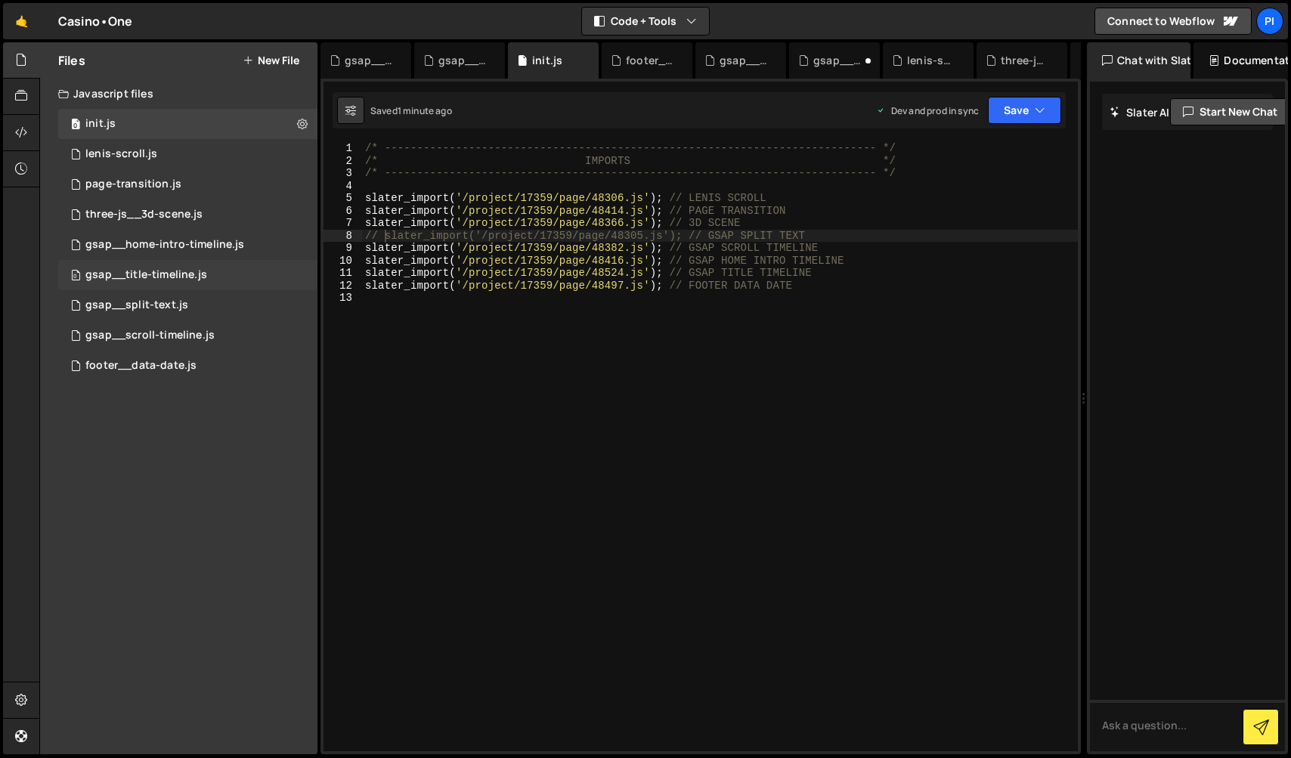
click at [176, 274] on div "gsap__title-timeline.js" at bounding box center [146, 275] width 122 height 14
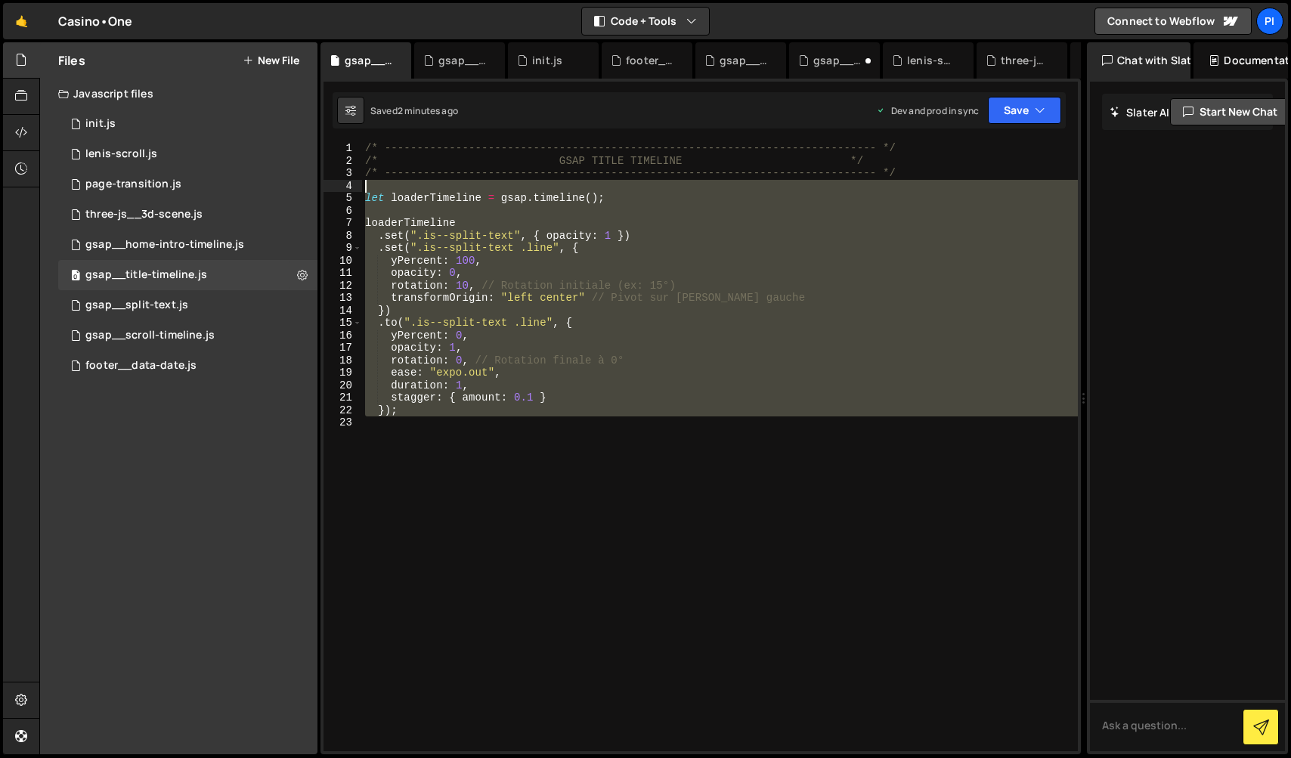
drag, startPoint x: 494, startPoint y: 461, endPoint x: 361, endPoint y: 191, distance: 300.8
click at [361, 191] on div "1 2 3 4 5 6 7 8 9 10 11 12 13 14 15 16 17 18 19 20 21 22 23 /* ----------------…" at bounding box center [700, 446] width 754 height 609
type textarea "let loaderTimeline = gsap.timeline();"
click at [563, 521] on div "/* ----------------------------------------------------------------------------…" at bounding box center [720, 446] width 716 height 609
drag, startPoint x: 507, startPoint y: 351, endPoint x: 333, endPoint y: 190, distance: 236.9
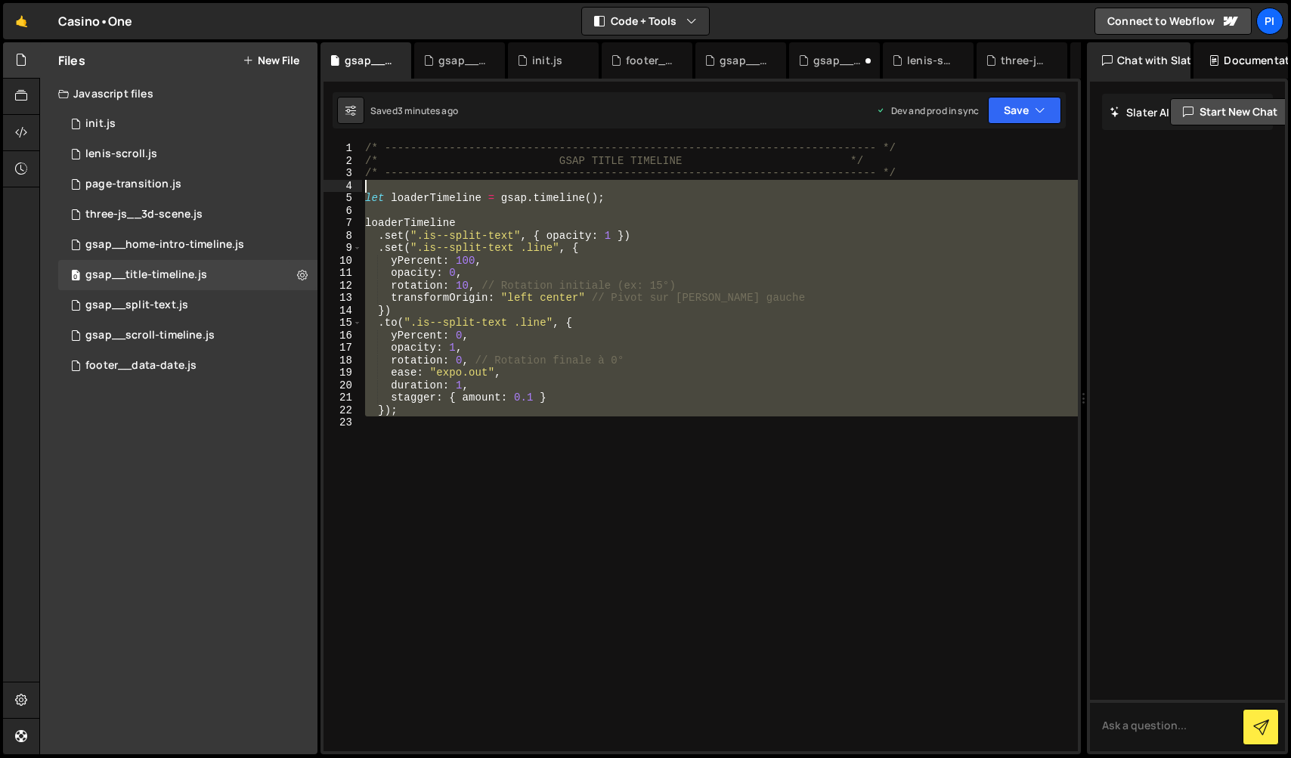
click at [333, 190] on div "1 2 3 4 5 6 7 8 9 10 11 12 13 14 15 16 17 18 19 20 21 22 23 /* ----------------…" at bounding box center [700, 446] width 754 height 609
type textarea "let loaderTimeline = gsap.timeline();"
paste textarea
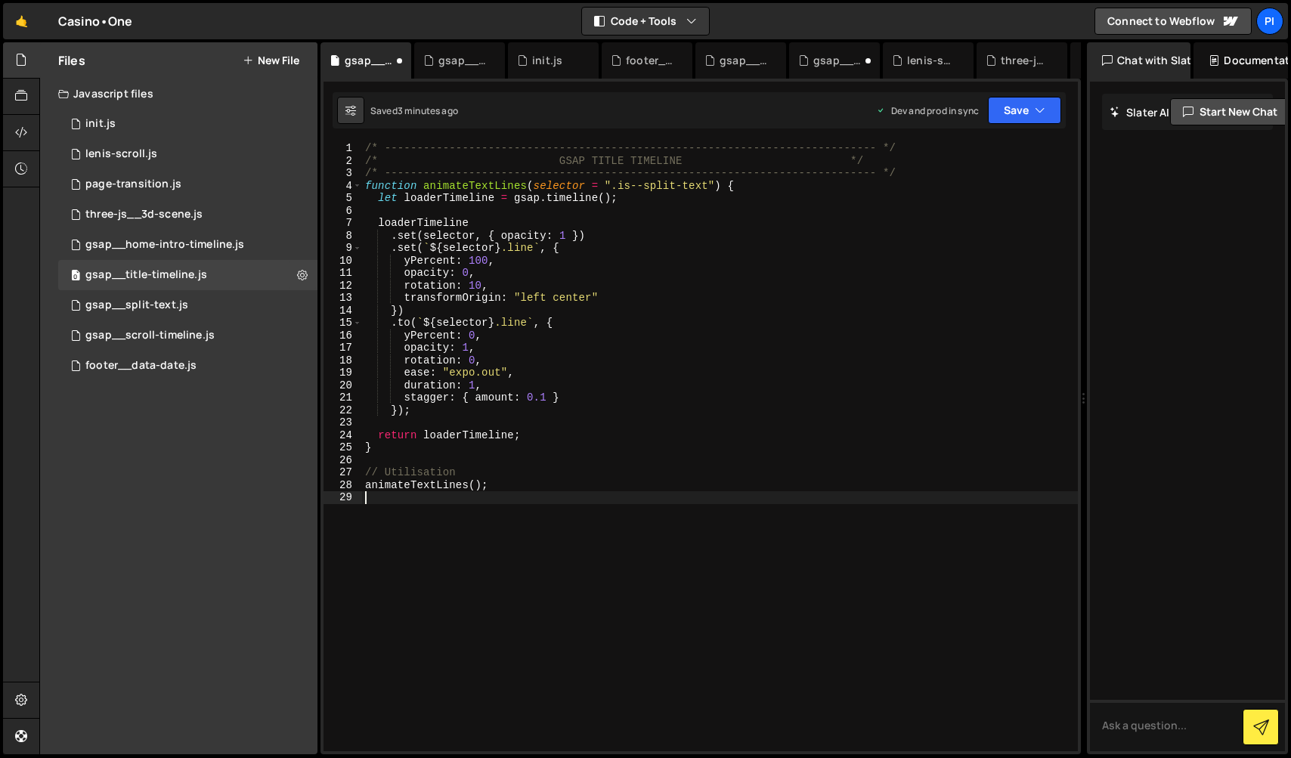
click at [365, 187] on div "/* ----------------------------------------------------------------------------…" at bounding box center [720, 459] width 716 height 634
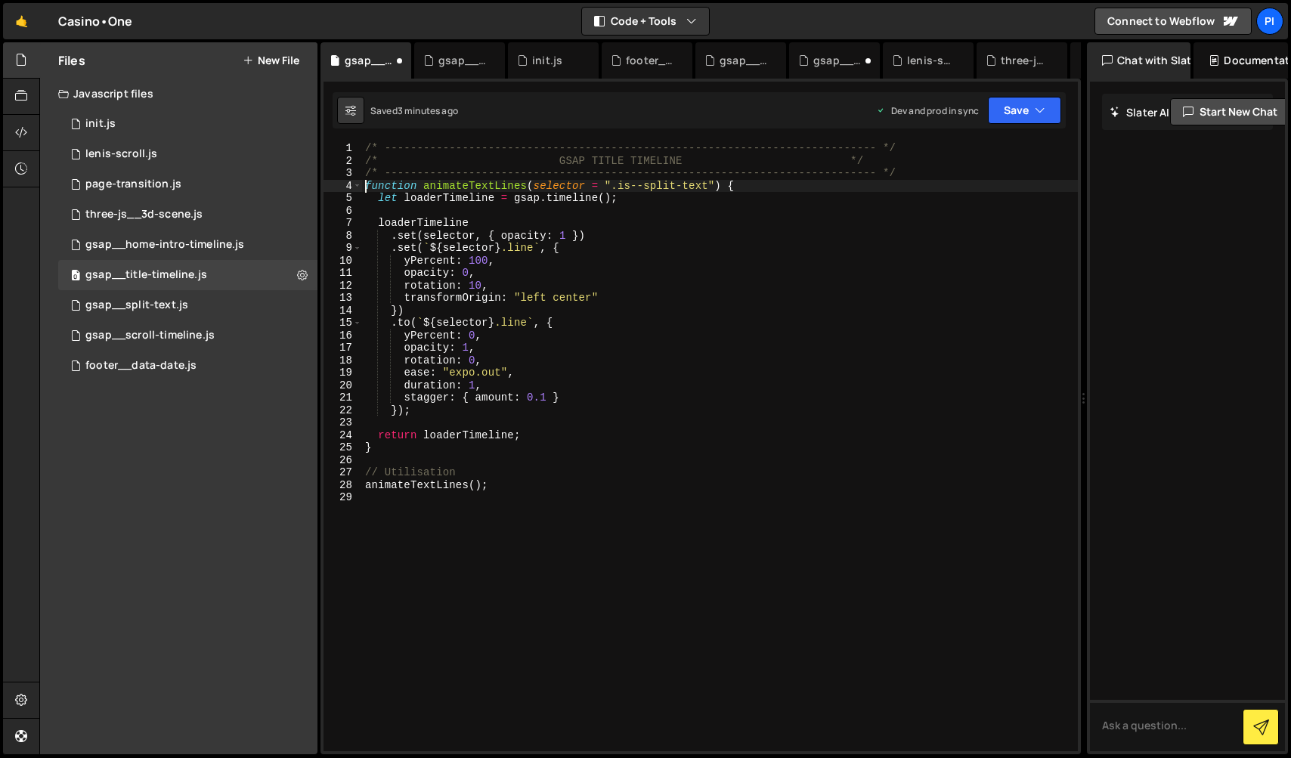
type textarea "function animateTextLines(selector = ".is--split-text") {"
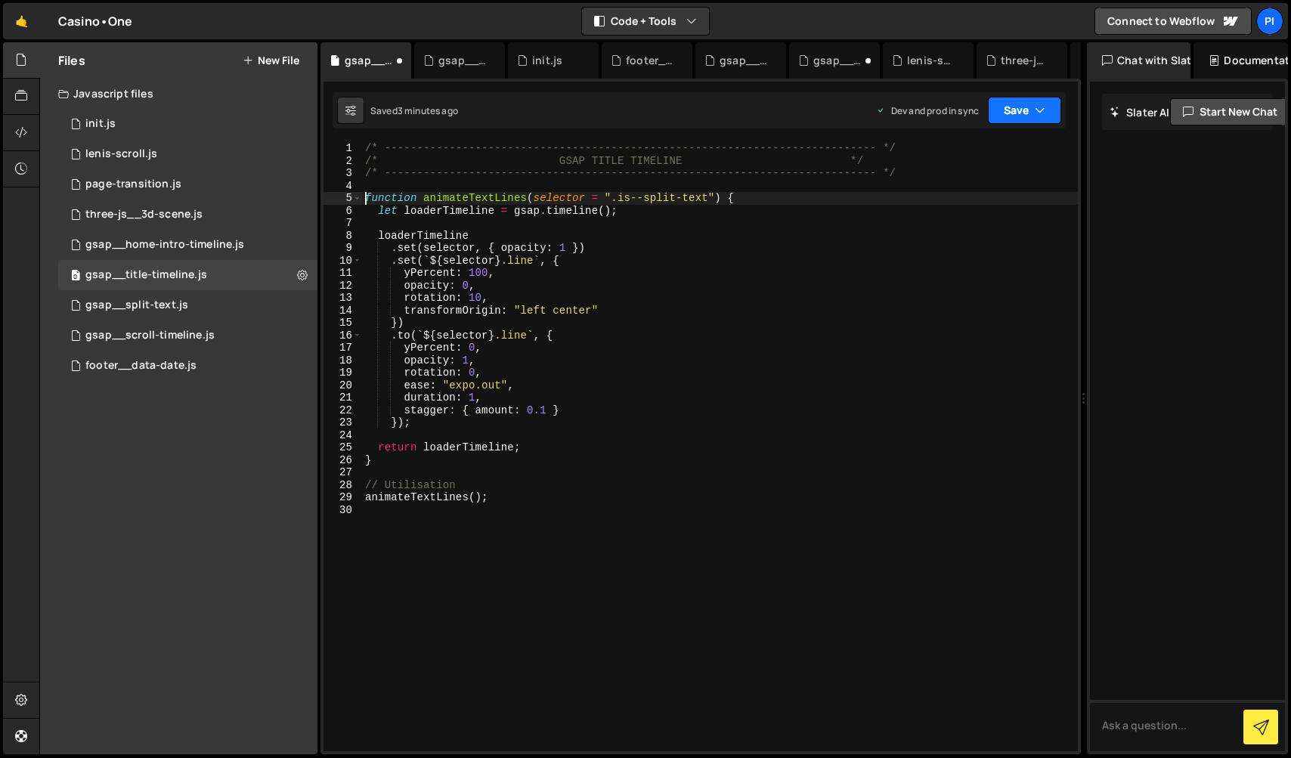
drag, startPoint x: 1055, startPoint y: 102, endPoint x: 1031, endPoint y: 143, distance: 47.0
click at [1055, 102] on button "Save" at bounding box center [1024, 110] width 73 height 27
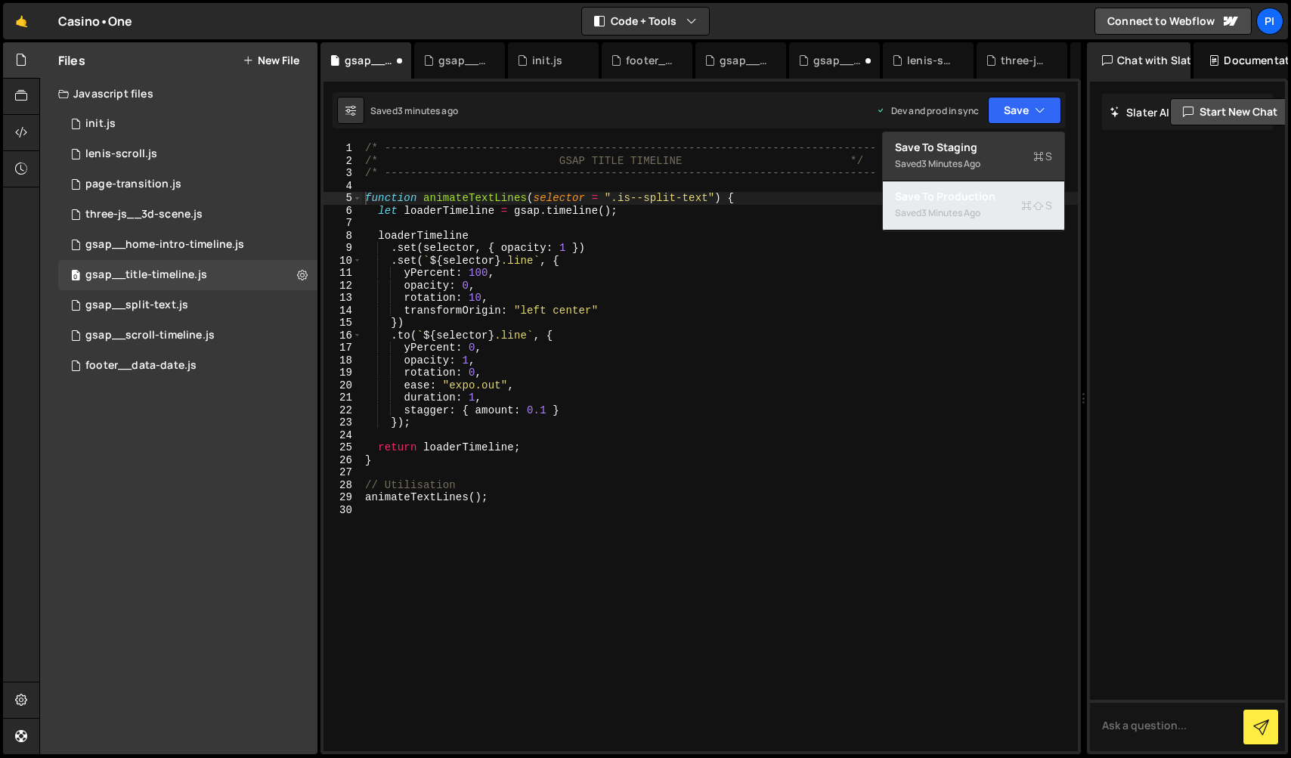
click at [969, 203] on div "Save to Production S" at bounding box center [973, 196] width 157 height 15
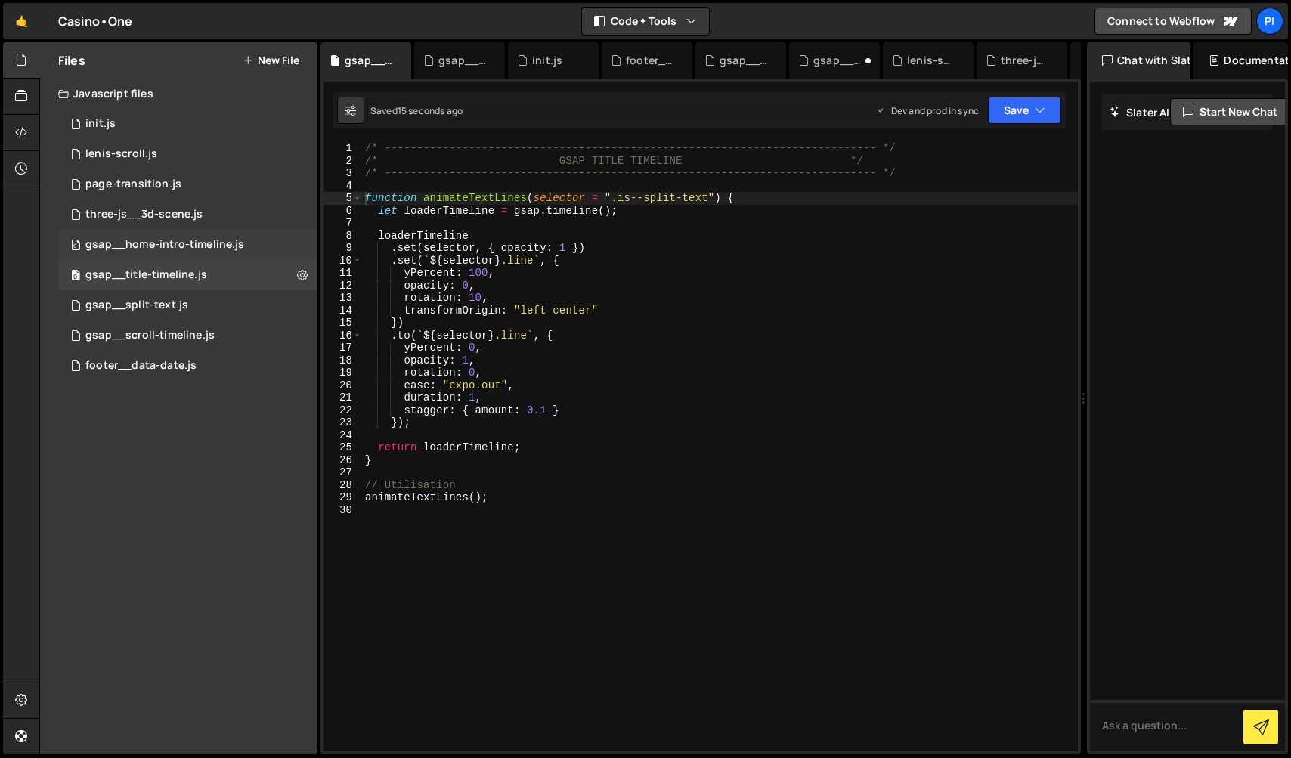
click at [233, 246] on div "gsap__home-intro-timeline.js" at bounding box center [164, 245] width 159 height 14
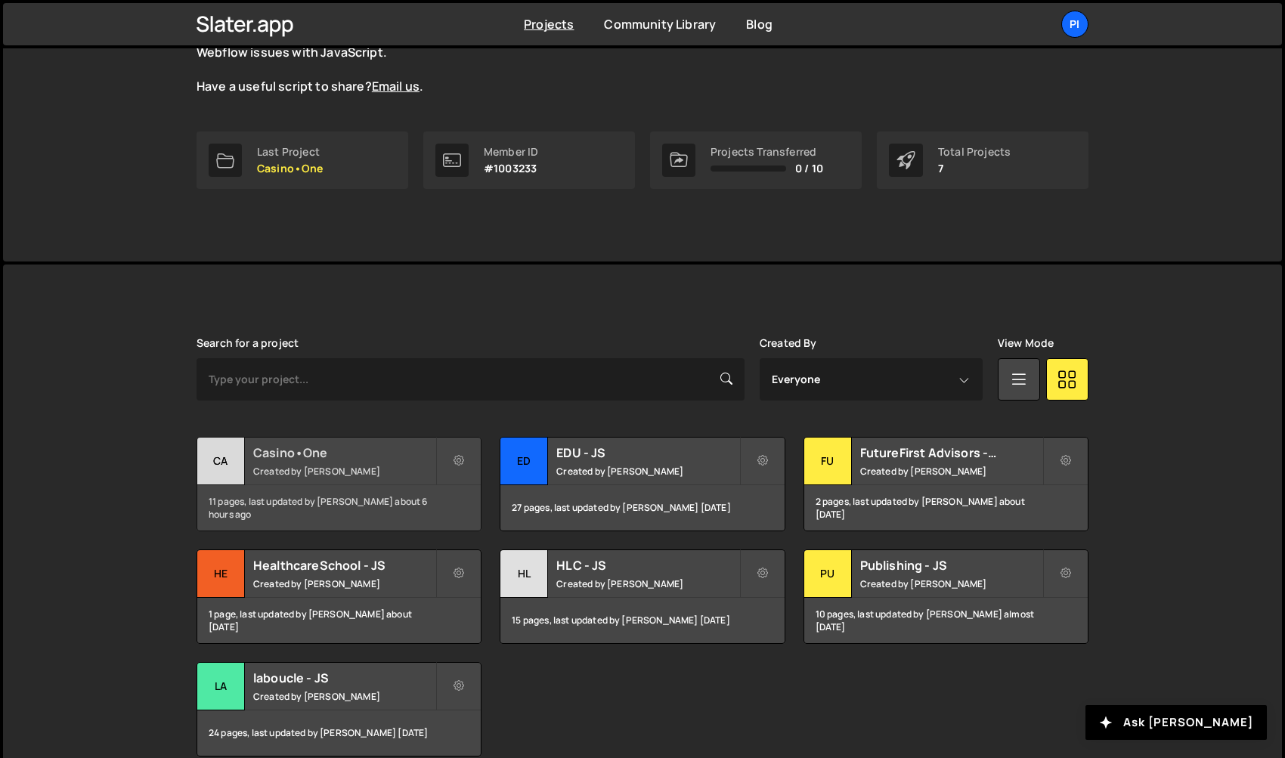
scroll to position [216, 0]
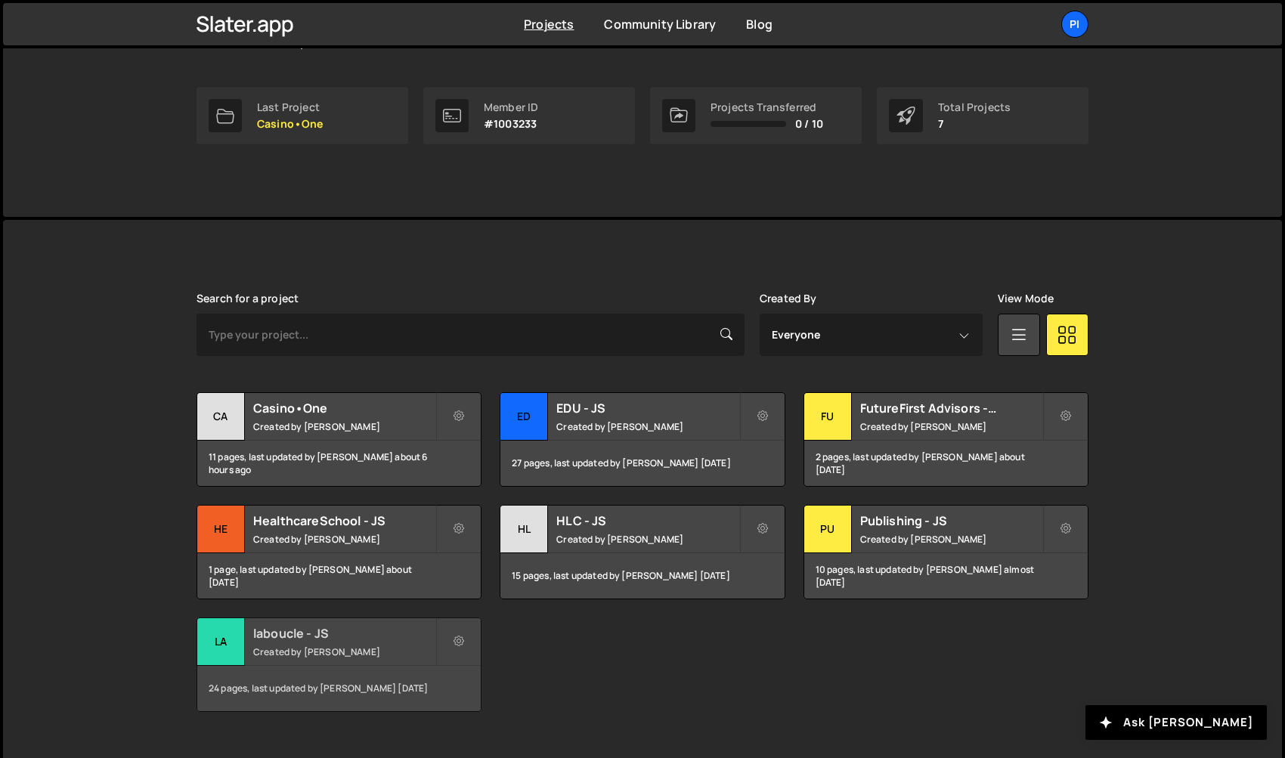
click at [217, 642] on div "la" at bounding box center [221, 642] width 48 height 48
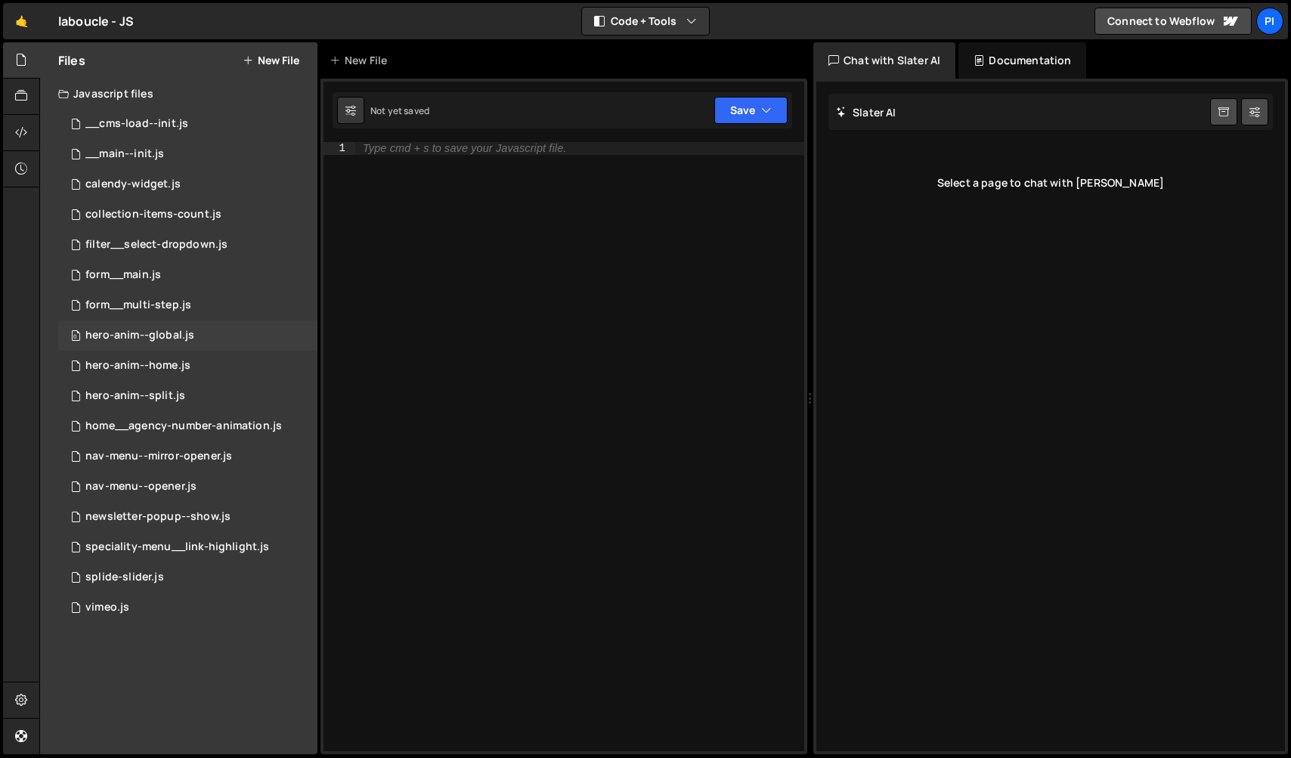
click at [195, 325] on div "0 hero-anim--global.js 0" at bounding box center [187, 335] width 259 height 30
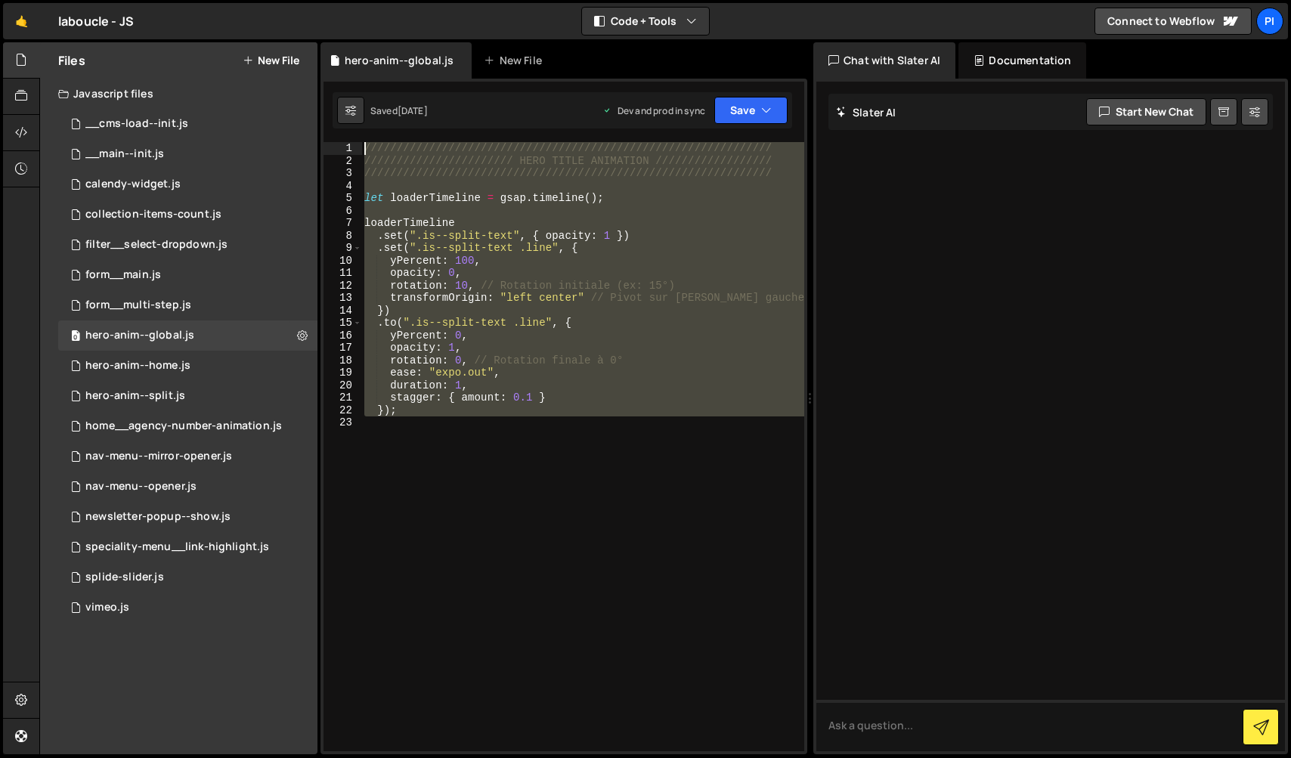
drag, startPoint x: 455, startPoint y: 459, endPoint x: 326, endPoint y: 85, distance: 395.7
click at [326, 85] on div "1 Type cmd + s to save your Javascript file. הההההההההההההההההההההההההההההההההה…" at bounding box center [563, 417] width 487 height 676
type textarea "/////////////////////////////////////////////////////////////// ///////////////…"
click at [140, 354] on div "0 hero-anim--home.js 0" at bounding box center [187, 366] width 259 height 30
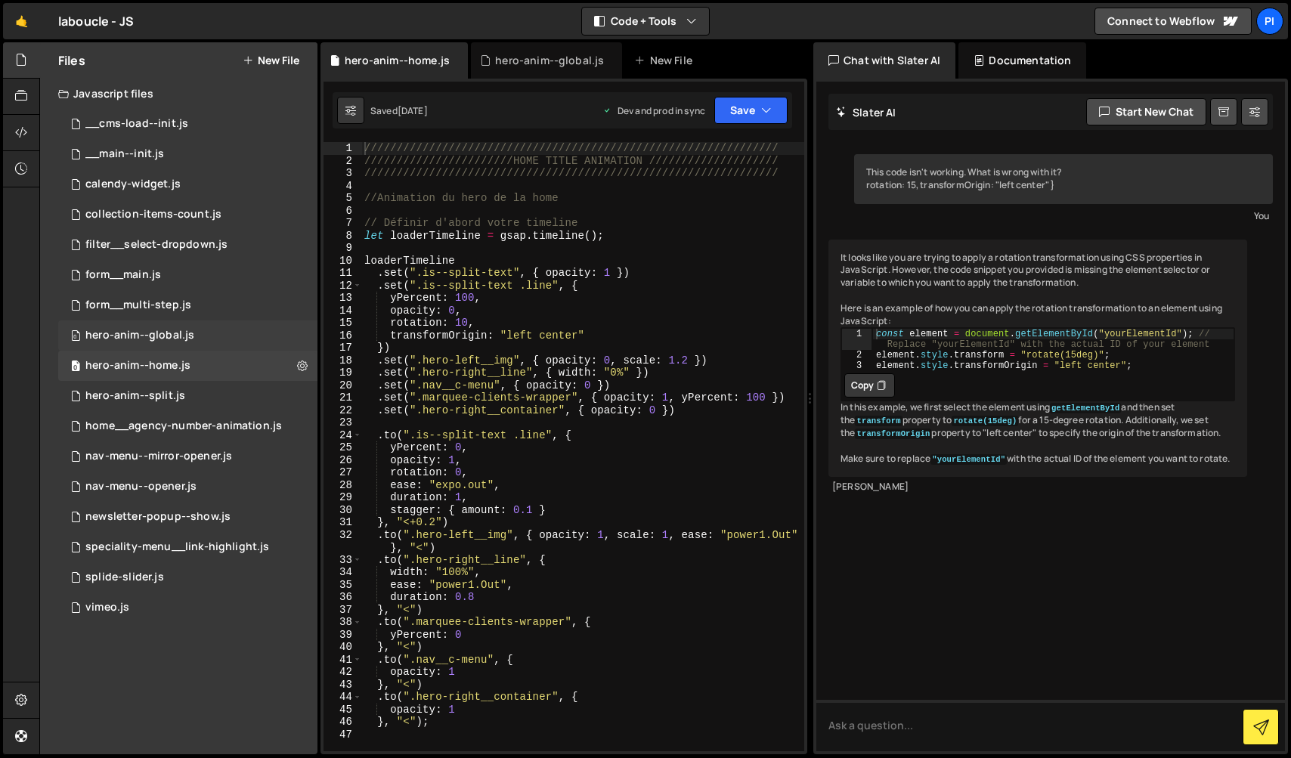
click at [148, 334] on div "hero-anim--global.js" at bounding box center [139, 336] width 109 height 14
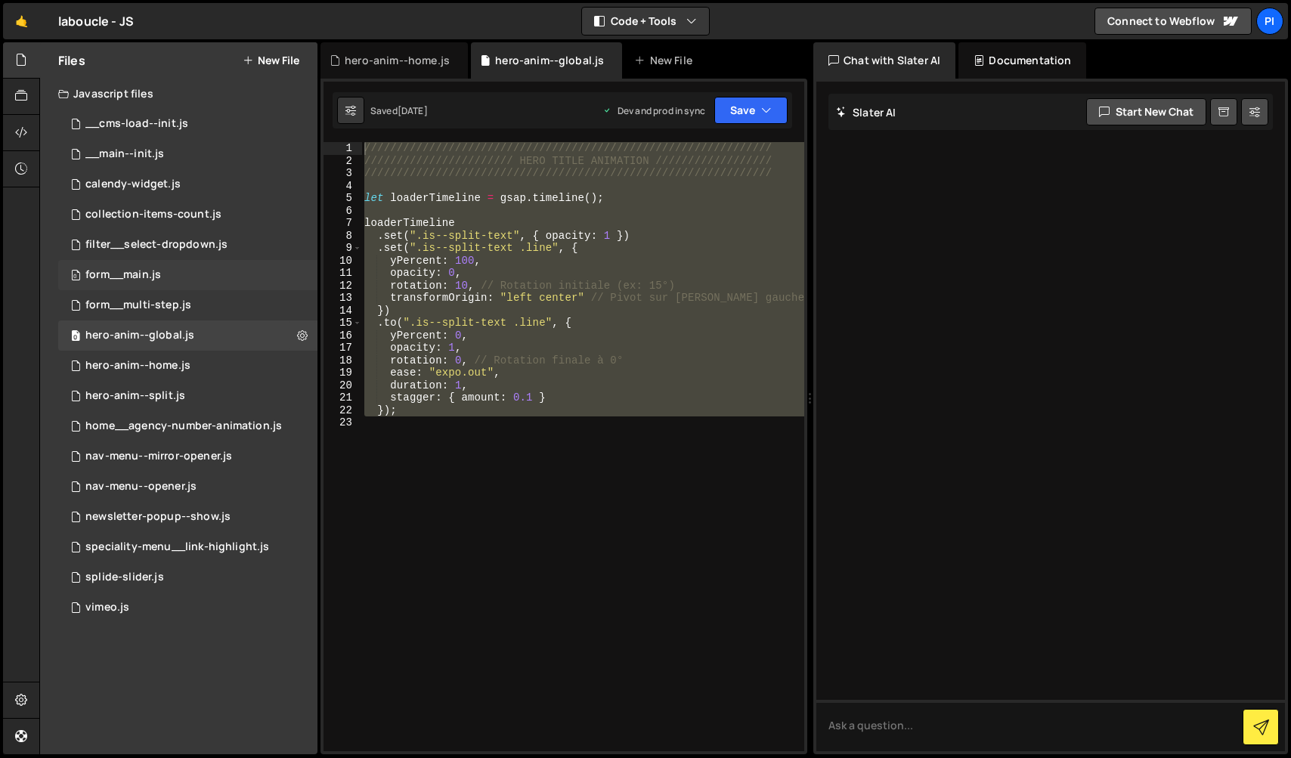
click at [244, 271] on div "0 form__main.js 0" at bounding box center [187, 275] width 259 height 30
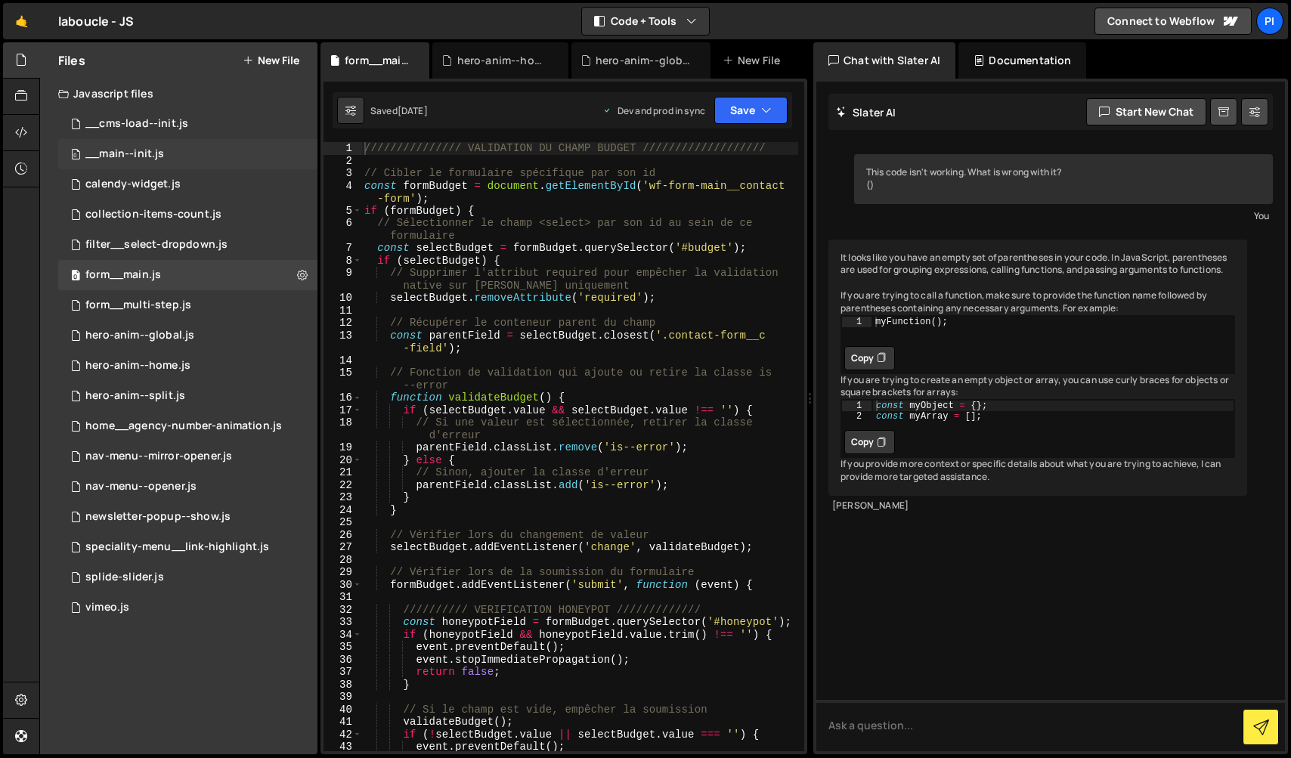
click at [175, 149] on div "0 __main--init.js 0" at bounding box center [187, 154] width 259 height 30
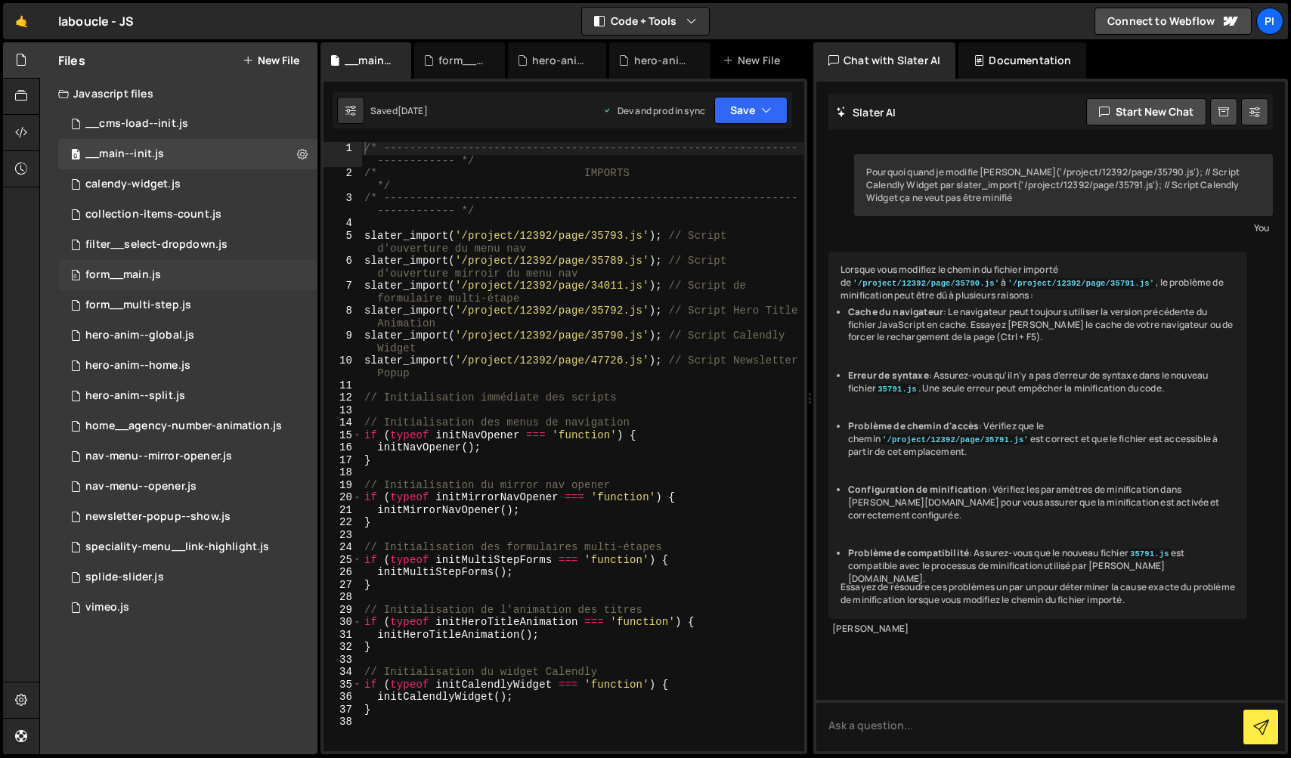
click at [209, 274] on div "0 form__main.js 0" at bounding box center [187, 275] width 259 height 30
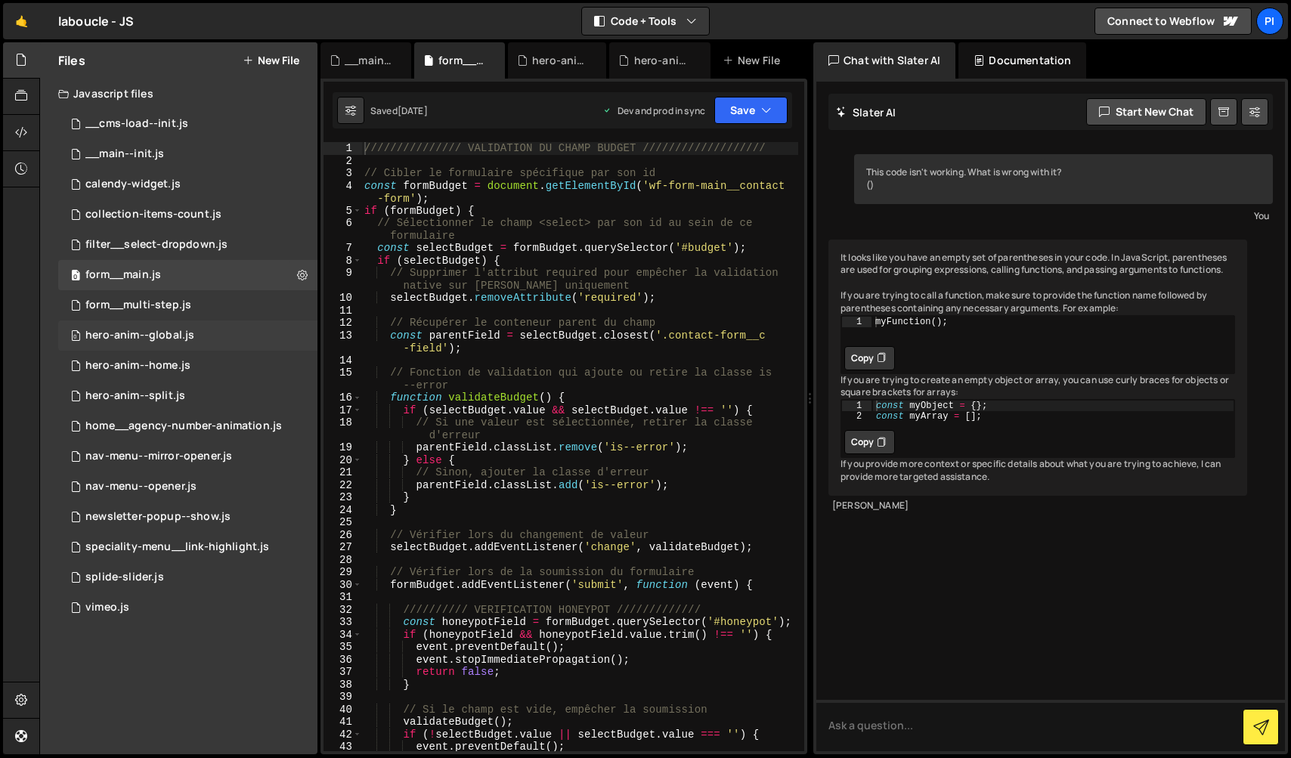
click at [203, 322] on div "0 hero-anim--global.js 0" at bounding box center [187, 335] width 259 height 30
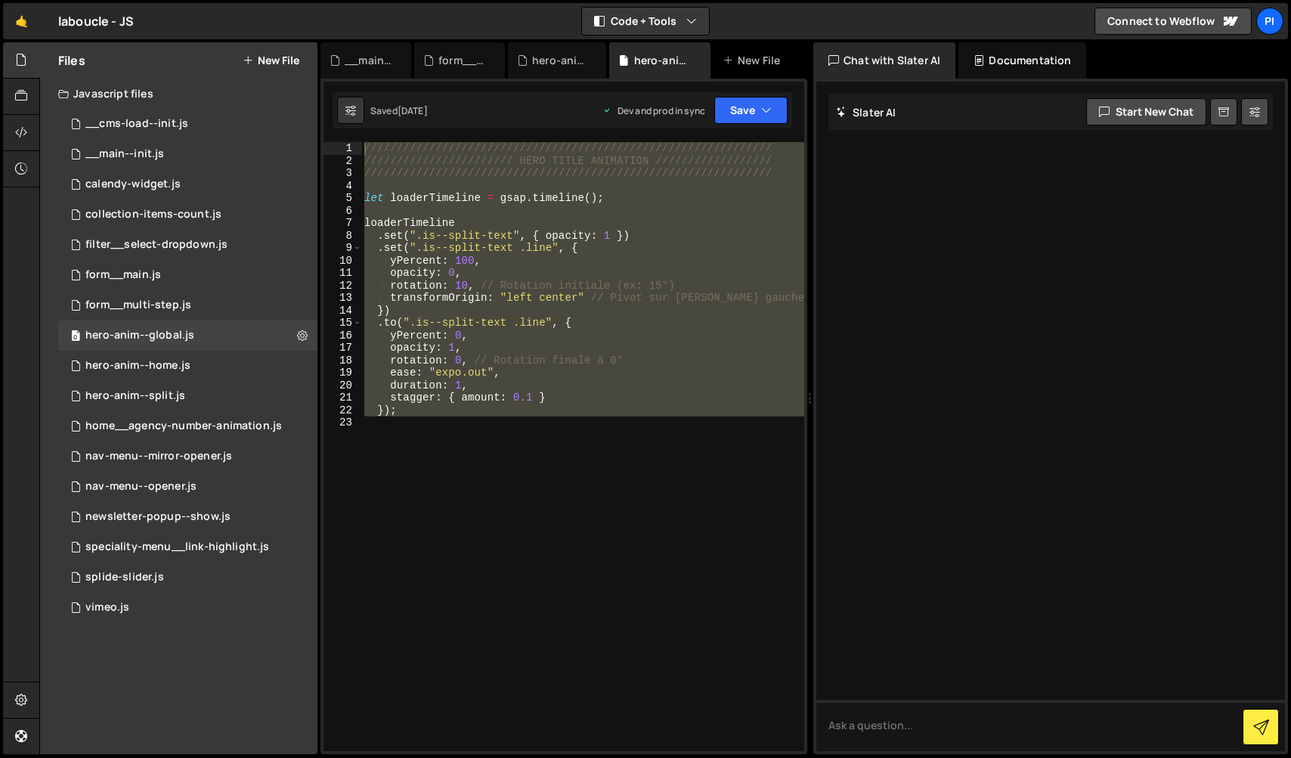
click at [620, 424] on div "/////////////////////////////////////////////////////////////// ///////////////…" at bounding box center [582, 446] width 443 height 609
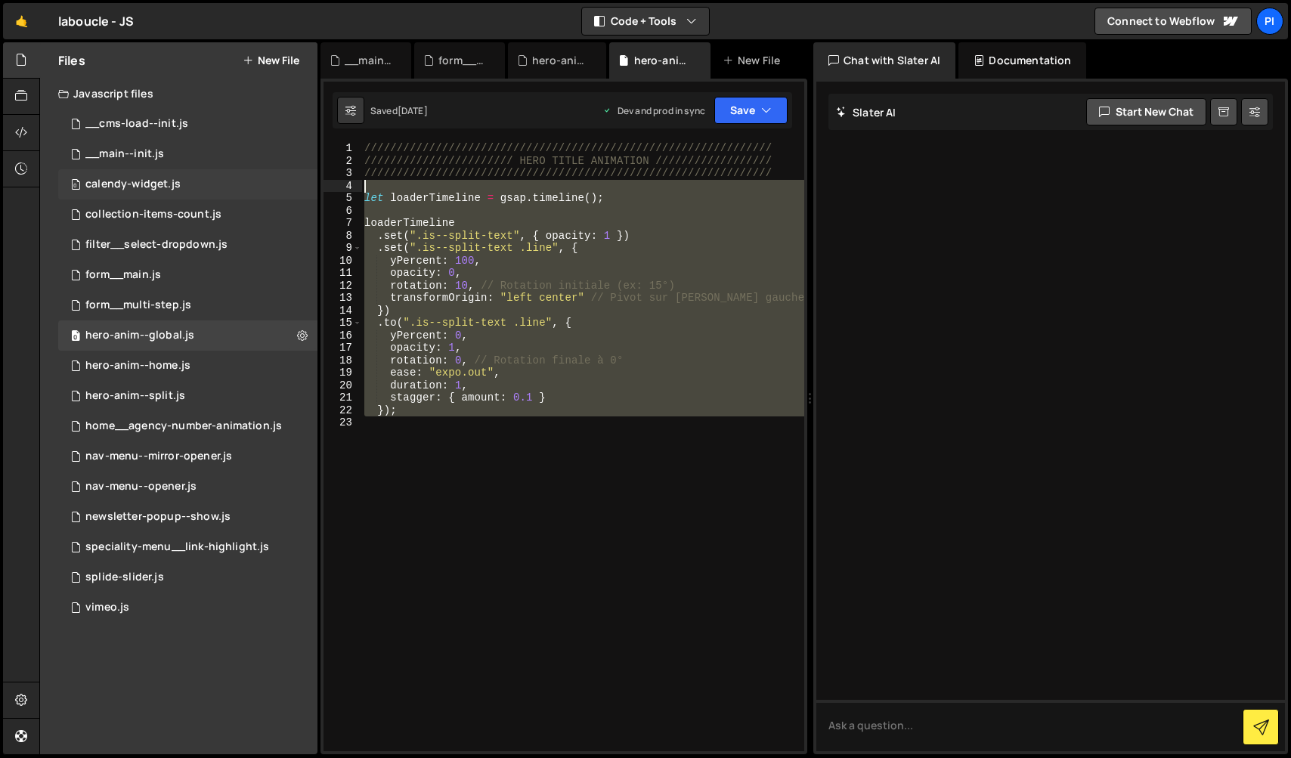
drag, startPoint x: 604, startPoint y: 451, endPoint x: 310, endPoint y: 191, distance: 392.4
click at [310, 191] on div "Files New File Javascript files 0 __cms-load--init.js 0 0 __main--init.js 0 0 c…" at bounding box center [664, 398] width 1251 height 713
click at [491, 280] on div "/////////////////////////////////////////////////////////////// ///////////////…" at bounding box center [582, 446] width 443 height 609
drag, startPoint x: 500, startPoint y: 459, endPoint x: 331, endPoint y: 199, distance: 310.2
click at [331, 199] on div "rotation: 10, // Rotation initiale (ex: 15°) 1 2 3 4 5 6 7 8 9 10 11 12 13 14 1…" at bounding box center [563, 446] width 481 height 609
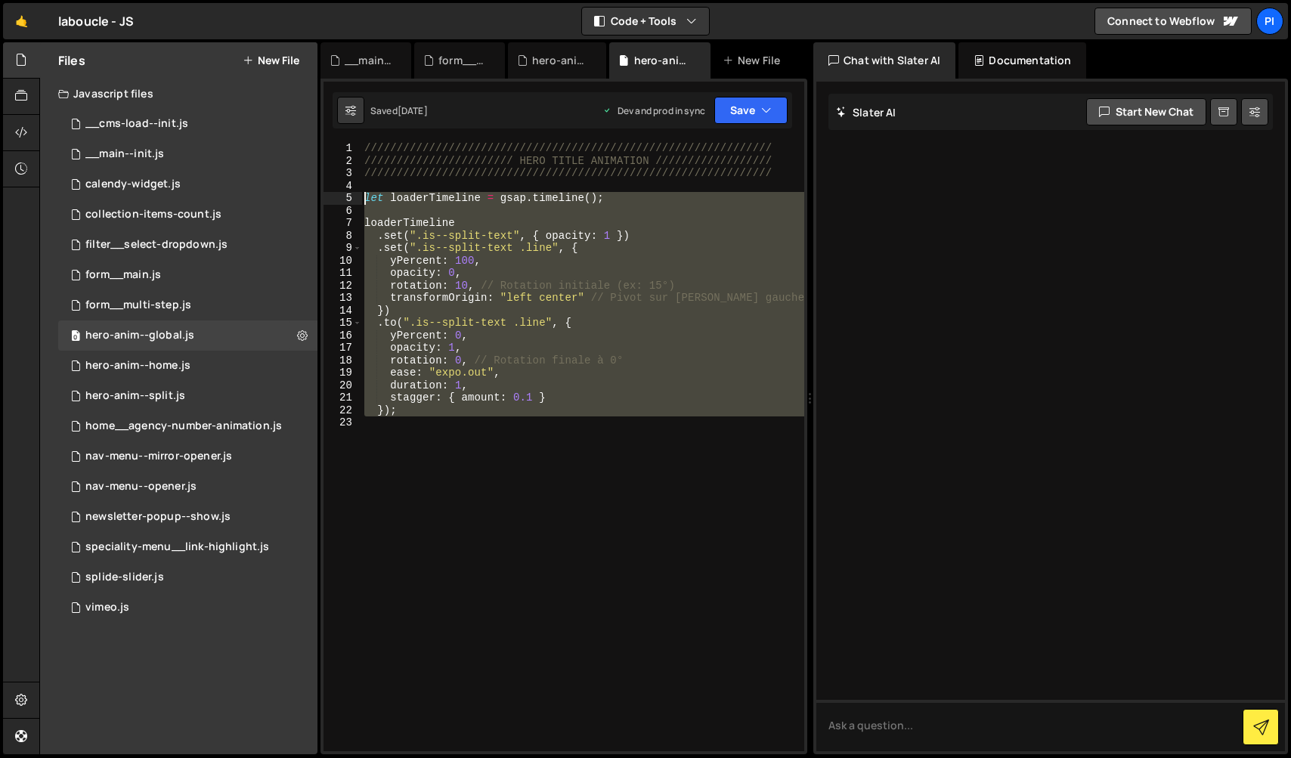
type textarea "let loaderTimeline = gsap.timeline();"
click at [159, 360] on div "hero-anim--home.js" at bounding box center [137, 366] width 105 height 14
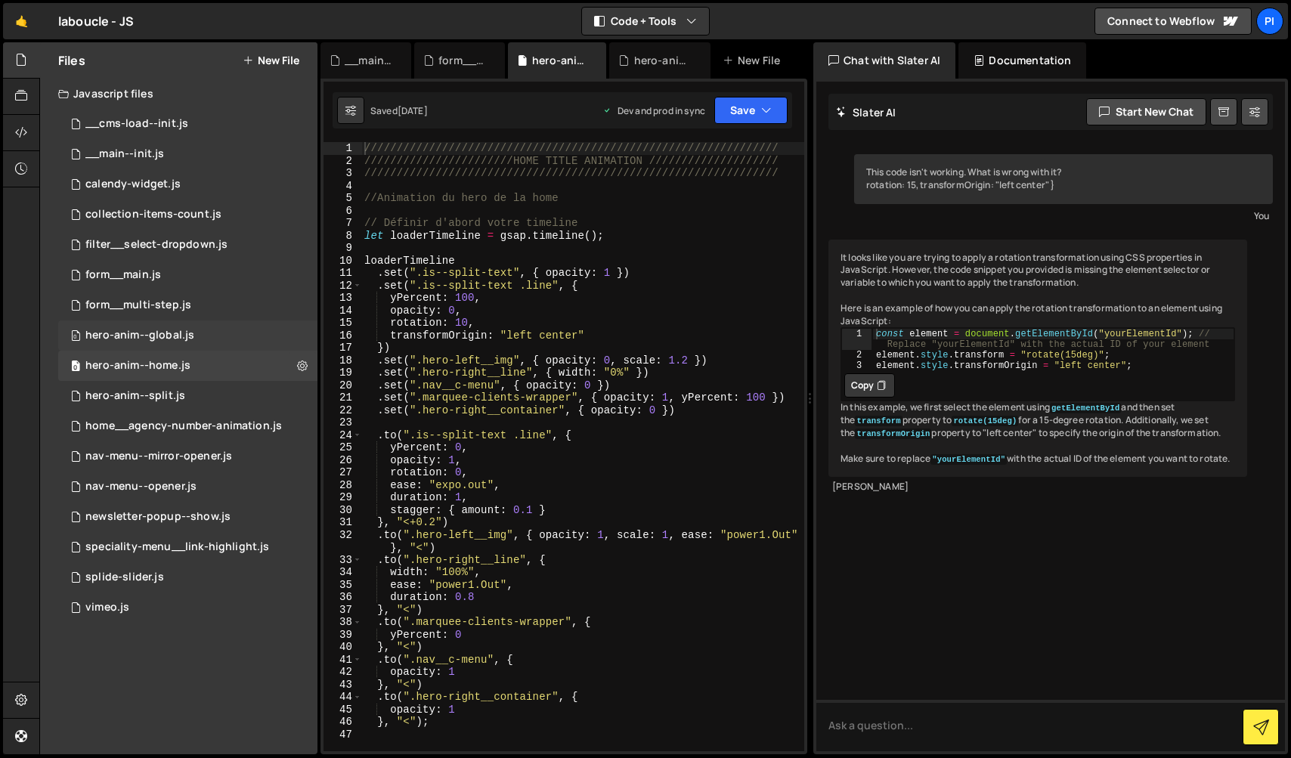
click at [174, 341] on div "hero-anim--global.js" at bounding box center [139, 336] width 109 height 14
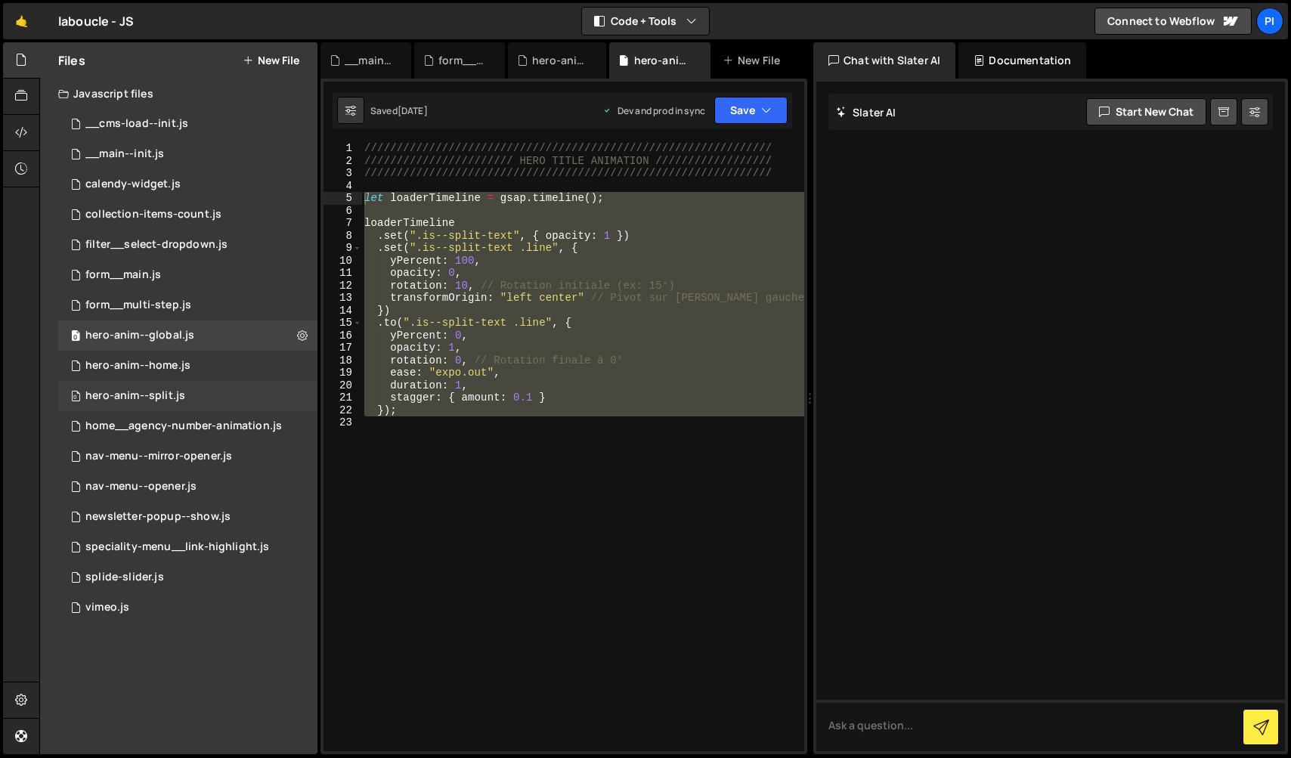
click at [147, 397] on div "hero-anim--split.js" at bounding box center [135, 396] width 100 height 14
